Goal: Task Accomplishment & Management: Complete application form

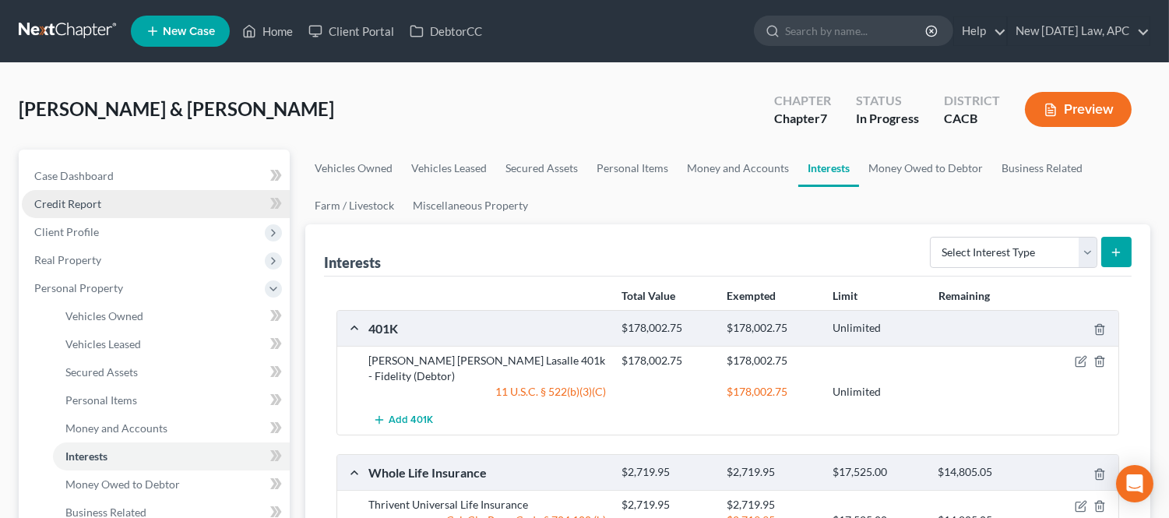
click at [103, 209] on link "Credit Report" at bounding box center [156, 204] width 268 height 28
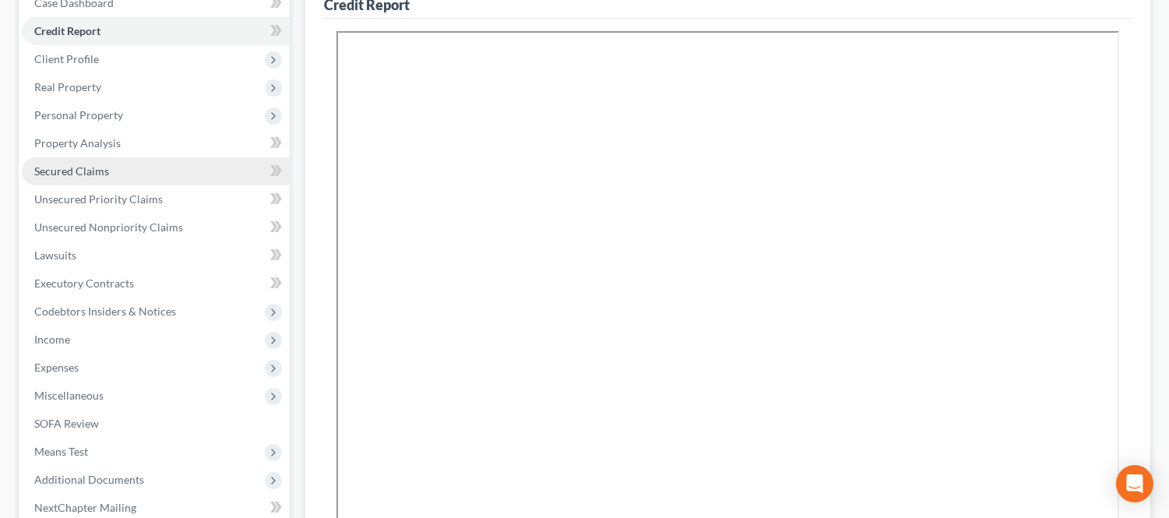
scroll to position [86, 0]
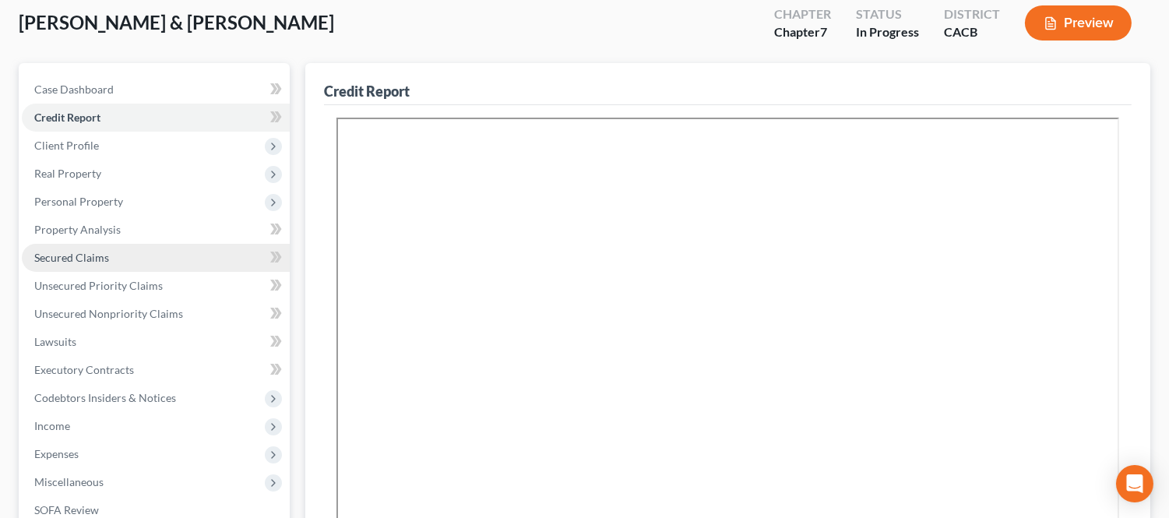
click at [82, 255] on span "Secured Claims" at bounding box center [71, 257] width 75 height 13
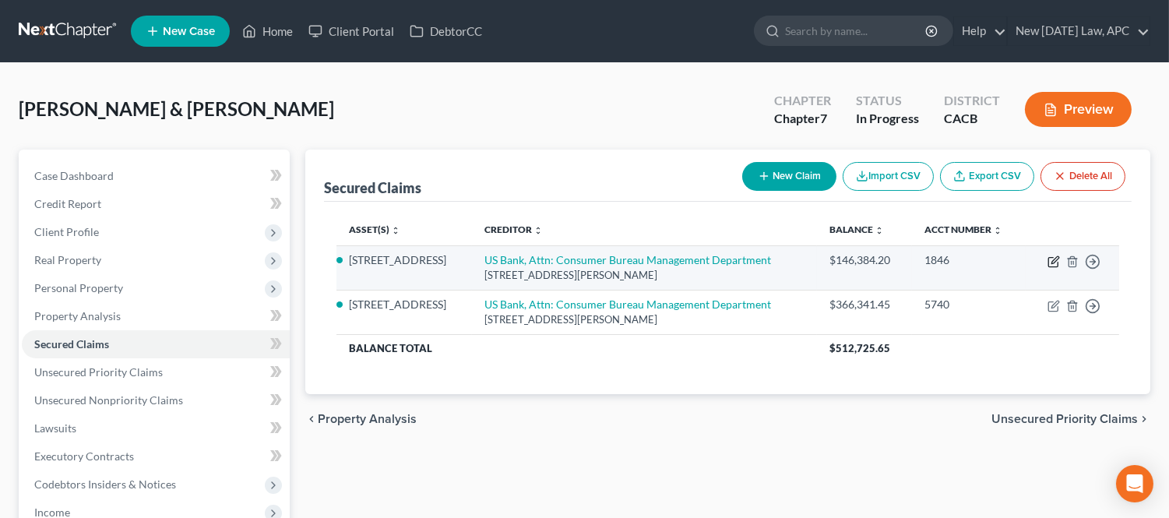
click at [1048, 262] on icon "button" at bounding box center [1052, 262] width 9 height 9
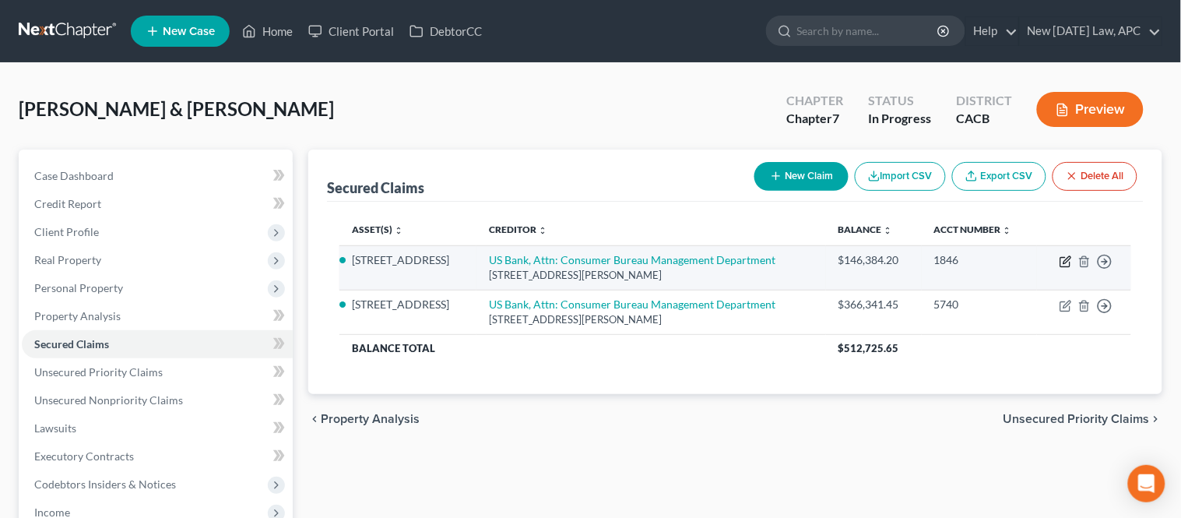
select select "24"
select select "3"
select select "4"
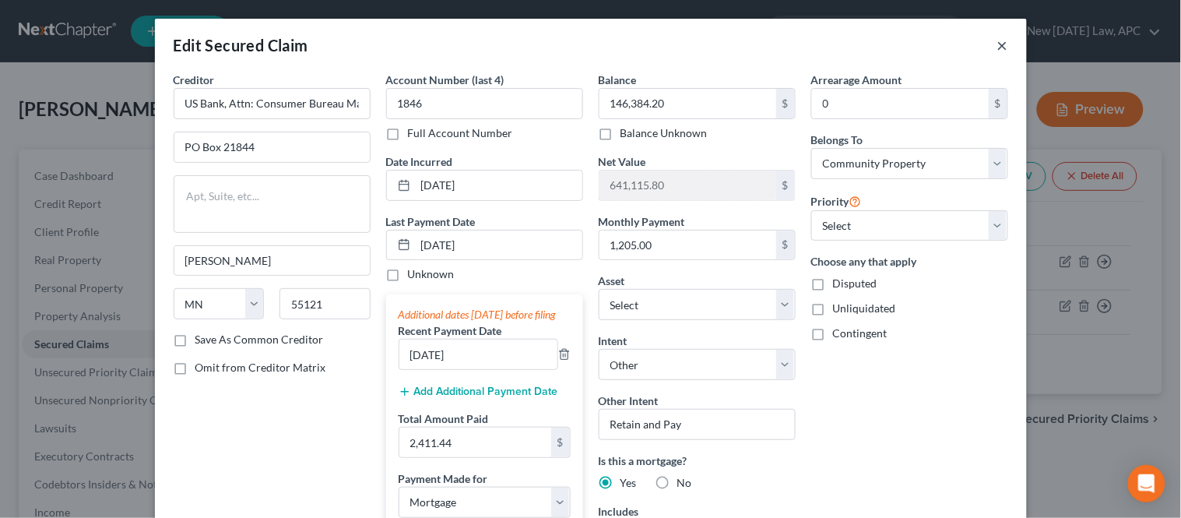
click at [998, 43] on button "×" at bounding box center [1003, 45] width 11 height 19
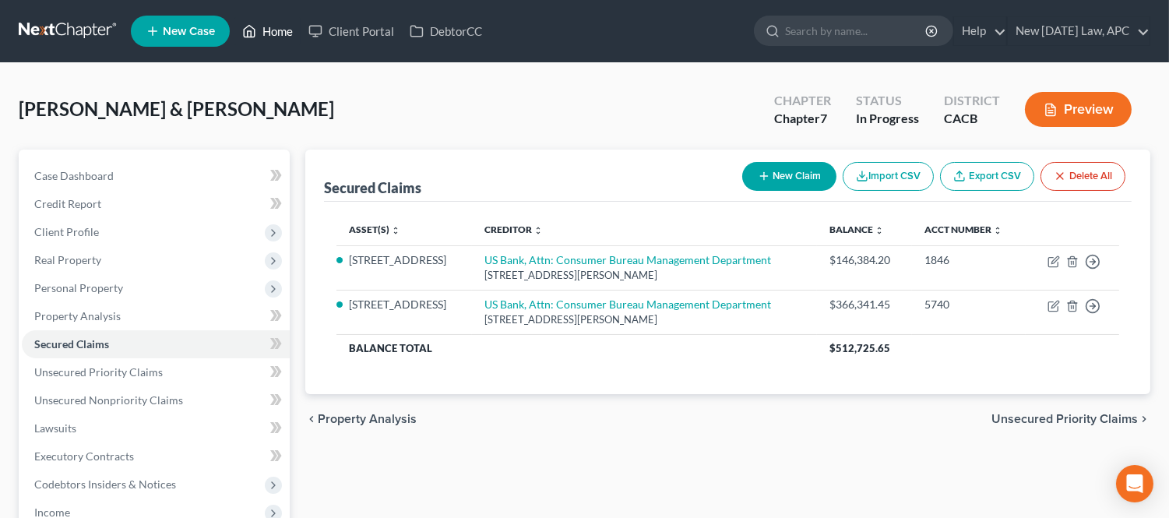
click at [265, 26] on link "Home" at bounding box center [267, 31] width 66 height 28
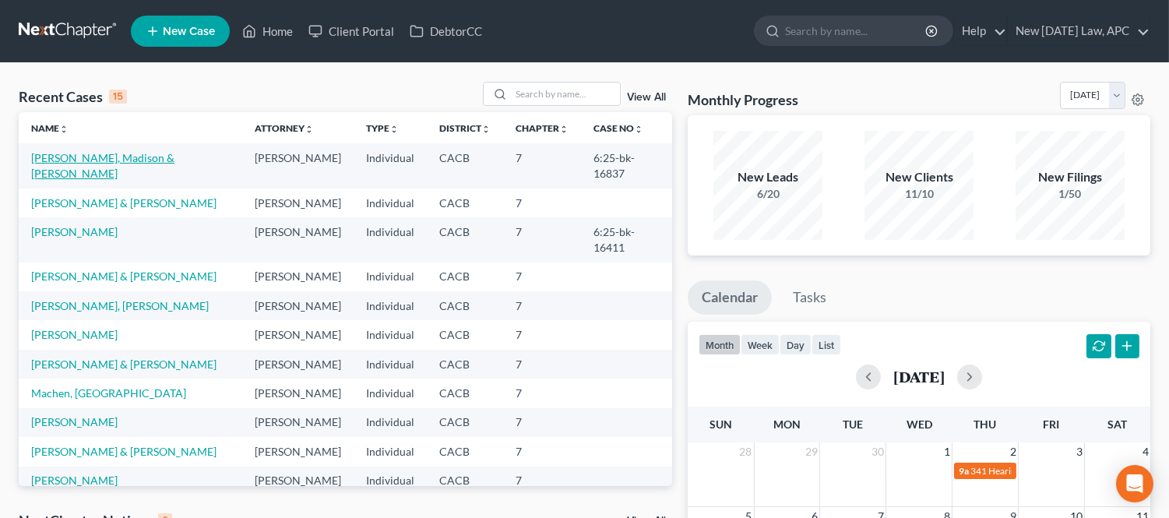
click at [72, 153] on link "[PERSON_NAME], Madison & [PERSON_NAME]" at bounding box center [102, 165] width 143 height 29
select select "4"
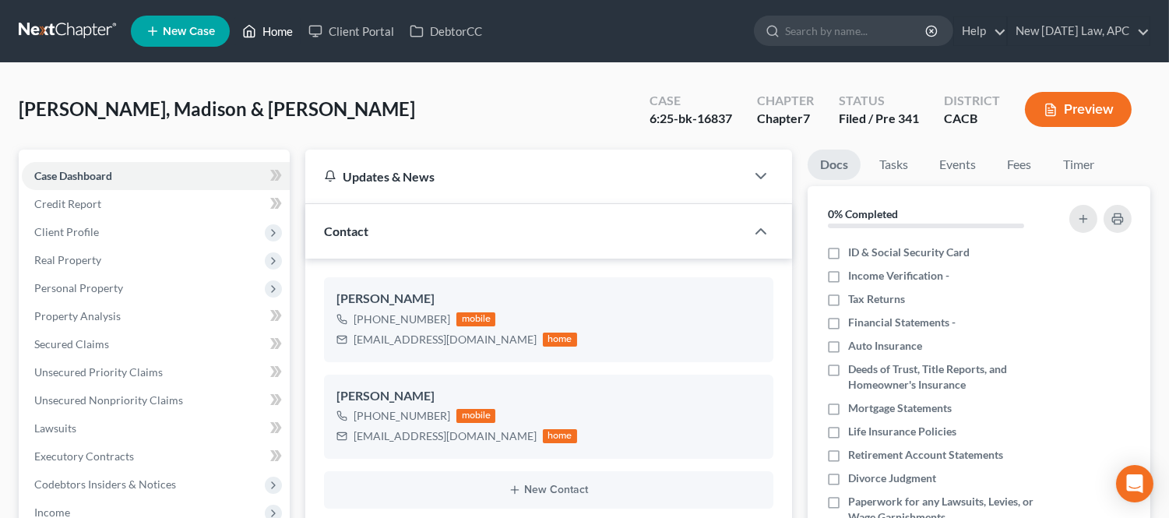
click at [274, 25] on link "Home" at bounding box center [267, 31] width 66 height 28
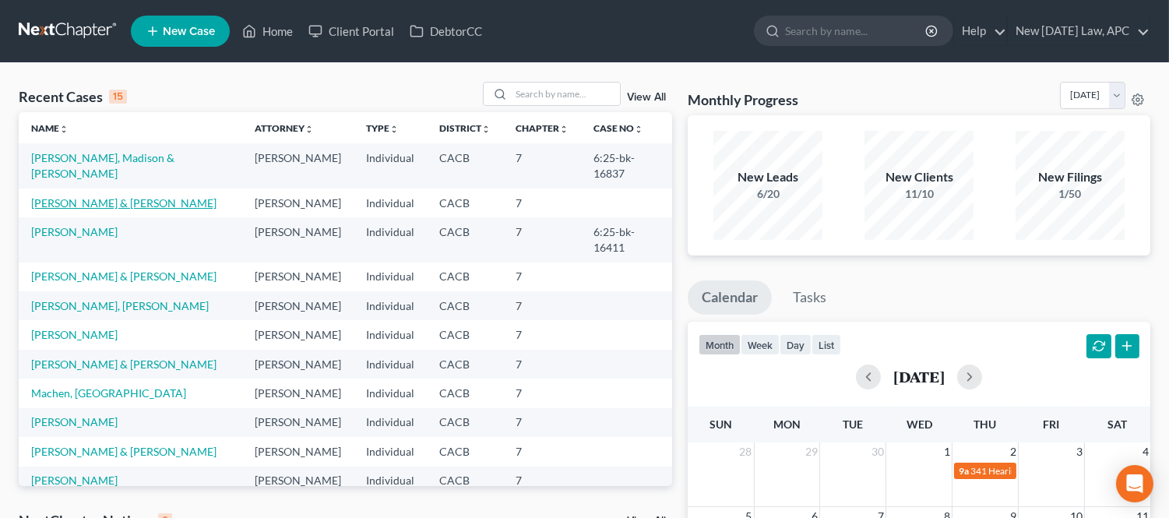
click at [92, 196] on link "[PERSON_NAME] & [PERSON_NAME]" at bounding box center [123, 202] width 185 height 13
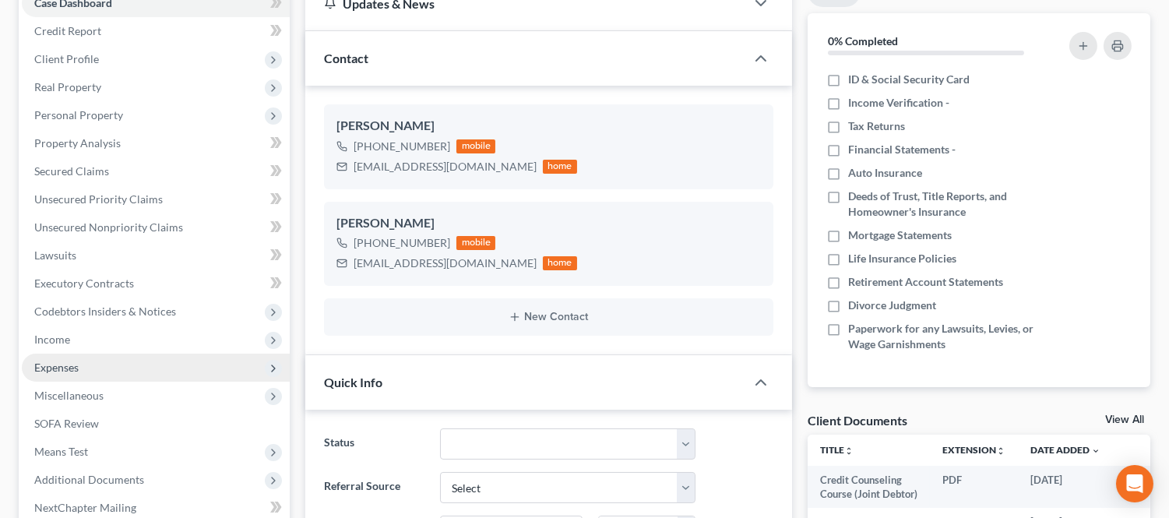
scroll to position [259, 0]
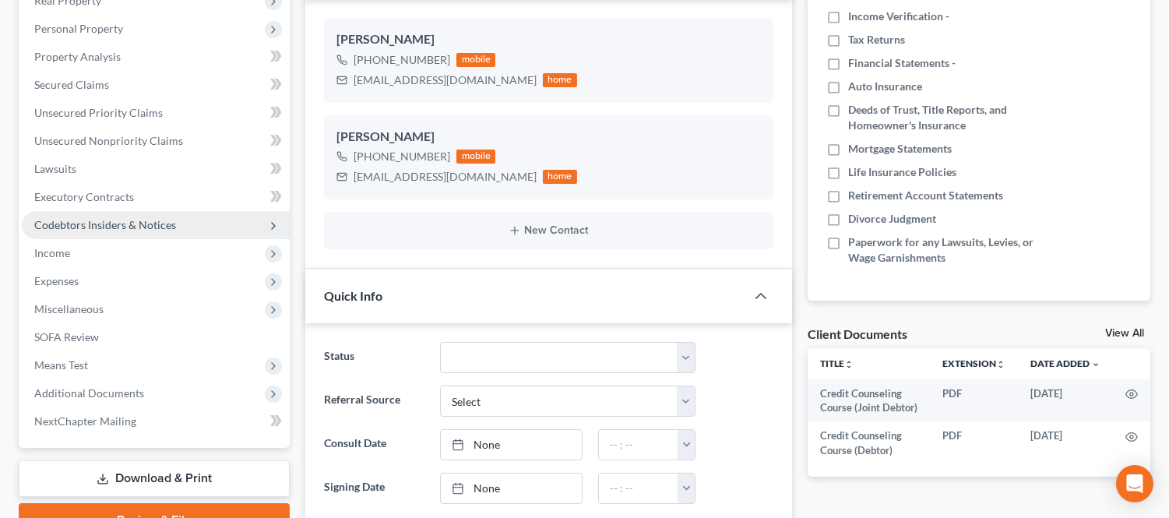
click at [76, 234] on span "Codebtors Insiders & Notices" at bounding box center [156, 225] width 268 height 28
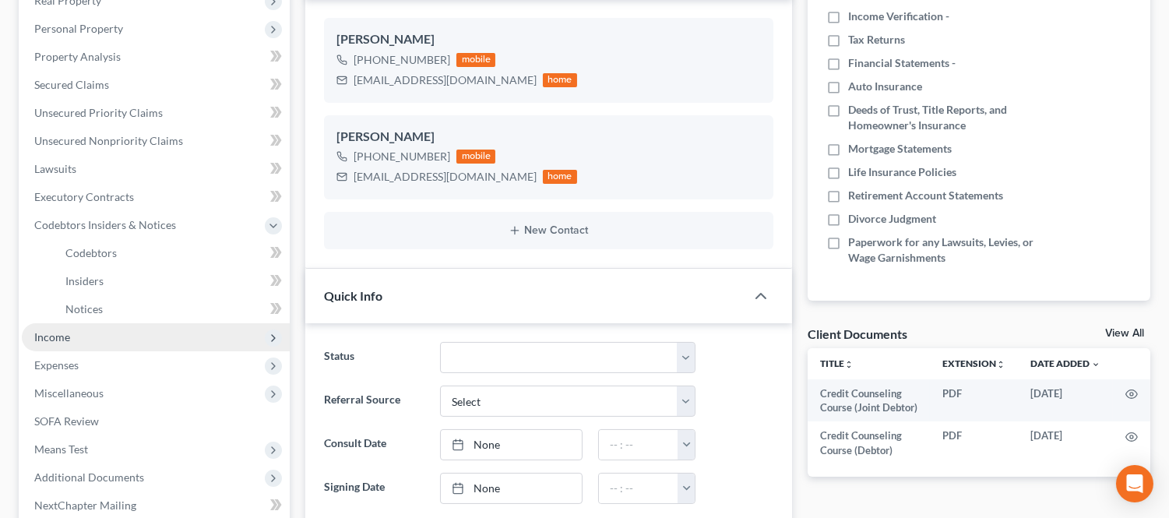
click at [41, 331] on span "Income" at bounding box center [52, 336] width 36 height 13
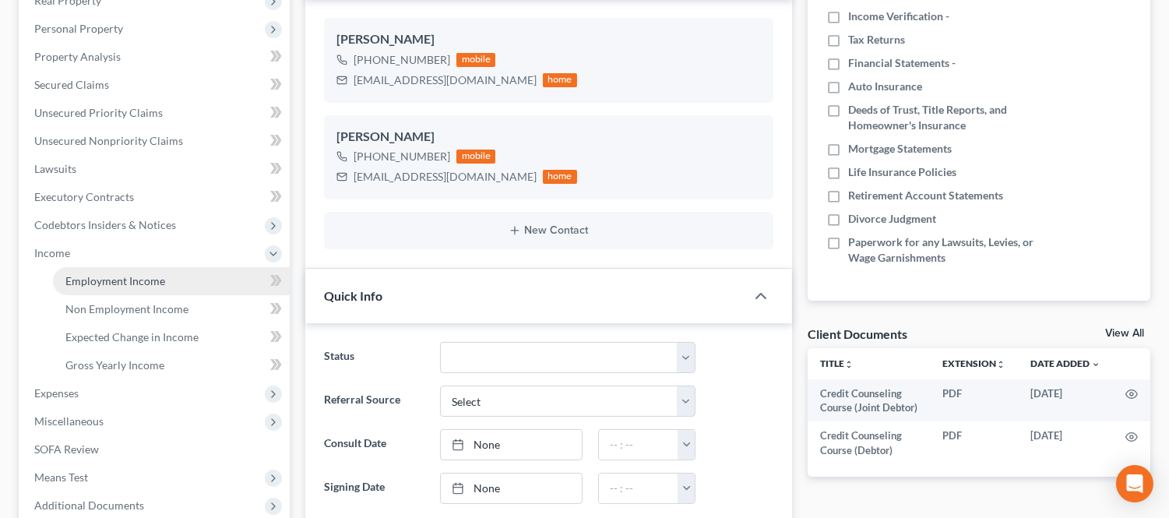
click at [107, 278] on span "Employment Income" at bounding box center [115, 280] width 100 height 13
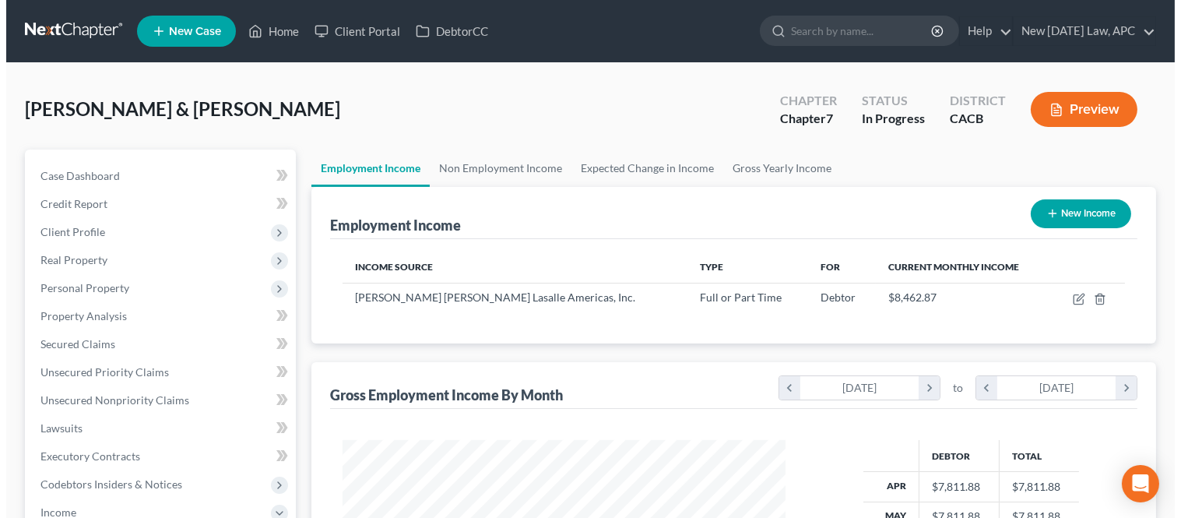
scroll to position [279, 474]
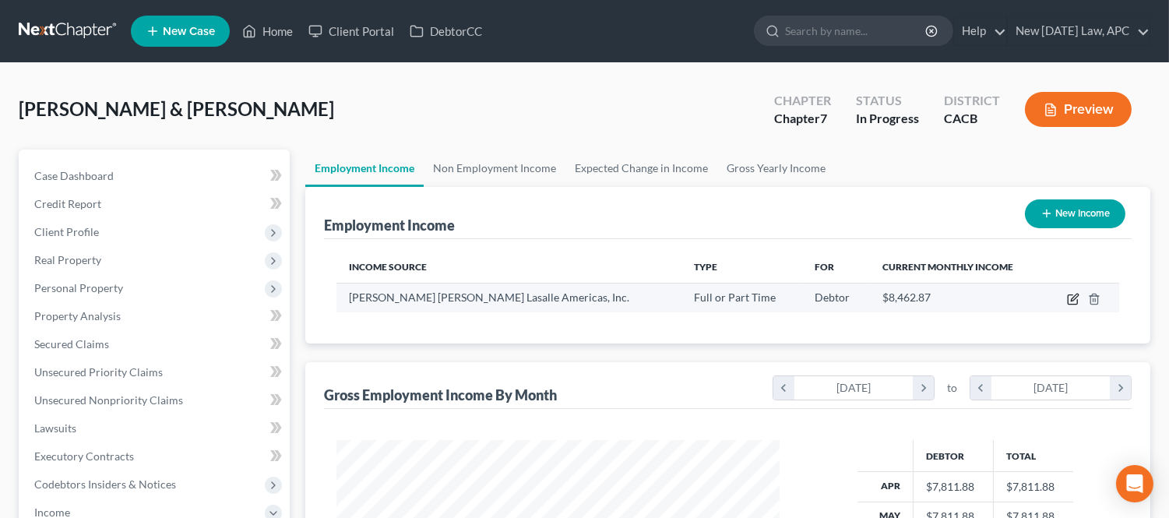
click at [1067, 294] on icon "button" at bounding box center [1073, 299] width 12 height 12
select select "0"
select select "14"
select select "2"
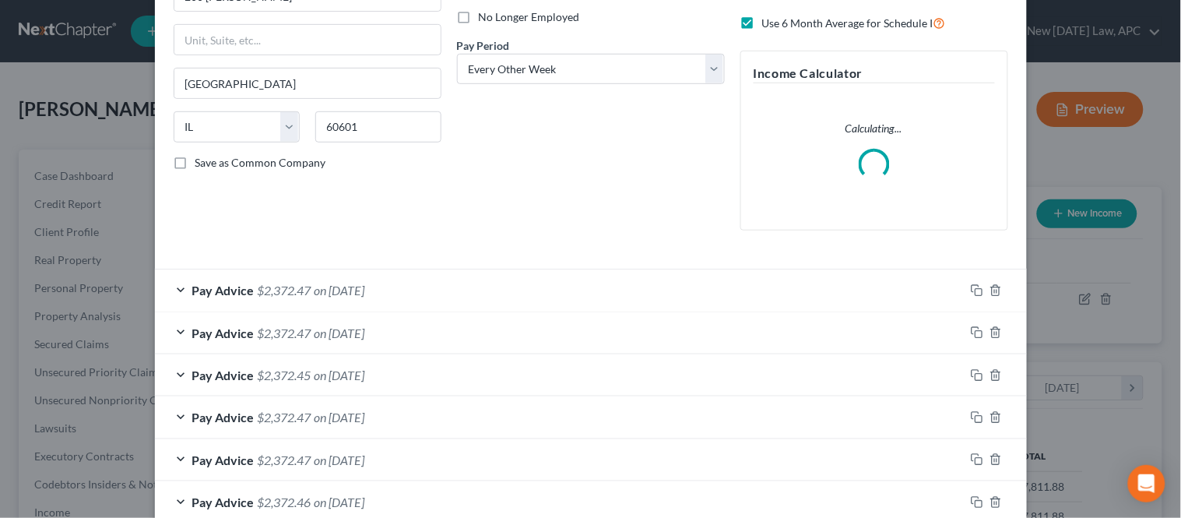
scroll to position [259, 0]
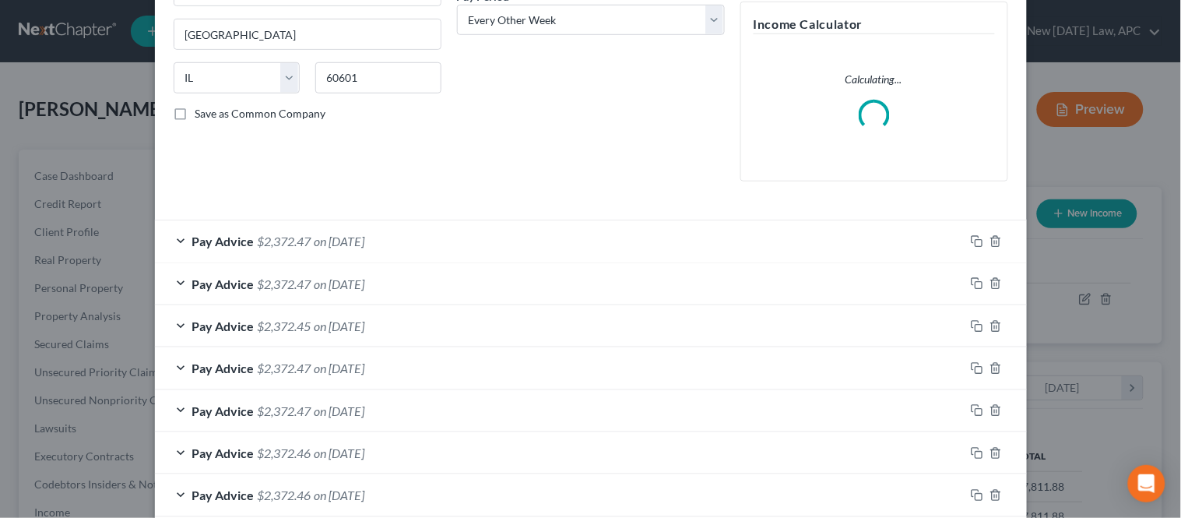
click at [183, 241] on div "Pay Advice $2,372.47 on 10/10/2025" at bounding box center [560, 240] width 810 height 41
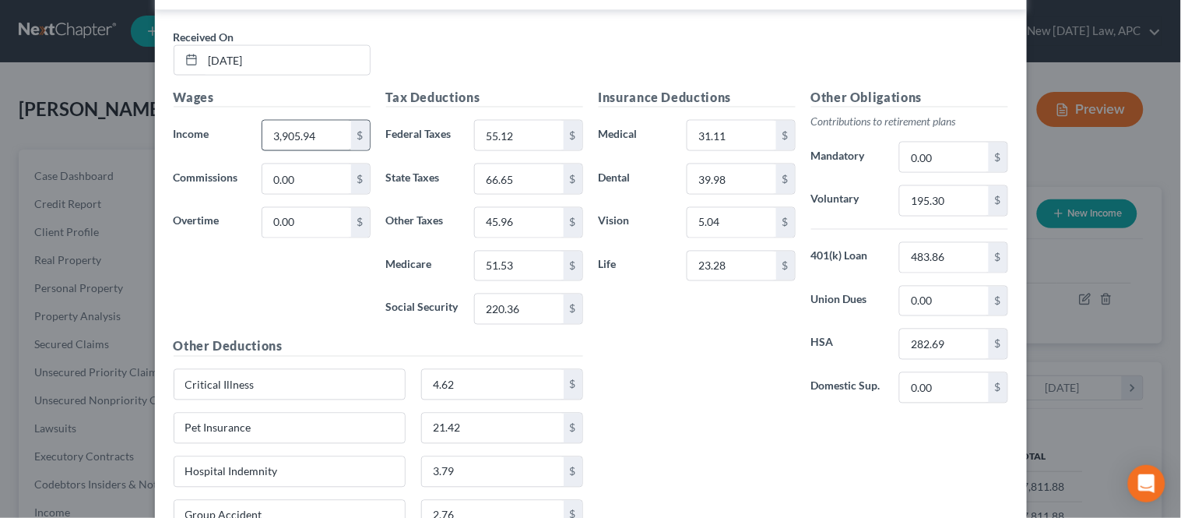
scroll to position [432, 0]
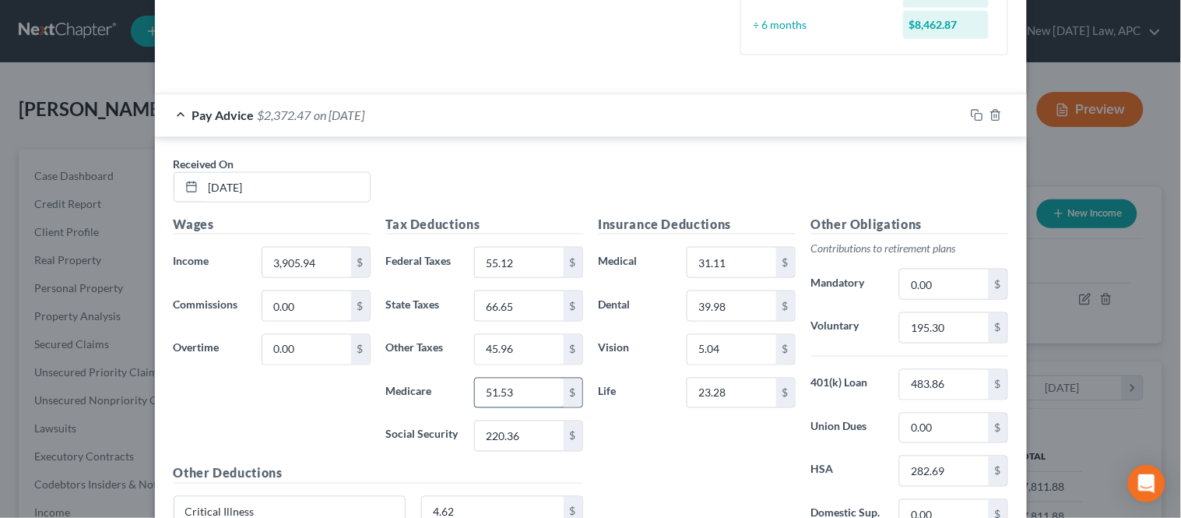
click at [517, 385] on input "51.53" at bounding box center [519, 394] width 88 height 30
type input "51.54"
click at [370, 407] on div "Wages Income * 3,905.94 $ Commissions 0.00 $ Overtime 0.00 $" at bounding box center [272, 339] width 213 height 249
type input "86.45"
click at [519, 347] on input "45.96" at bounding box center [519, 350] width 88 height 30
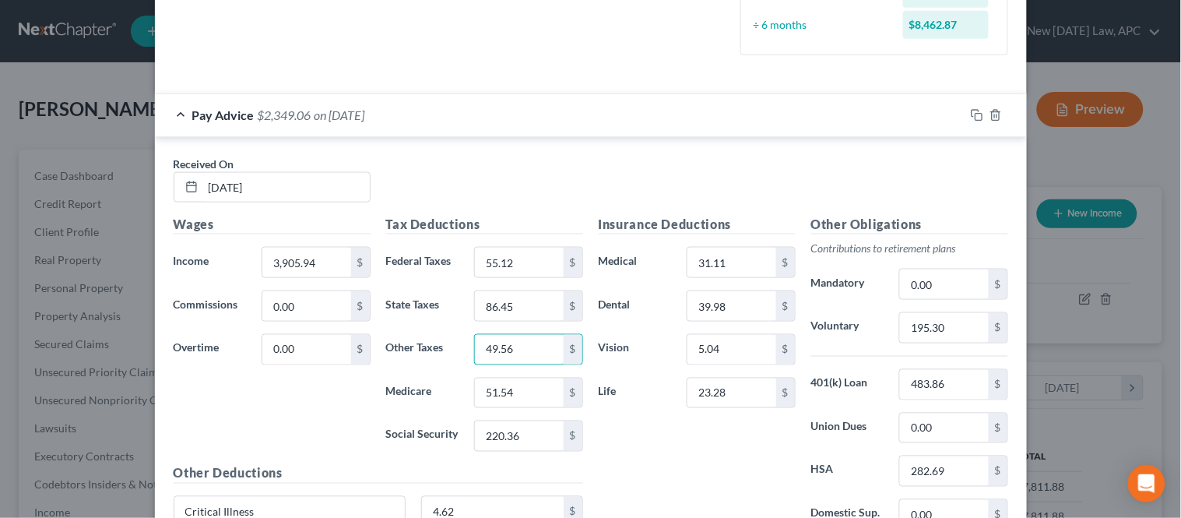
type input "49.56"
click at [361, 402] on div "Wages Income * 3,905.94 $ Commissions 0.00 $ Overtime 0.00 $" at bounding box center [272, 339] width 213 height 249
click at [548, 164] on div "Received On * 10/10/2025" at bounding box center [591, 186] width 850 height 60
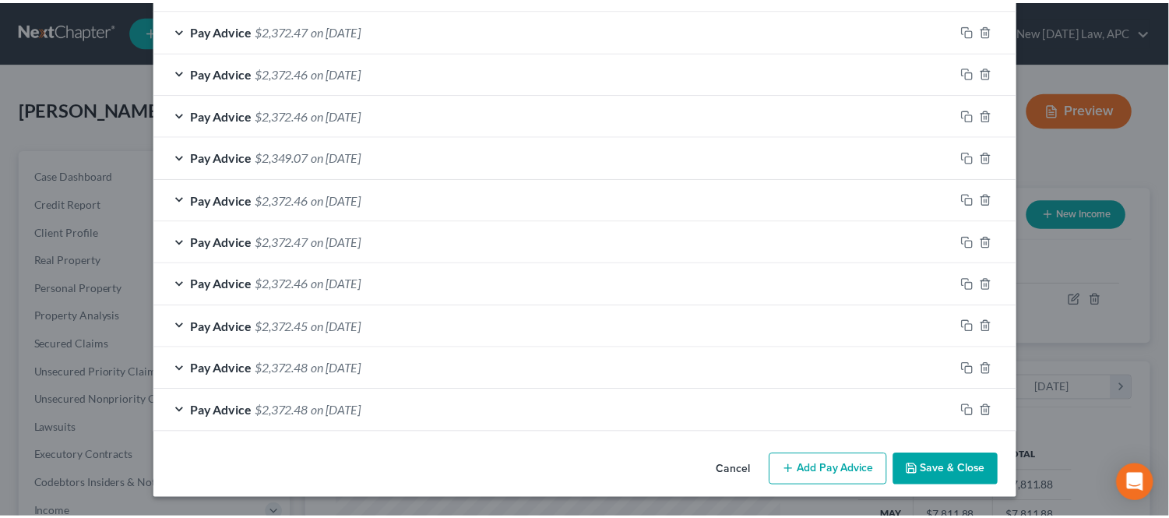
scroll to position [1235, 0]
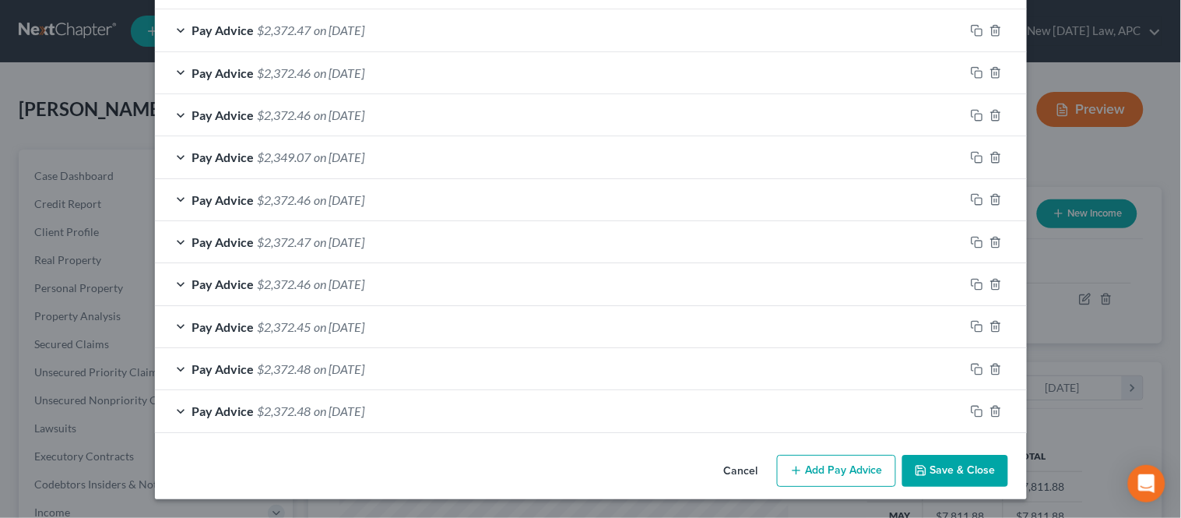
click at [943, 468] on button "Save & Close" at bounding box center [956, 471] width 106 height 33
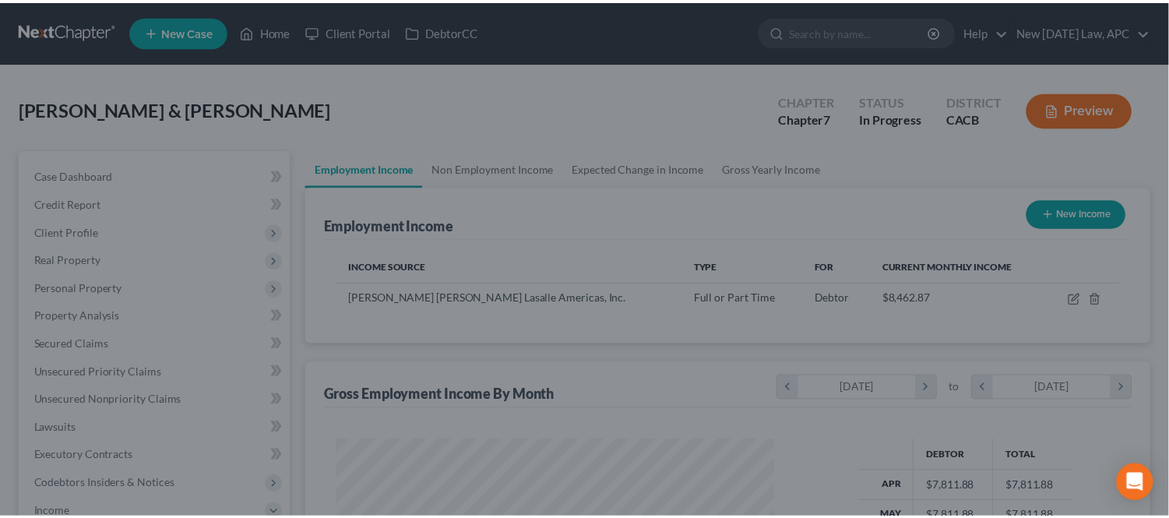
scroll to position [778545, 778350]
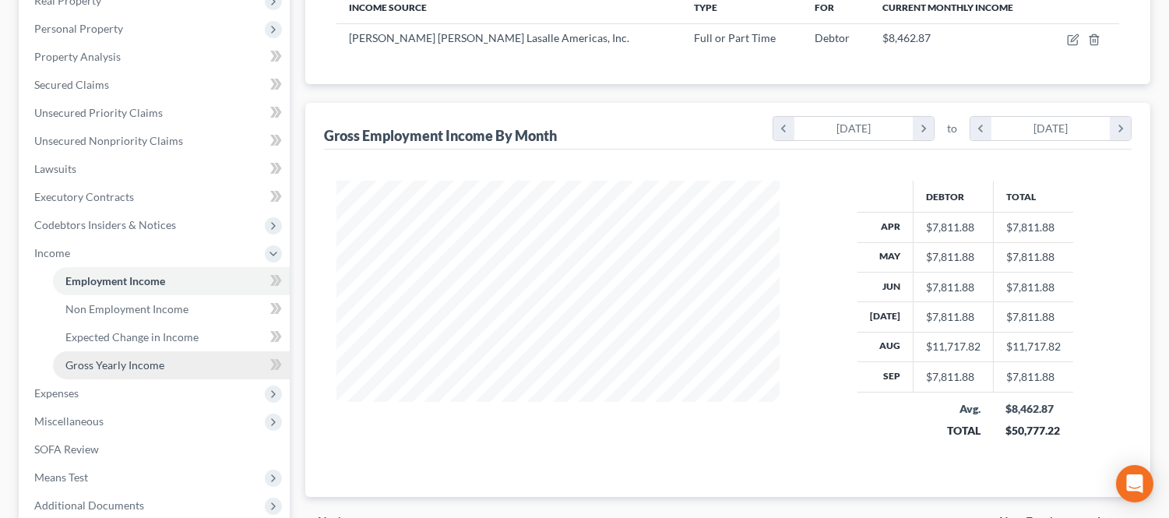
click at [118, 351] on link "Gross Yearly Income" at bounding box center [171, 365] width 237 height 28
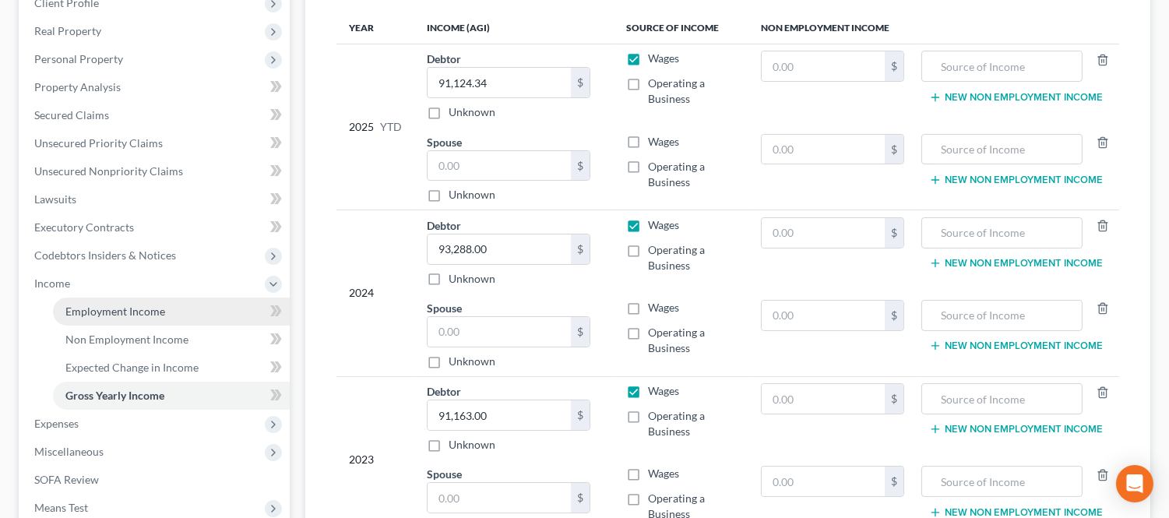
scroll to position [259, 0]
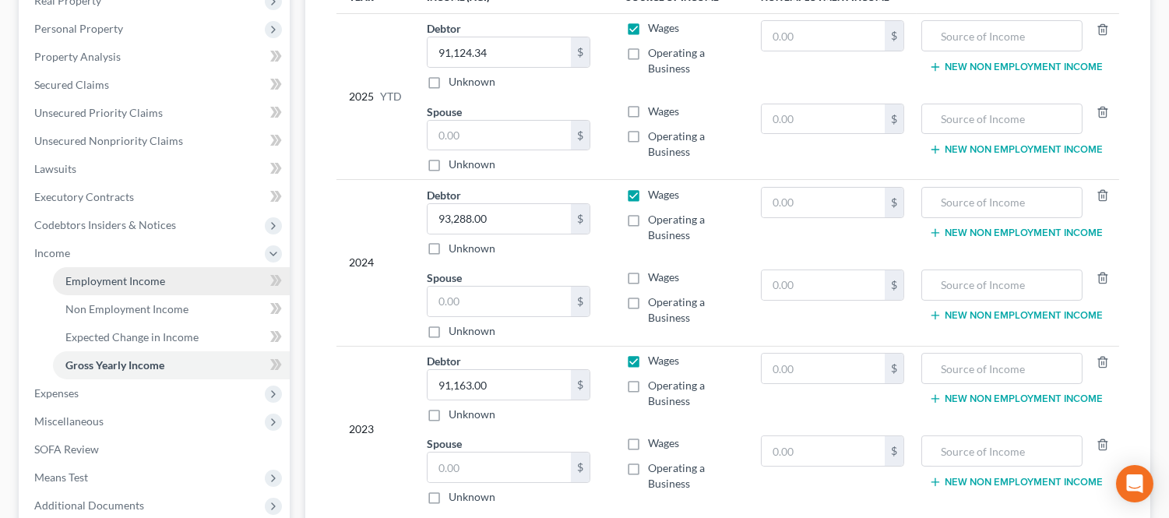
click at [150, 282] on span "Employment Income" at bounding box center [115, 280] width 100 height 13
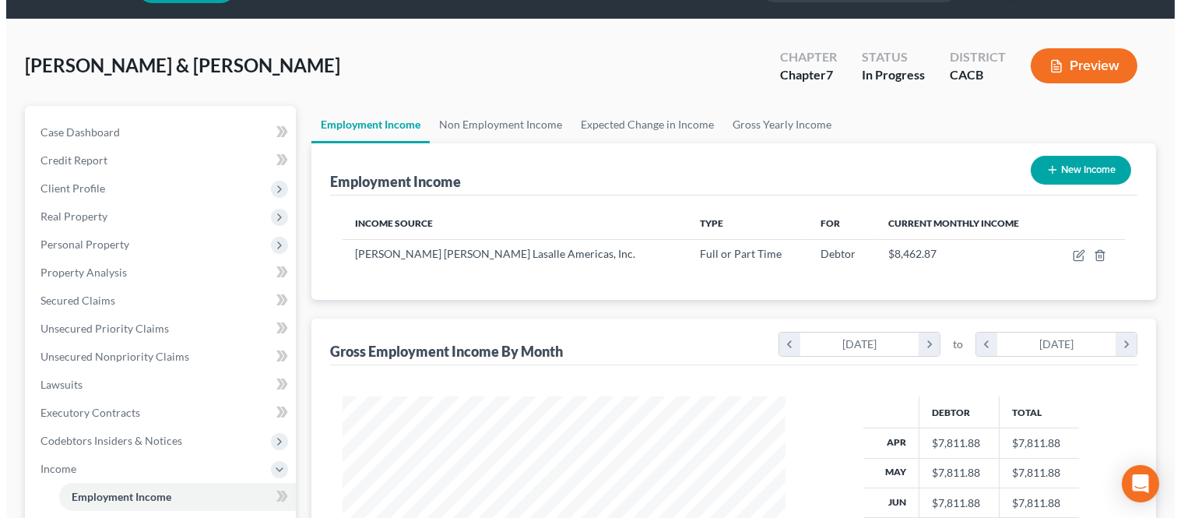
scroll to position [86, 0]
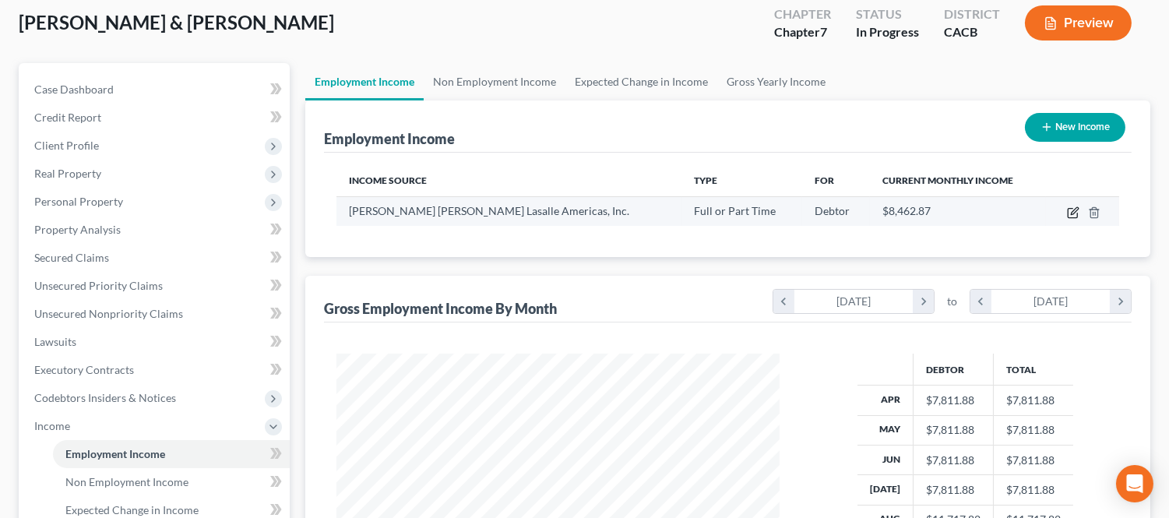
click at [1078, 212] on icon "button" at bounding box center [1073, 212] width 12 height 12
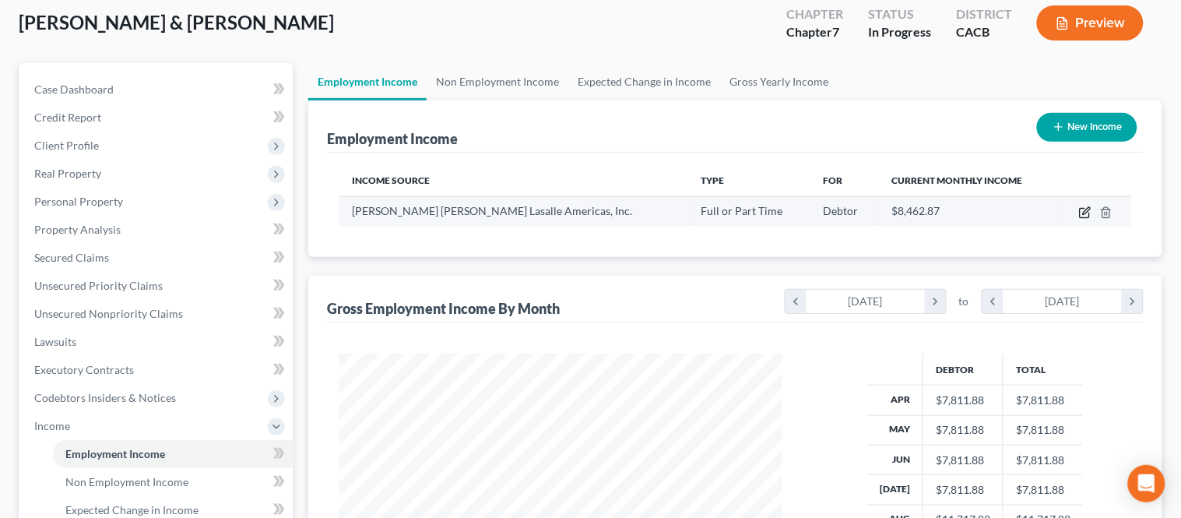
select select "0"
select select "14"
select select "2"
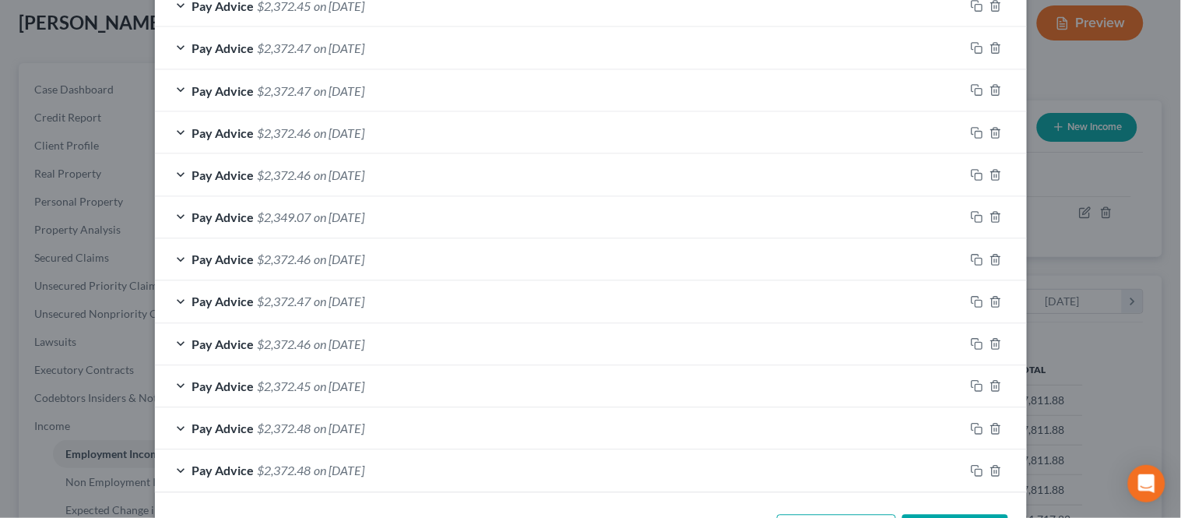
scroll to position [640, 0]
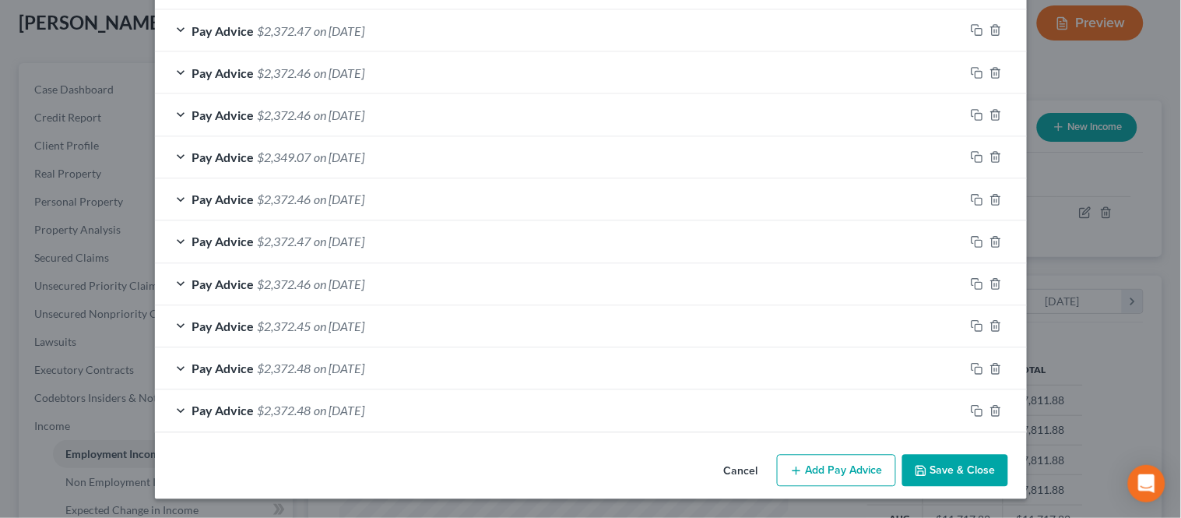
click at [169, 400] on div "Pay Advice $2,372.48 on 04/01/2025" at bounding box center [560, 410] width 810 height 41
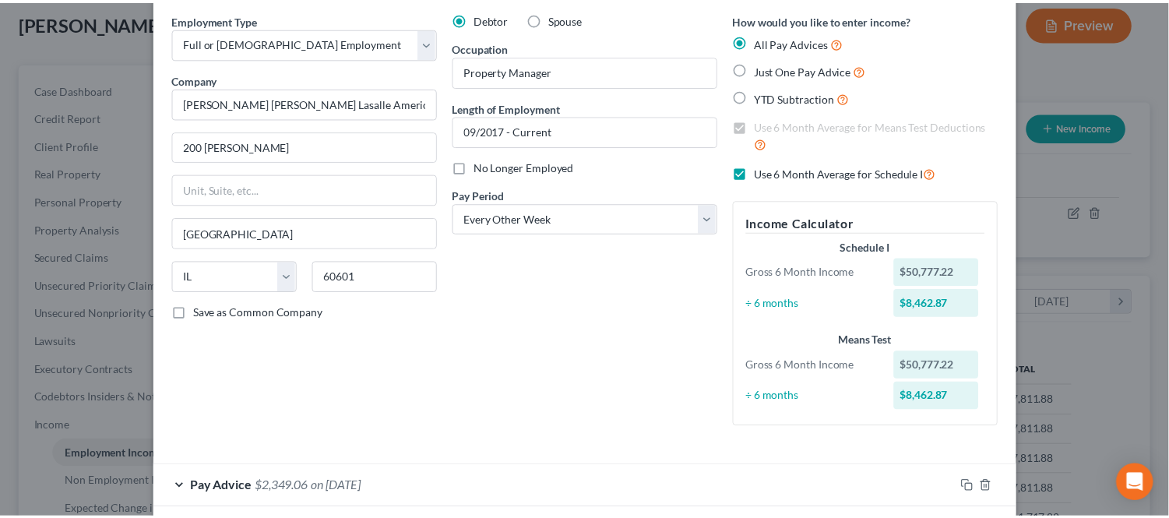
scroll to position [0, 0]
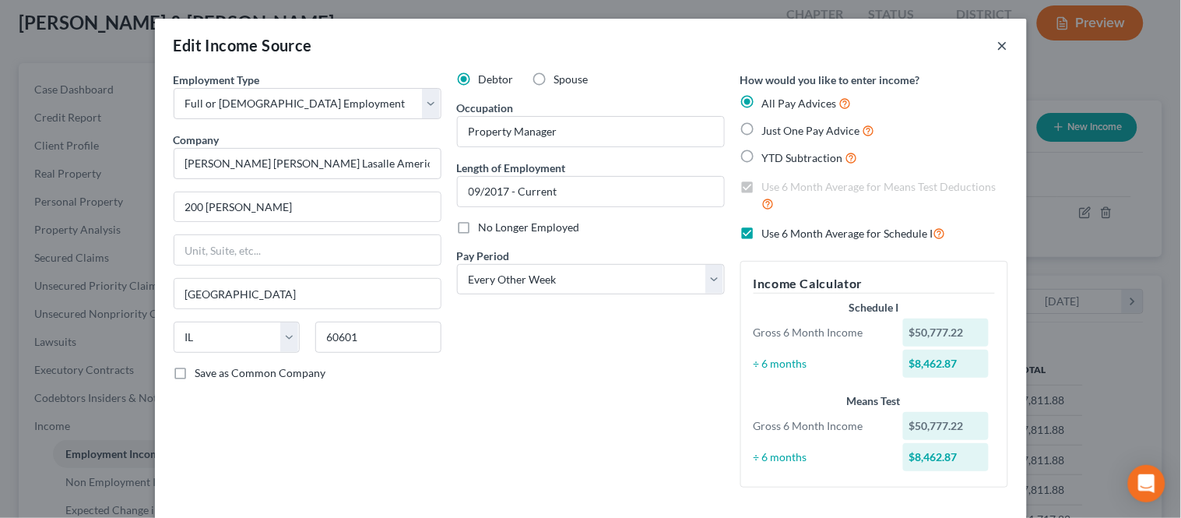
click at [998, 48] on button "×" at bounding box center [1003, 45] width 11 height 19
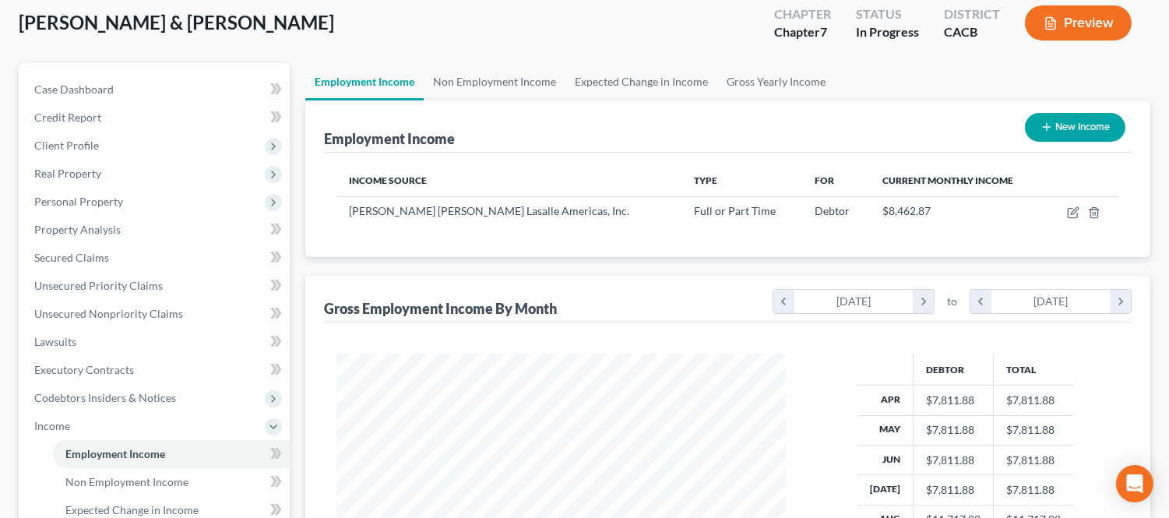
scroll to position [778545, 778350]
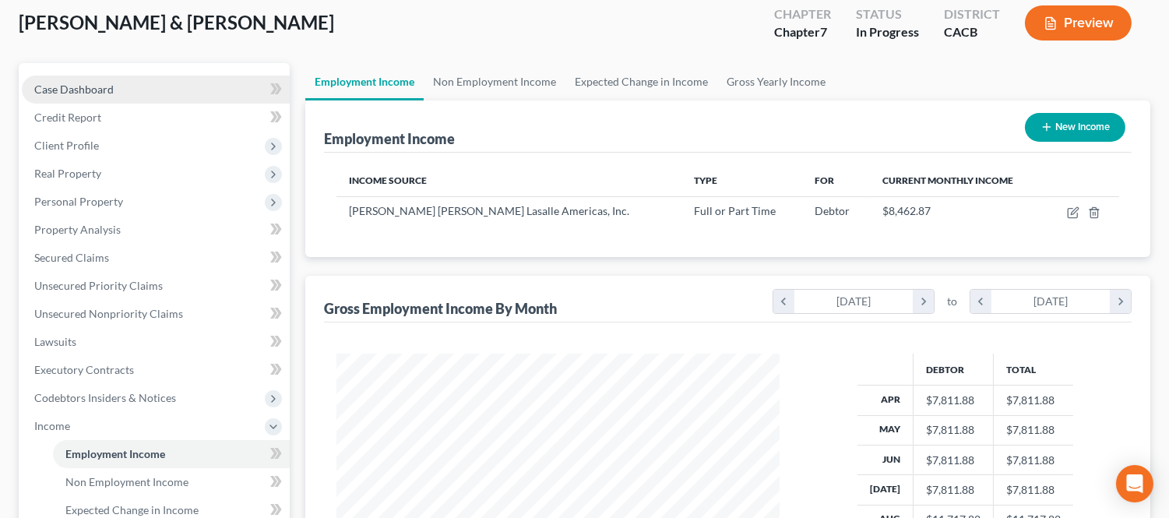
click at [152, 81] on link "Case Dashboard" at bounding box center [156, 90] width 268 height 28
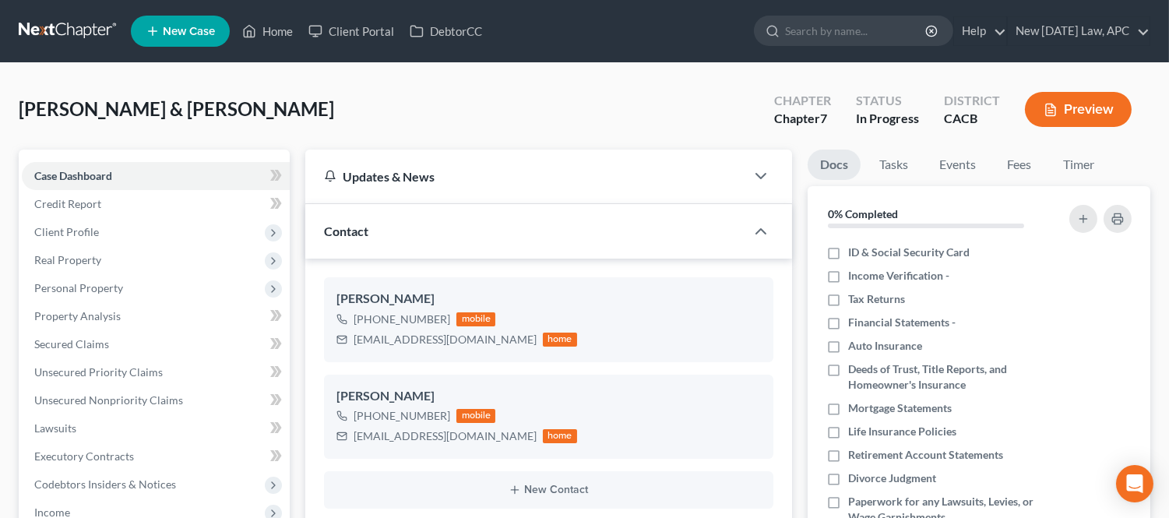
drag, startPoint x: 511, startPoint y: 117, endPoint x: 614, endPoint y: 78, distance: 109.9
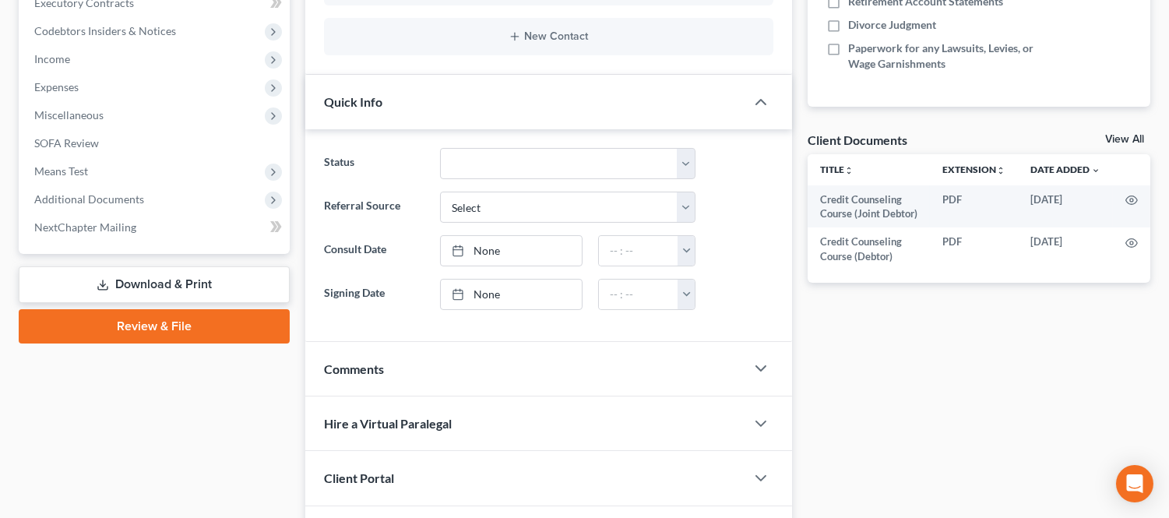
scroll to position [610, 0]
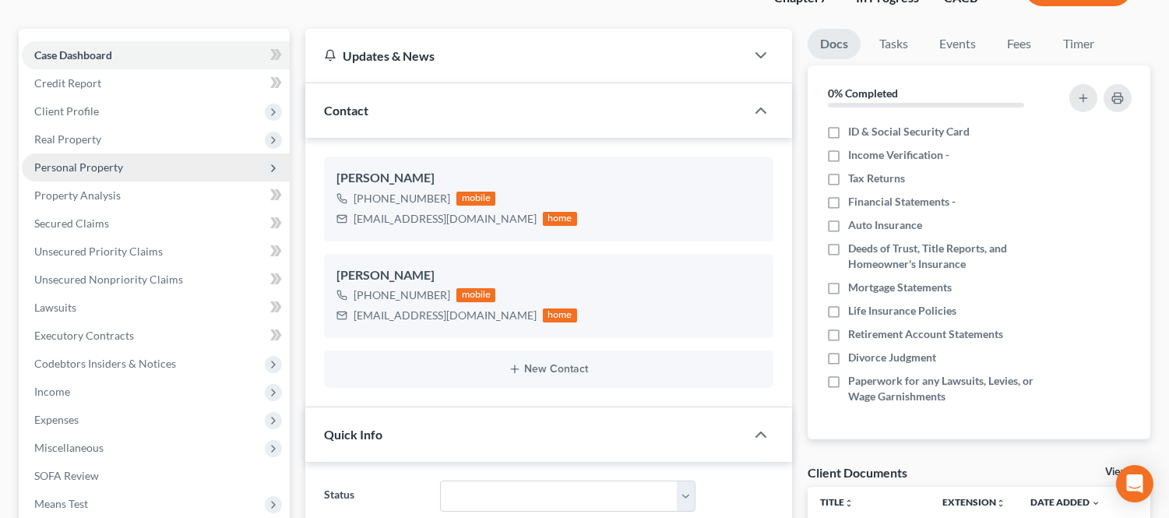
scroll to position [90, 0]
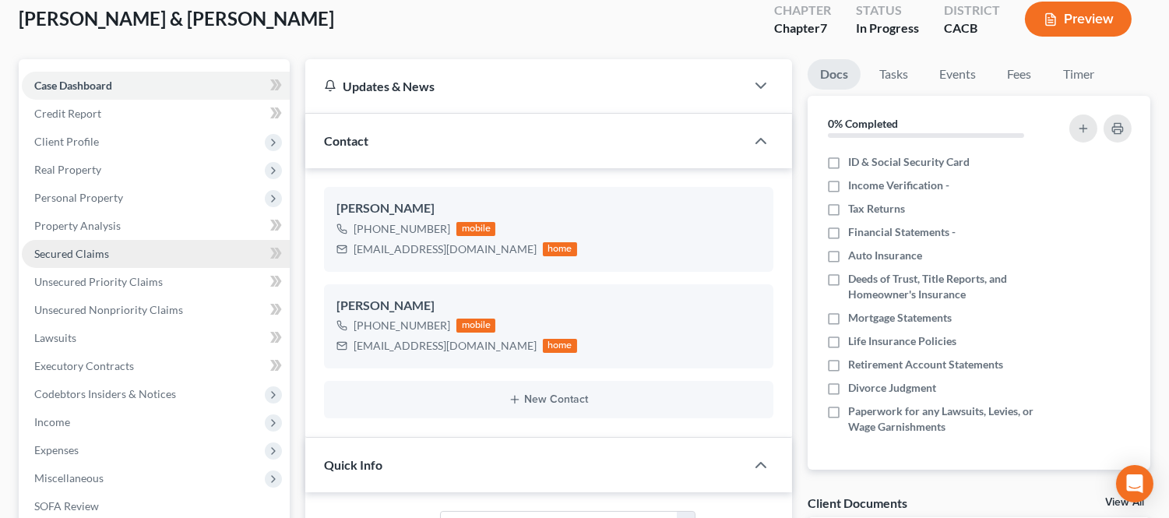
click at [90, 254] on span "Secured Claims" at bounding box center [71, 253] width 75 height 13
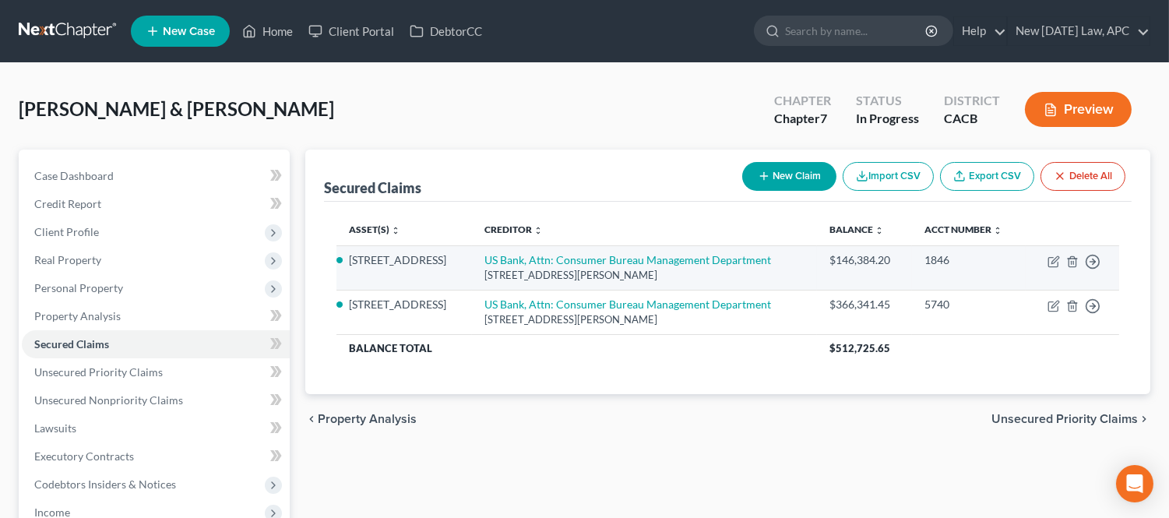
click at [1044, 260] on td "Move to E Move to F Move to G Move to Notice Only" at bounding box center [1072, 267] width 93 height 44
click at [1048, 260] on icon "button" at bounding box center [1054, 261] width 12 height 12
select select "24"
select select "3"
select select "2"
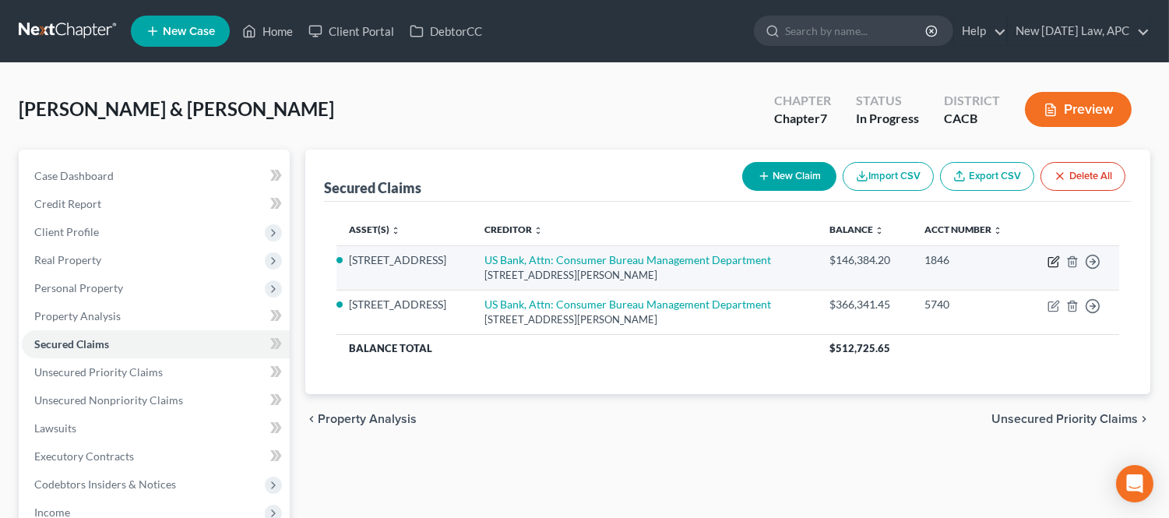
select select "4"
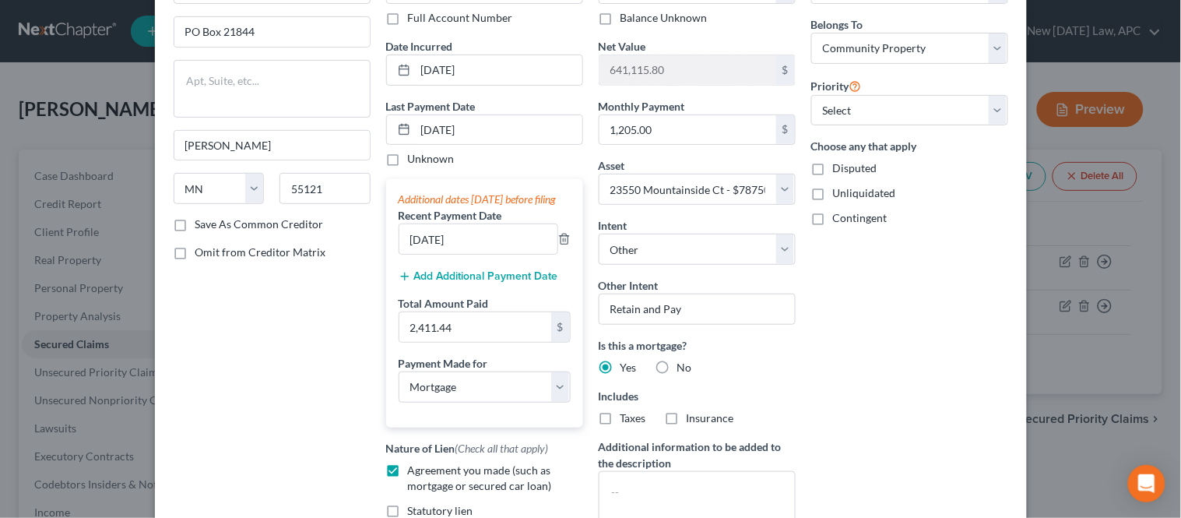
scroll to position [86, 0]
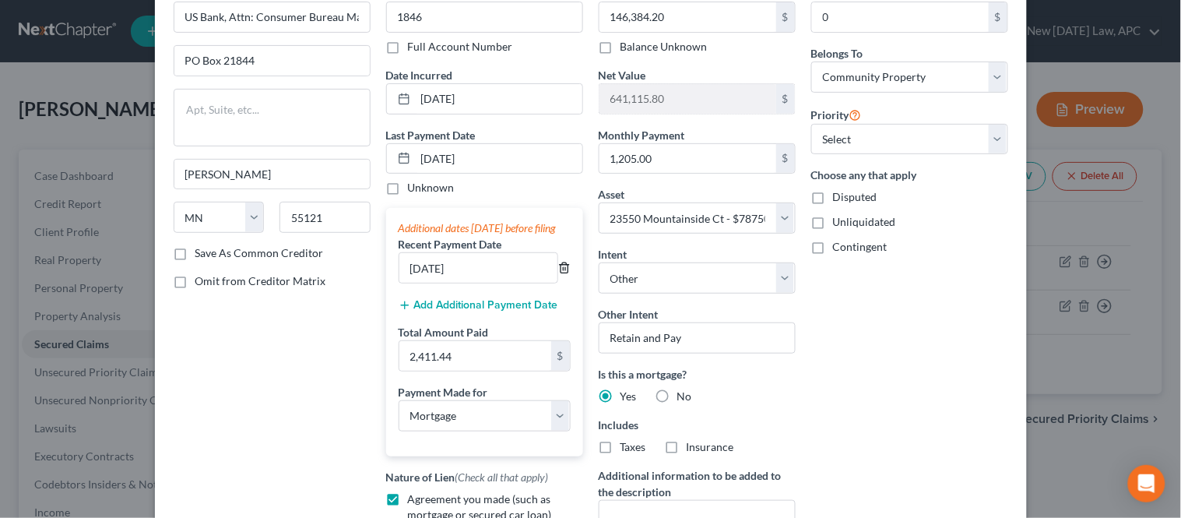
click at [562, 265] on polyline "button" at bounding box center [564, 265] width 9 height 0
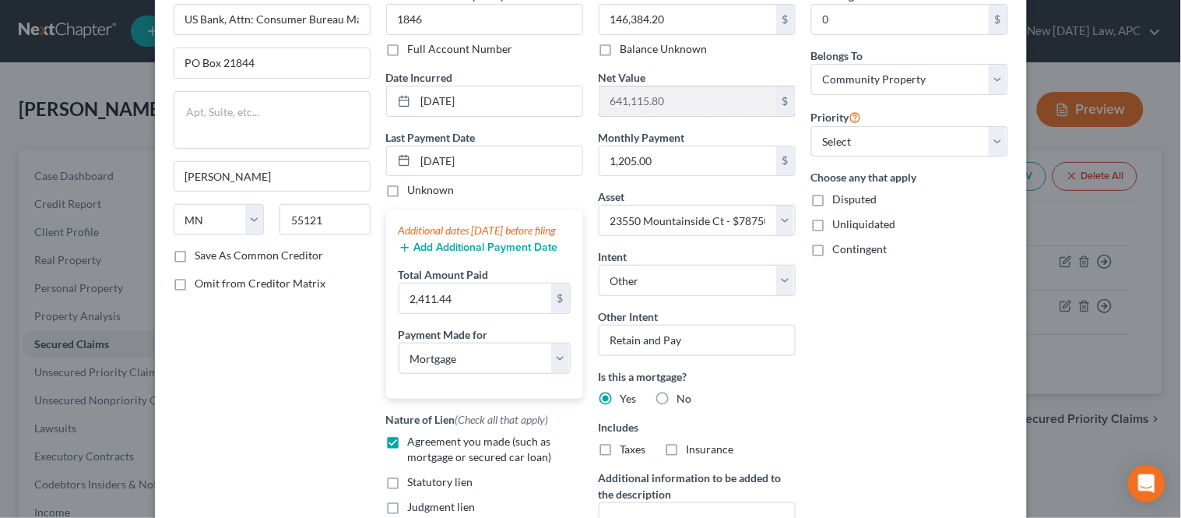
scroll to position [0, 0]
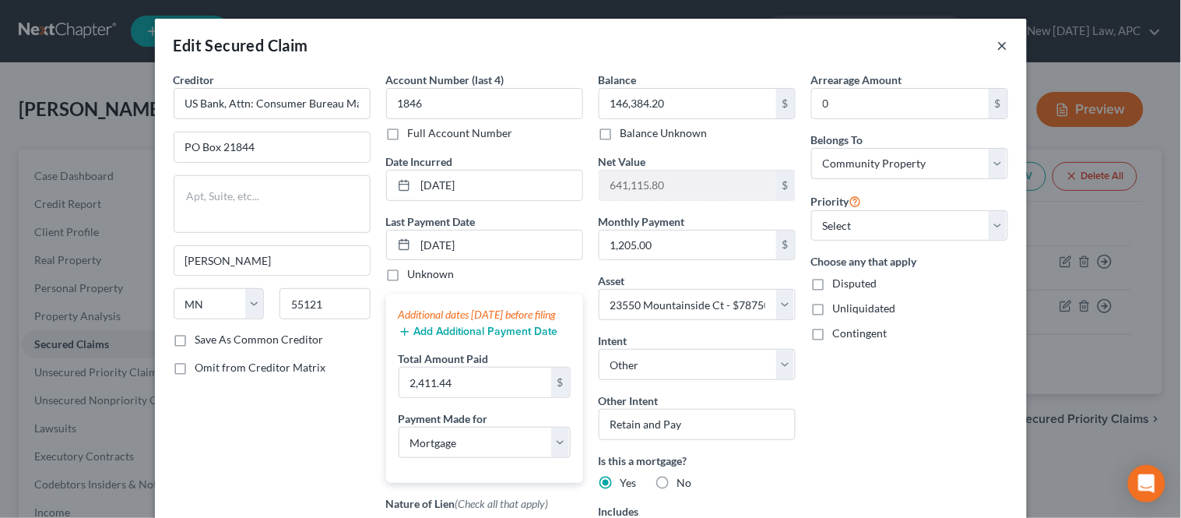
click at [998, 47] on button "×" at bounding box center [1003, 45] width 11 height 19
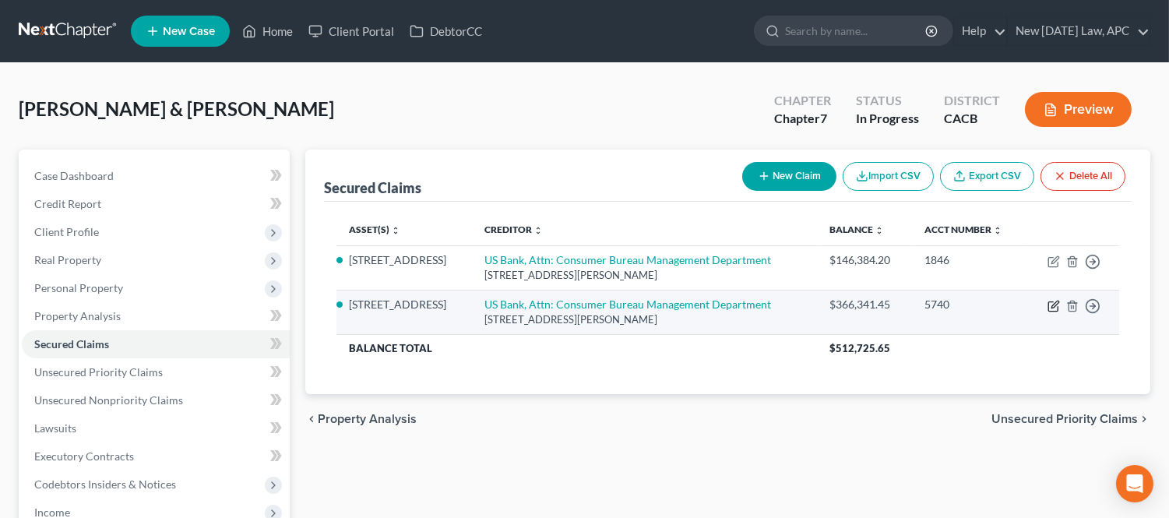
click at [1051, 302] on icon "button" at bounding box center [1054, 306] width 12 height 12
select select "24"
select select "3"
select select "2"
select select "4"
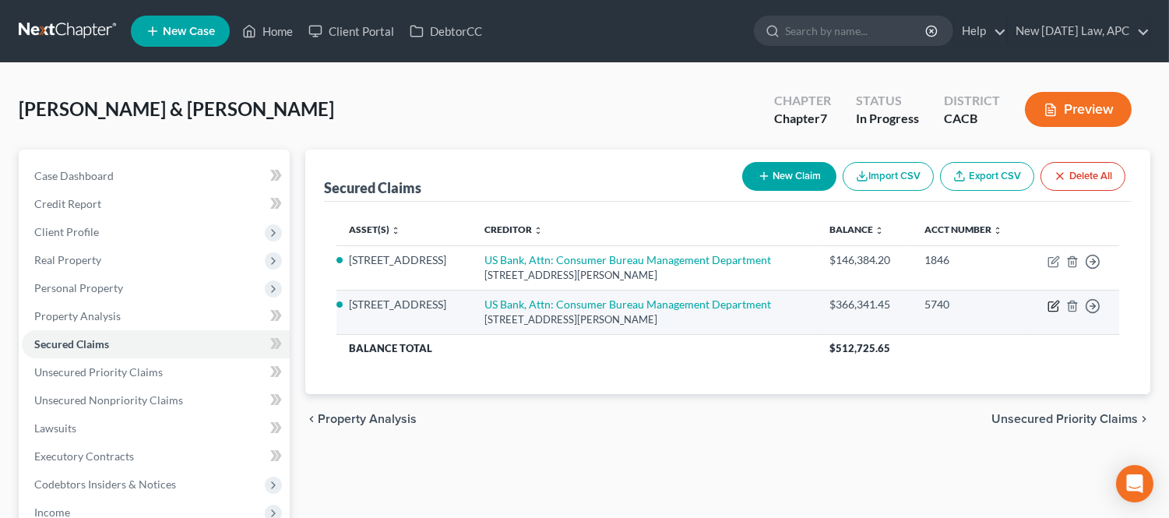
select select "4"
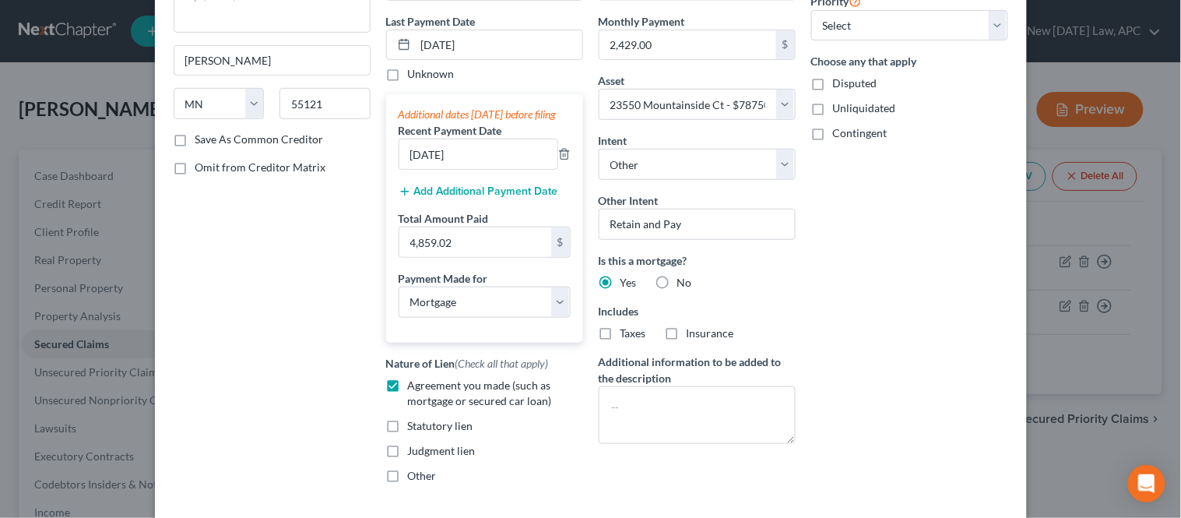
scroll to position [336, 0]
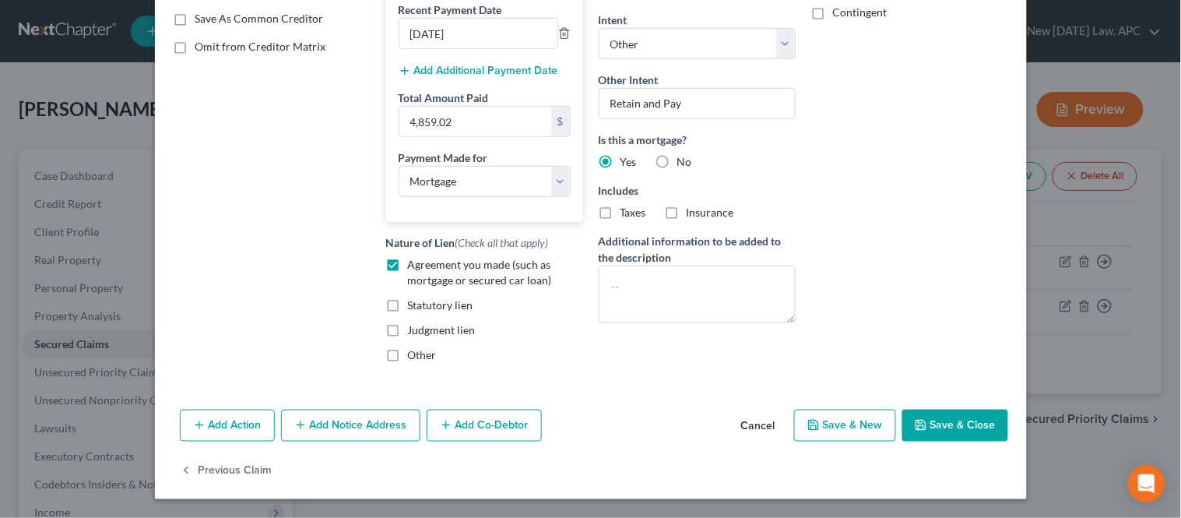
drag, startPoint x: 946, startPoint y: 421, endPoint x: 947, endPoint y: 393, distance: 28.0
click at [946, 421] on button "Save & Close" at bounding box center [956, 426] width 106 height 33
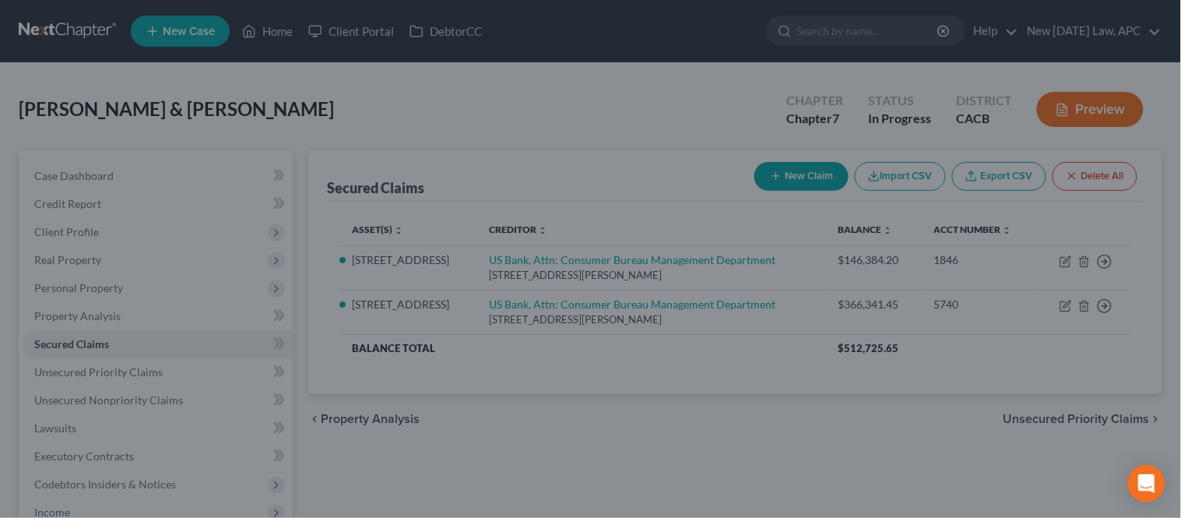
select select "2"
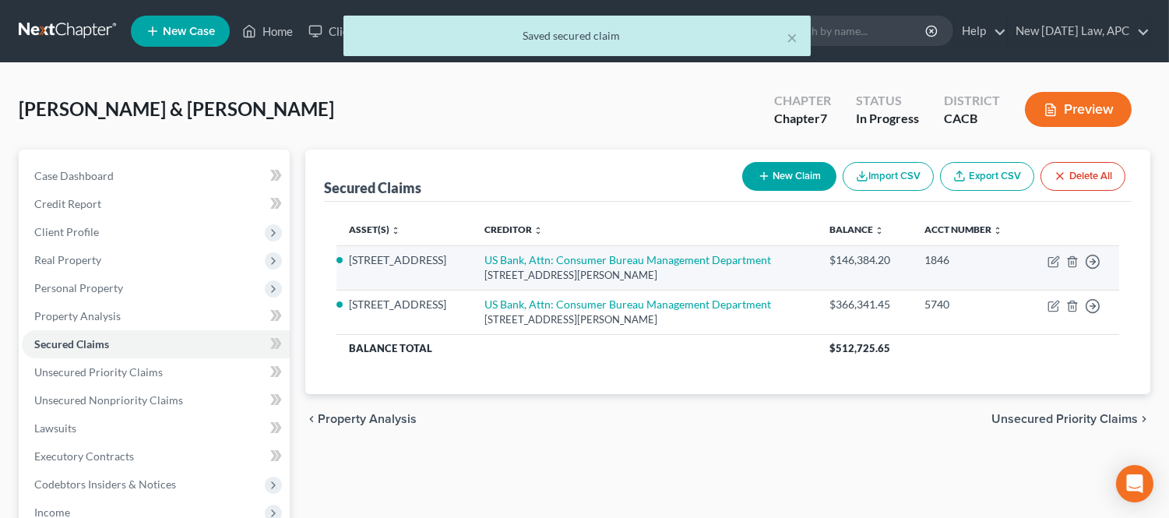
click at [1052, 271] on td "Move to E Move to F Move to G Move to Notice Only" at bounding box center [1072, 267] width 93 height 44
click at [1051, 262] on icon "button" at bounding box center [1054, 261] width 12 height 12
select select "24"
select select "3"
select select "4"
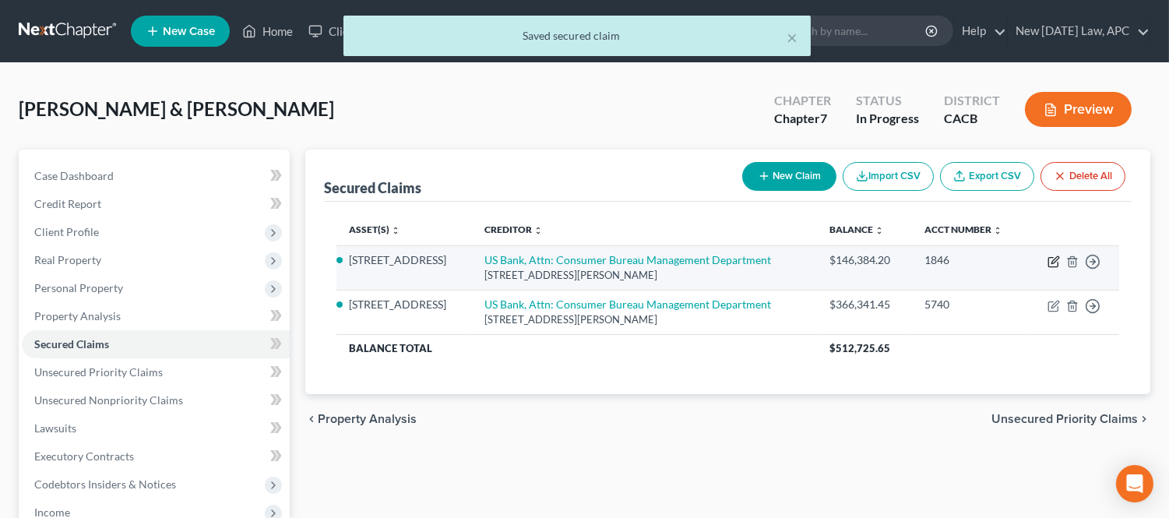
select select "4"
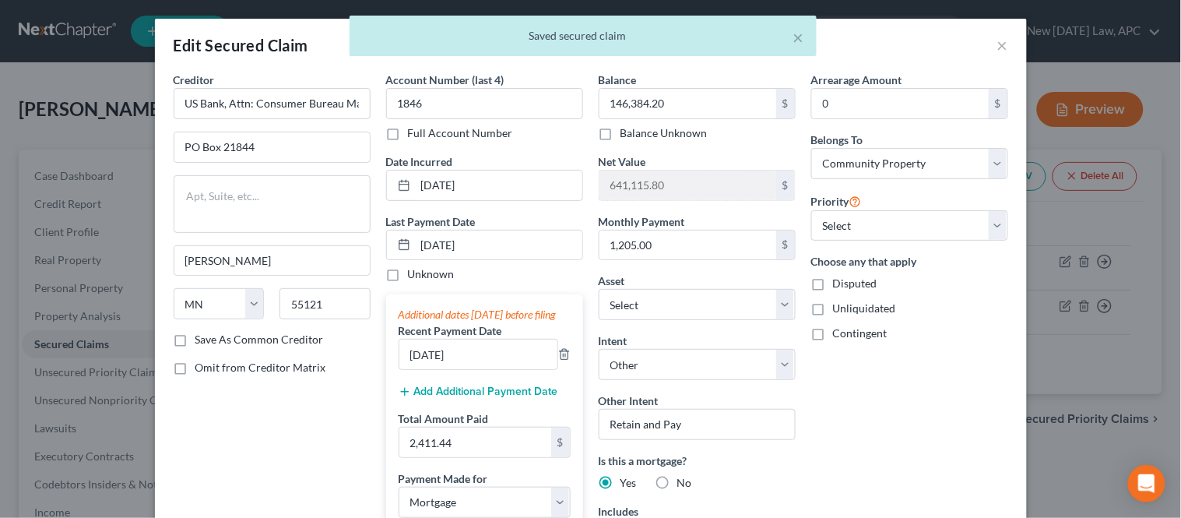
click at [561, 363] on div "07/18/2025" at bounding box center [485, 354] width 172 height 31
click at [561, 361] on icon "button" at bounding box center [564, 354] width 12 height 12
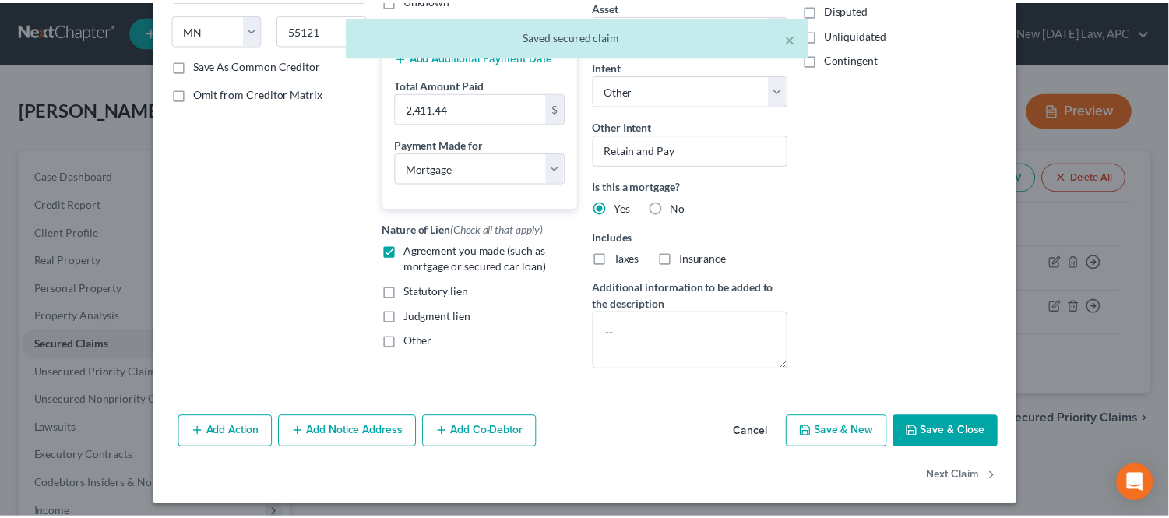
scroll to position [281, 0]
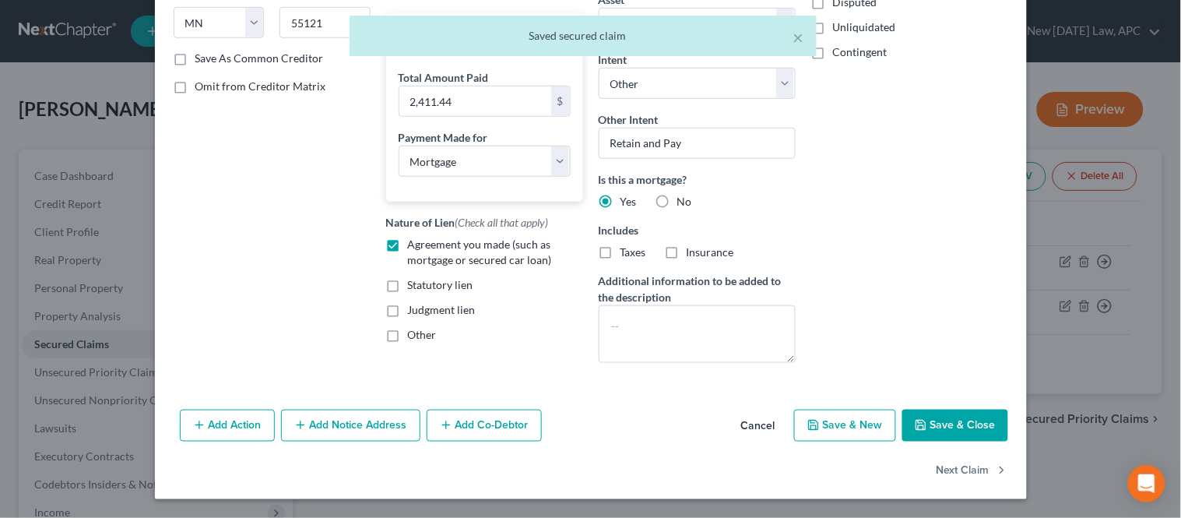
click at [915, 421] on icon "button" at bounding box center [921, 425] width 12 height 12
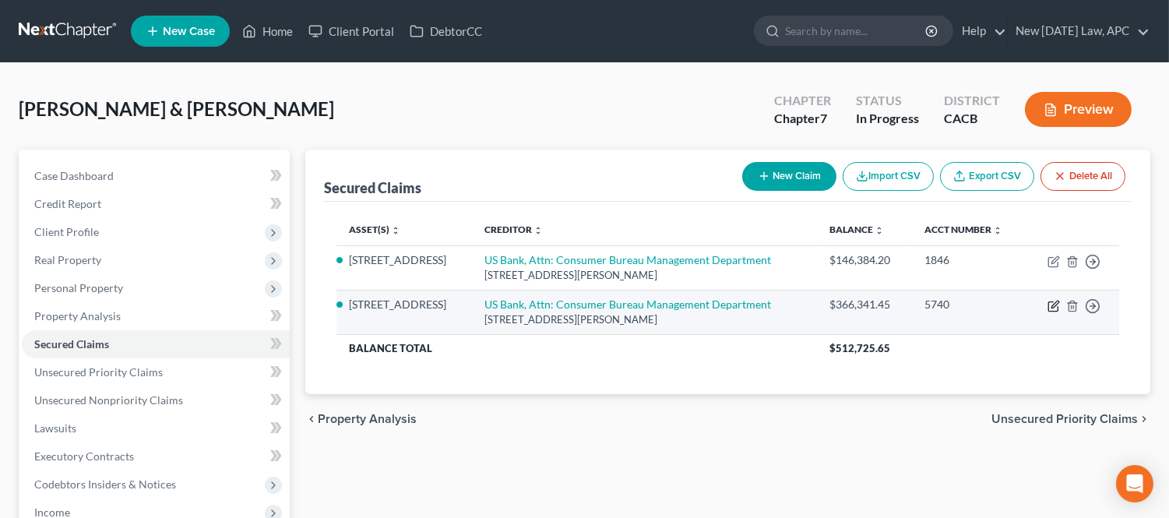
click at [1054, 305] on icon "button" at bounding box center [1054, 306] width 12 height 12
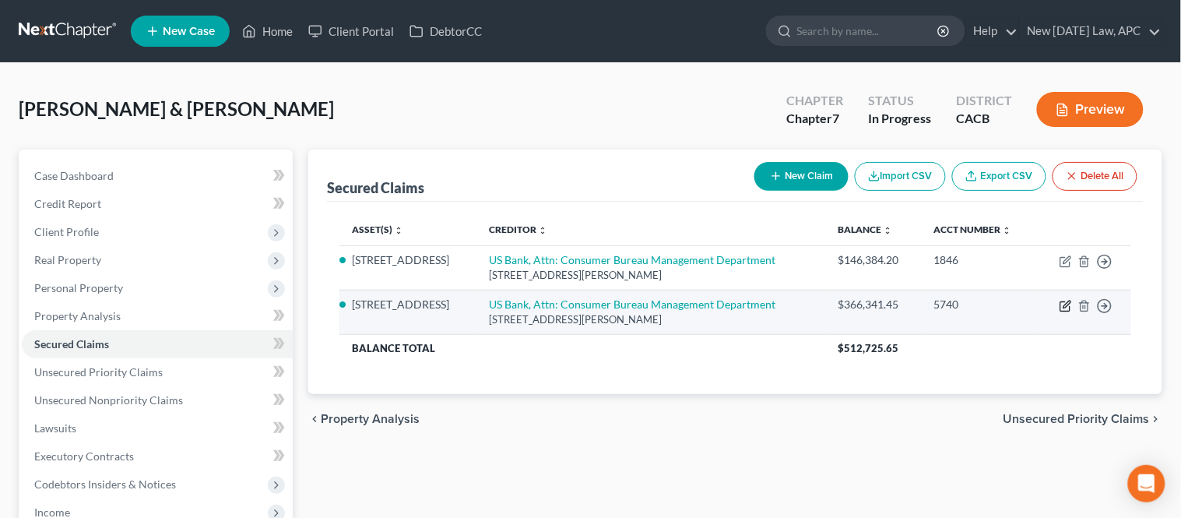
select select "24"
select select "3"
select select "4"
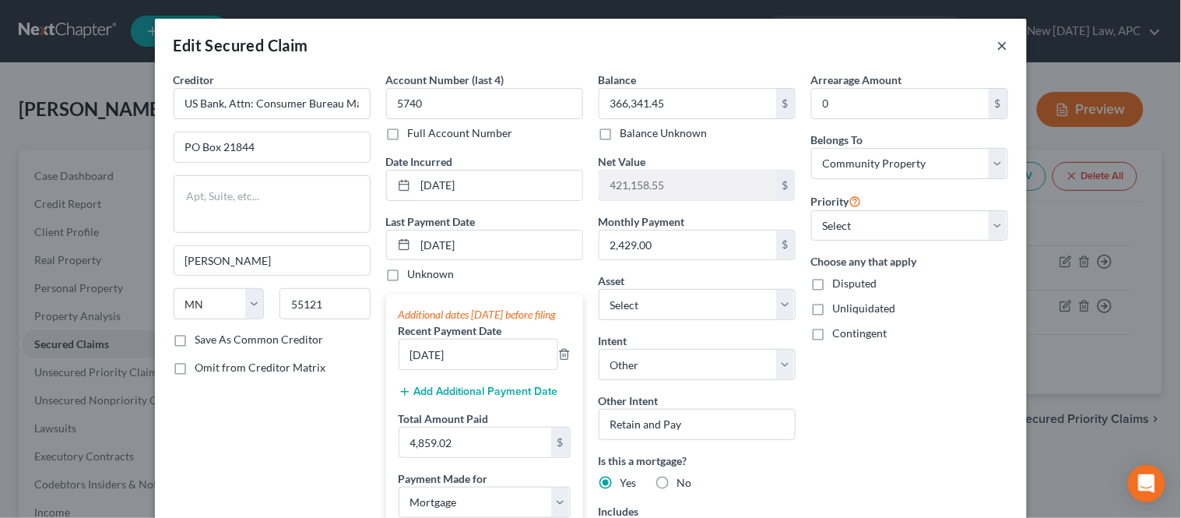
click at [998, 51] on button "×" at bounding box center [1003, 45] width 11 height 19
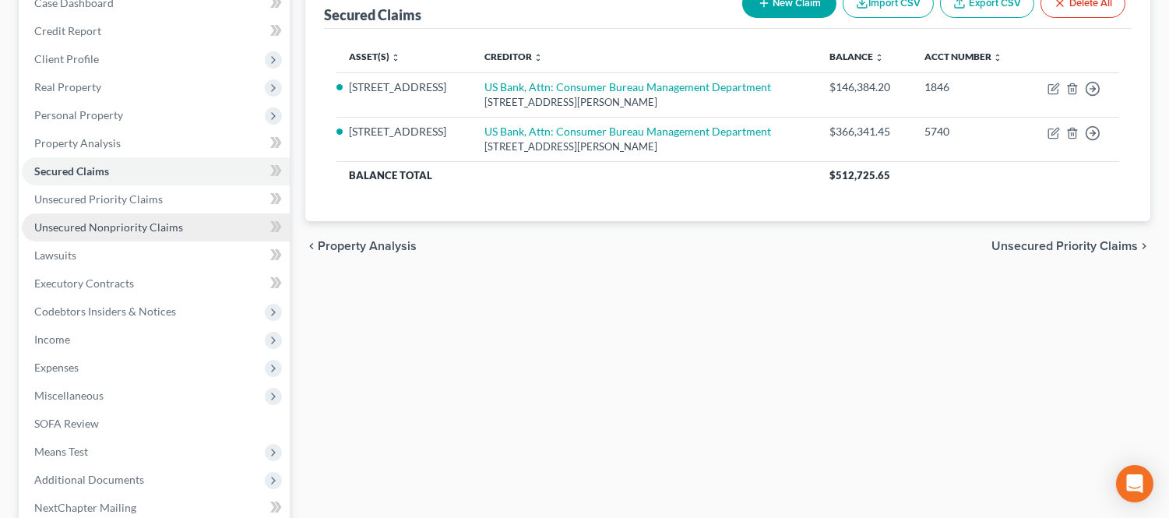
click at [157, 216] on link "Unsecured Nonpriority Claims" at bounding box center [156, 227] width 268 height 28
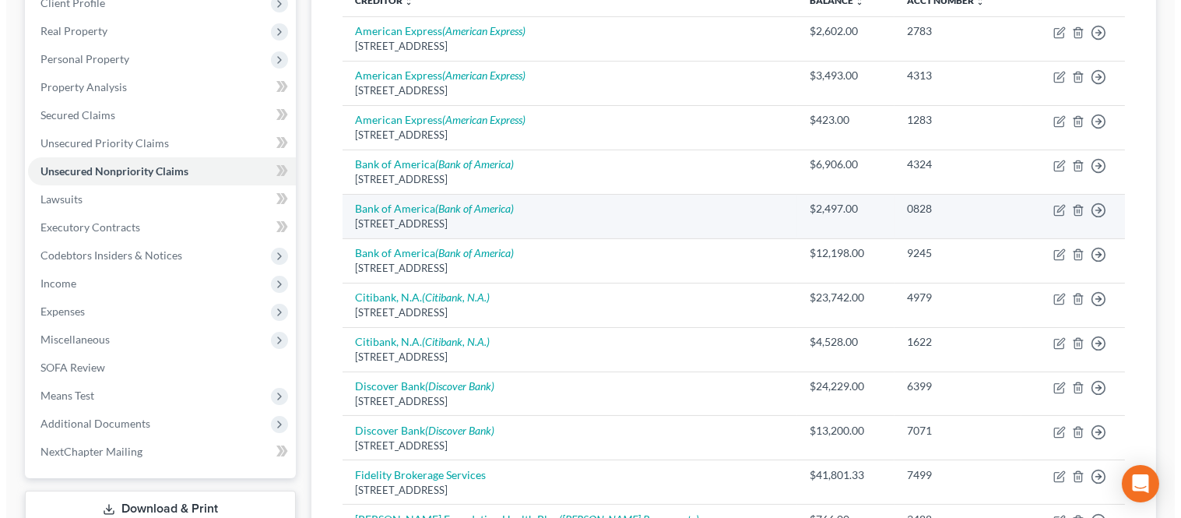
scroll to position [259, 0]
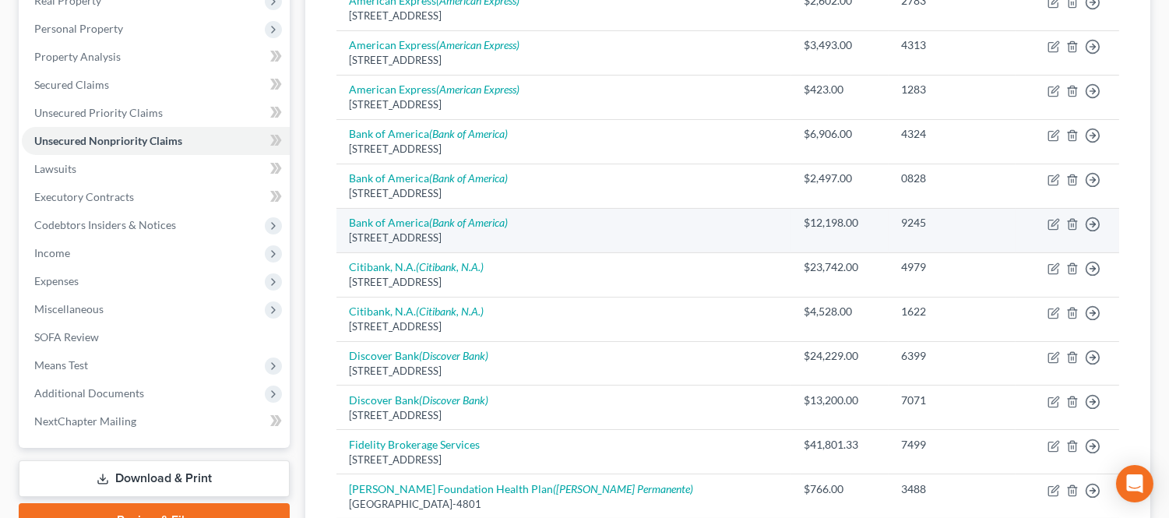
click at [1044, 226] on td "Move to D Move to E Move to G Move to Notice Only" at bounding box center [1068, 230] width 104 height 44
click at [1049, 226] on icon "button" at bounding box center [1054, 224] width 12 height 12
select select "45"
select select "2"
select select "4"
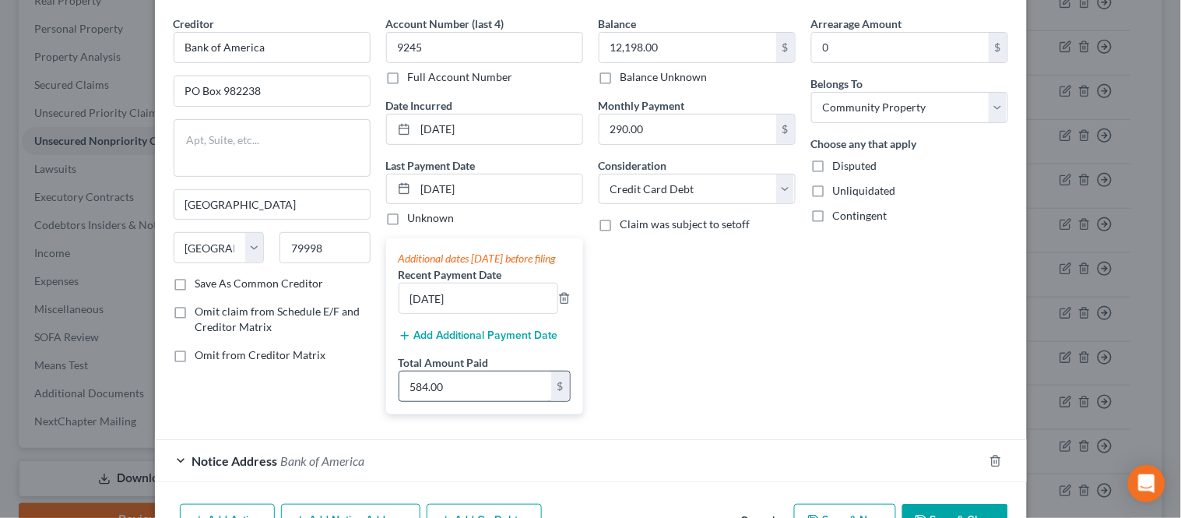
scroll to position [86, 0]
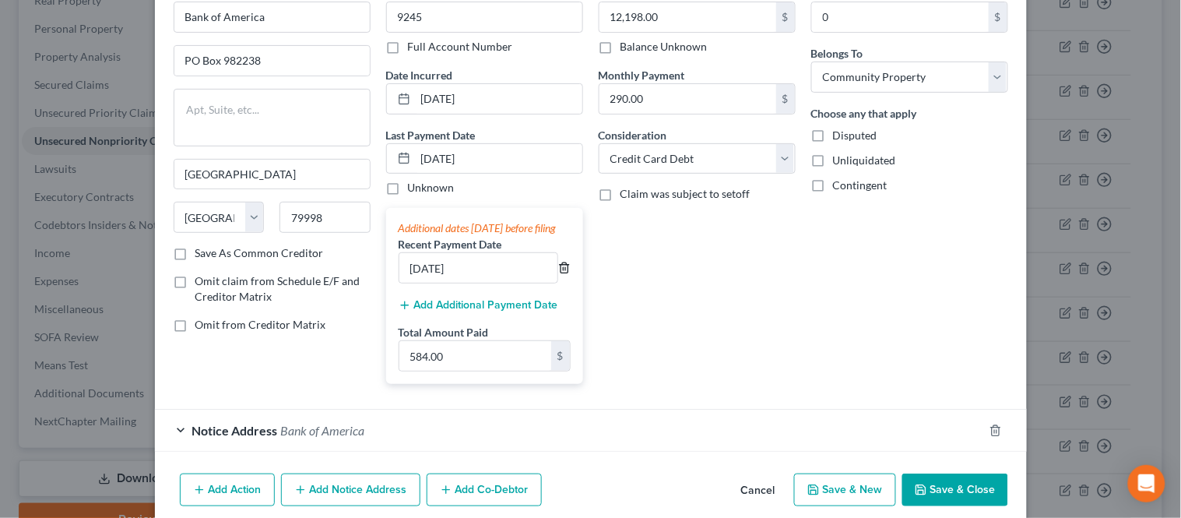
click at [559, 274] on icon "button" at bounding box center [564, 268] width 12 height 12
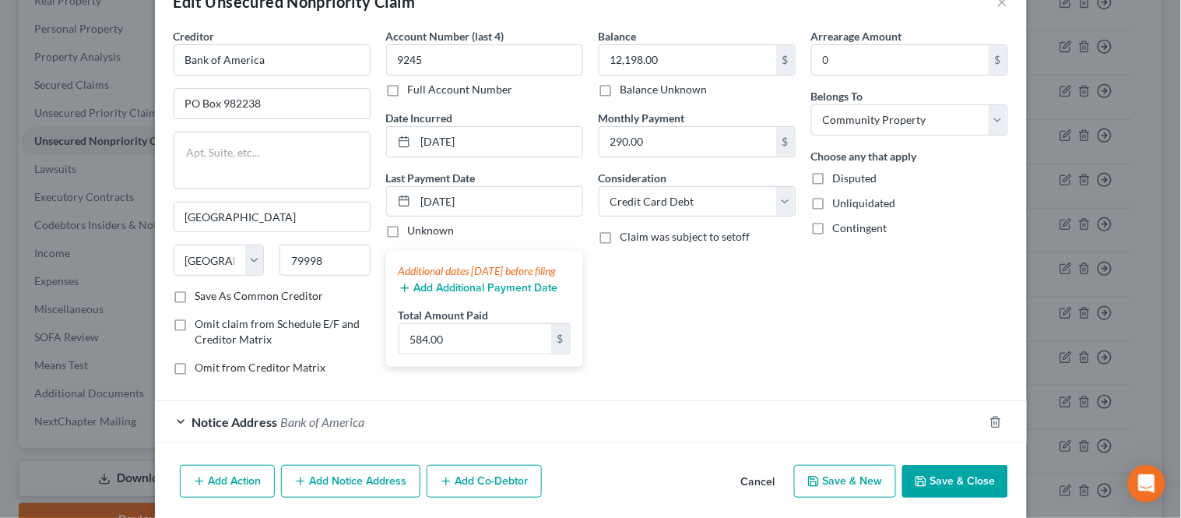
scroll to position [19, 0]
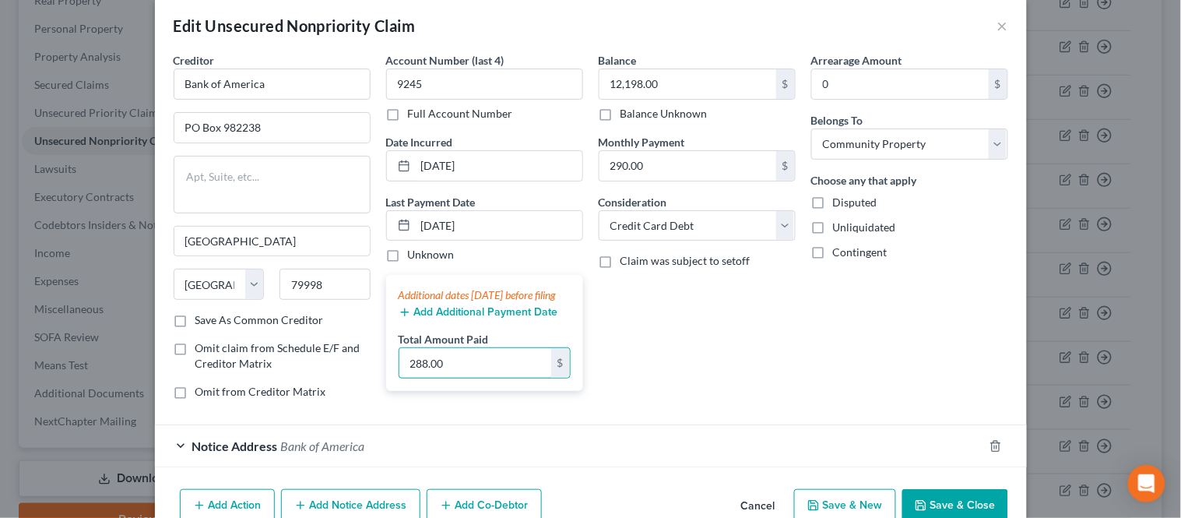
type input "288.00"
click at [782, 352] on div "Balance 12,198.00 $ Balance Unknown Balance Undetermined 12,198.00 $ Balance Un…" at bounding box center [697, 232] width 213 height 360
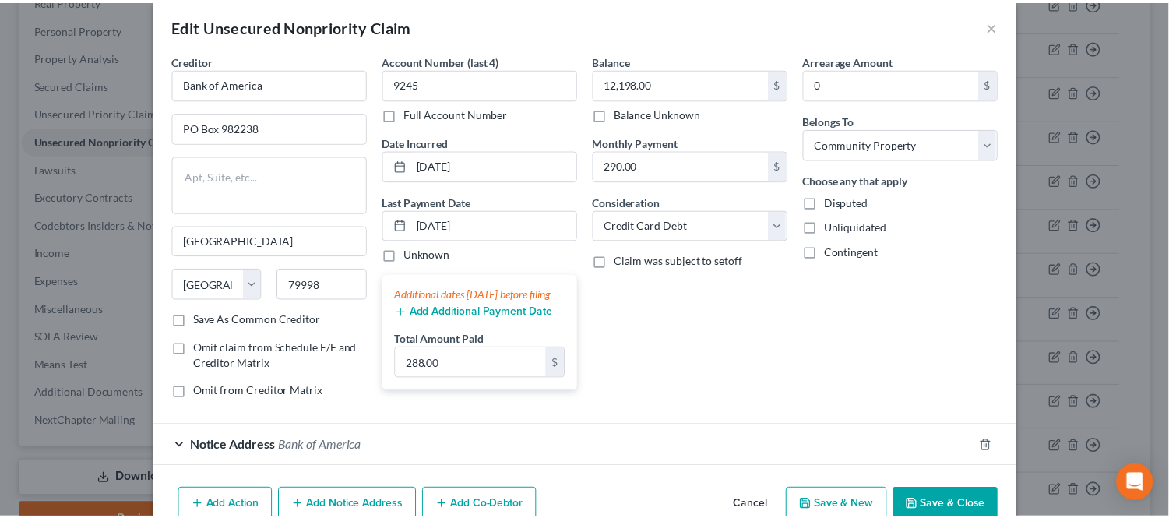
scroll to position [106, 0]
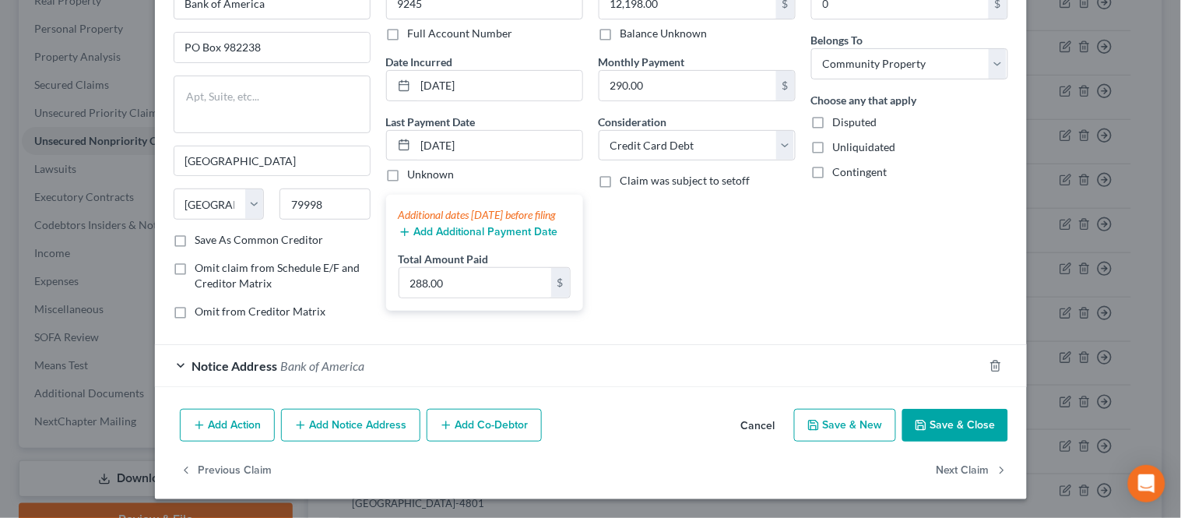
click at [930, 426] on button "Save & Close" at bounding box center [956, 425] width 106 height 33
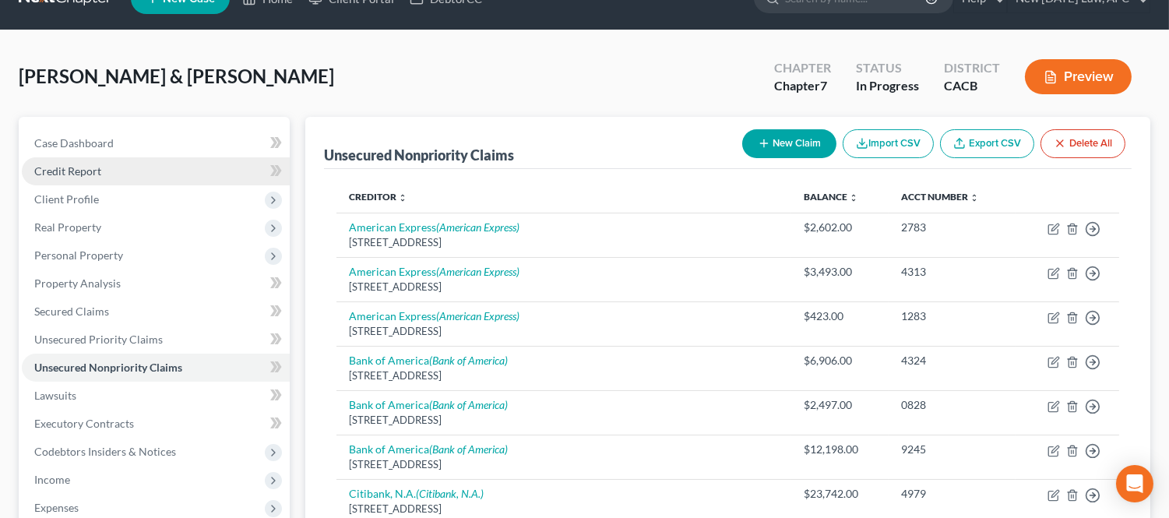
scroll to position [0, 0]
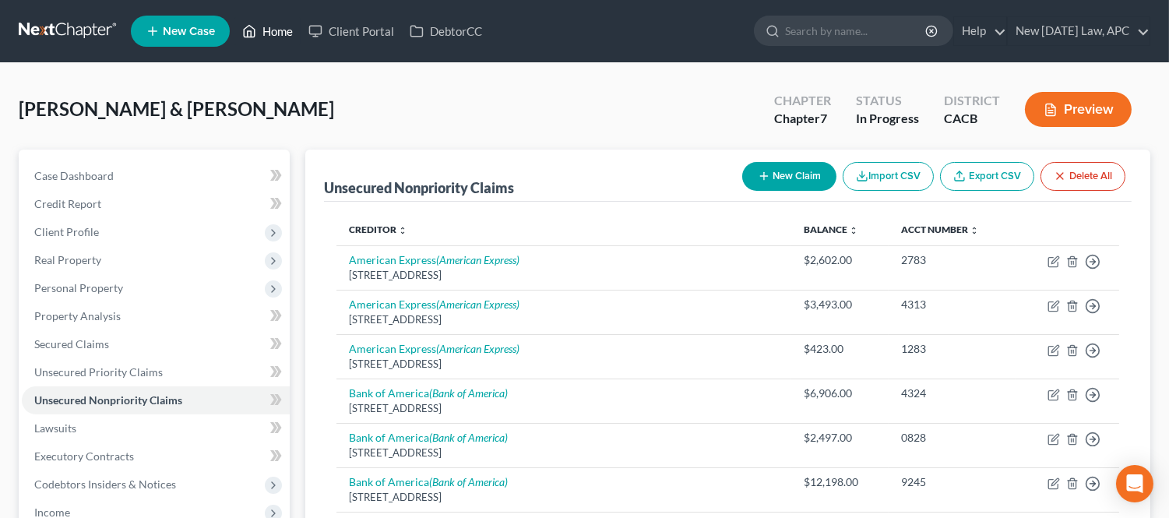
click at [266, 36] on link "Home" at bounding box center [267, 31] width 66 height 28
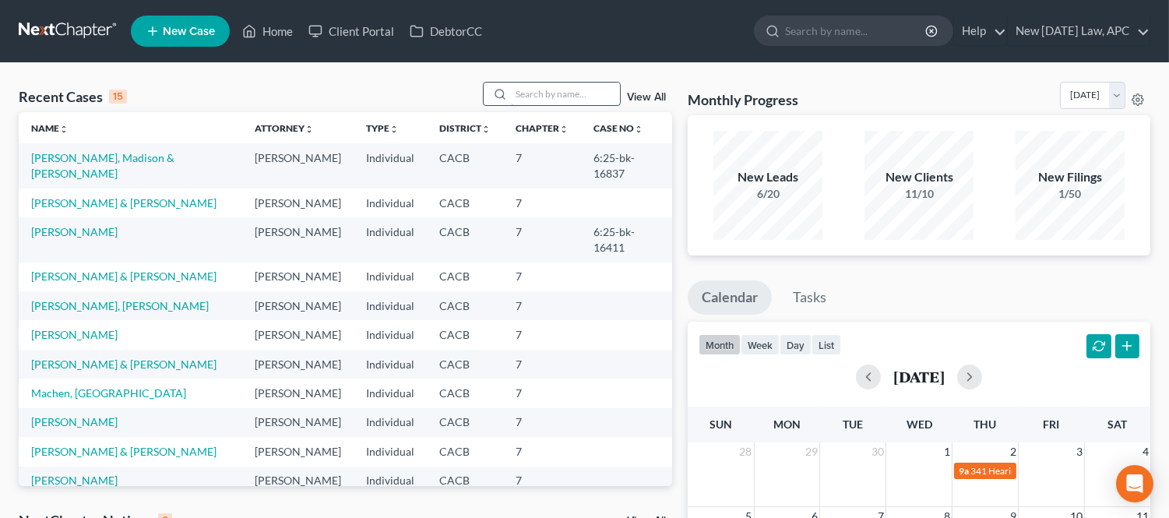
click at [540, 87] on input "search" at bounding box center [565, 94] width 109 height 23
click at [79, 357] on link "[PERSON_NAME] & [PERSON_NAME]" at bounding box center [123, 363] width 185 height 13
select select "4"
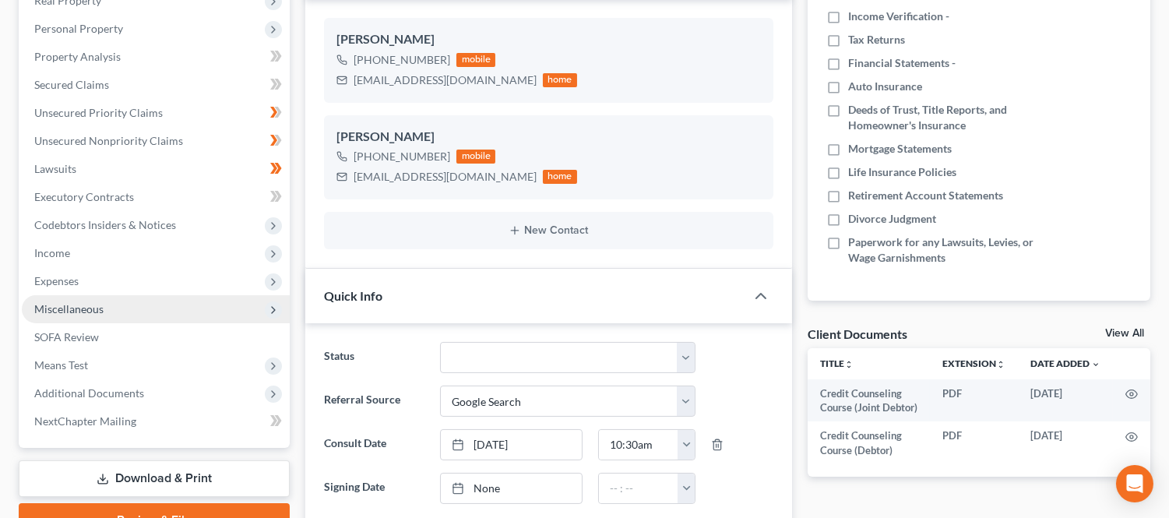
scroll to position [3378, 0]
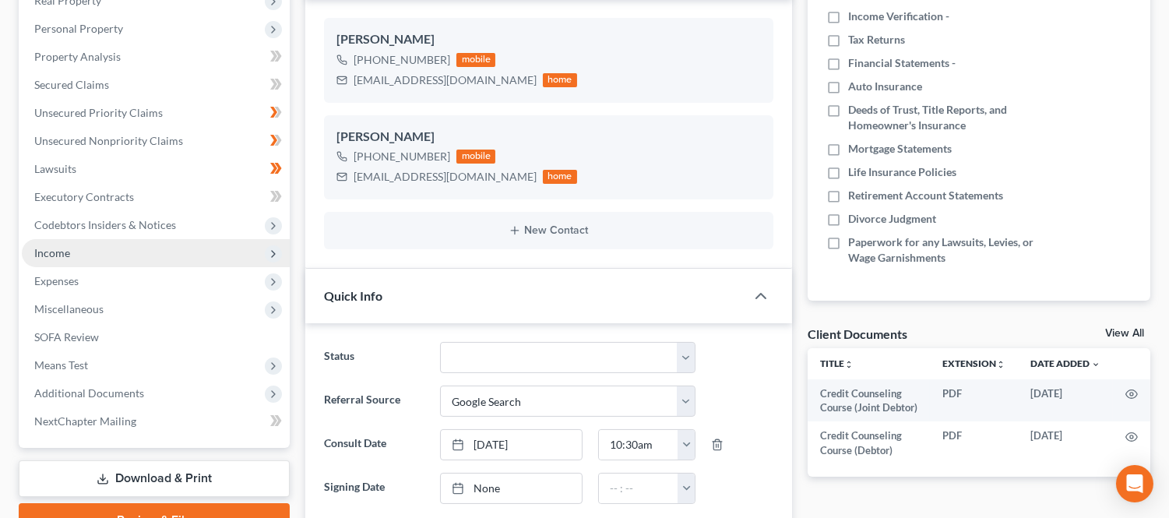
click at [88, 259] on span "Income" at bounding box center [156, 253] width 268 height 28
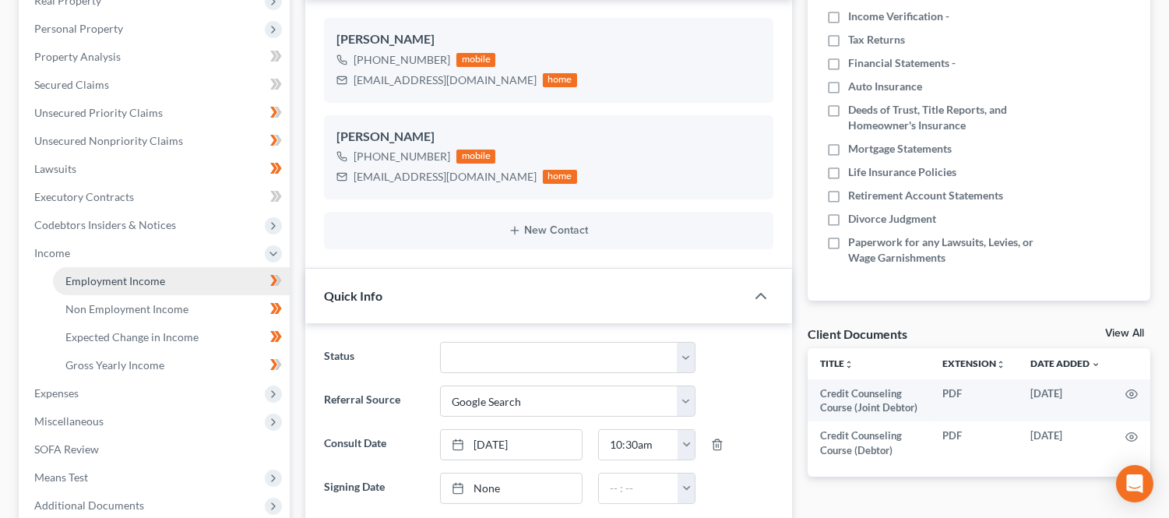
drag, startPoint x: 110, startPoint y: 276, endPoint x: 498, endPoint y: 250, distance: 389.5
click at [111, 276] on span "Employment Income" at bounding box center [115, 280] width 100 height 13
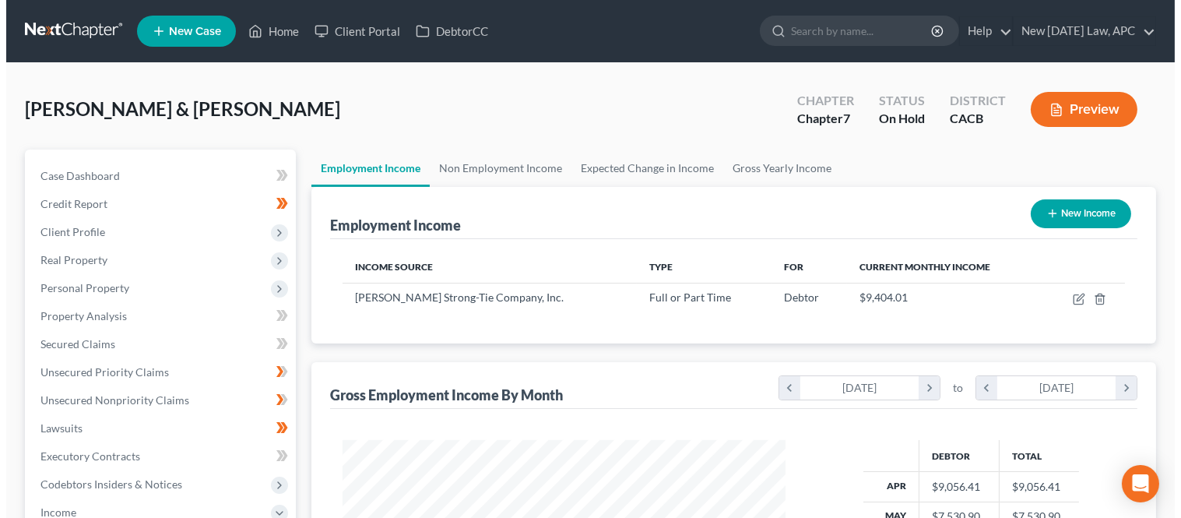
scroll to position [279, 474]
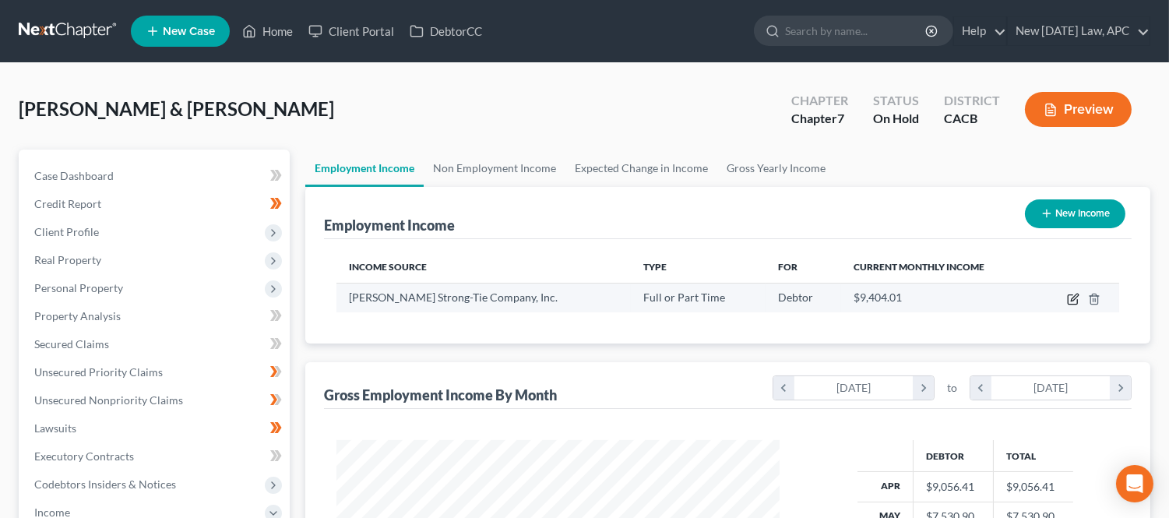
click at [1069, 297] on icon "button" at bounding box center [1073, 299] width 12 height 12
select select "0"
select select "4"
select select "1"
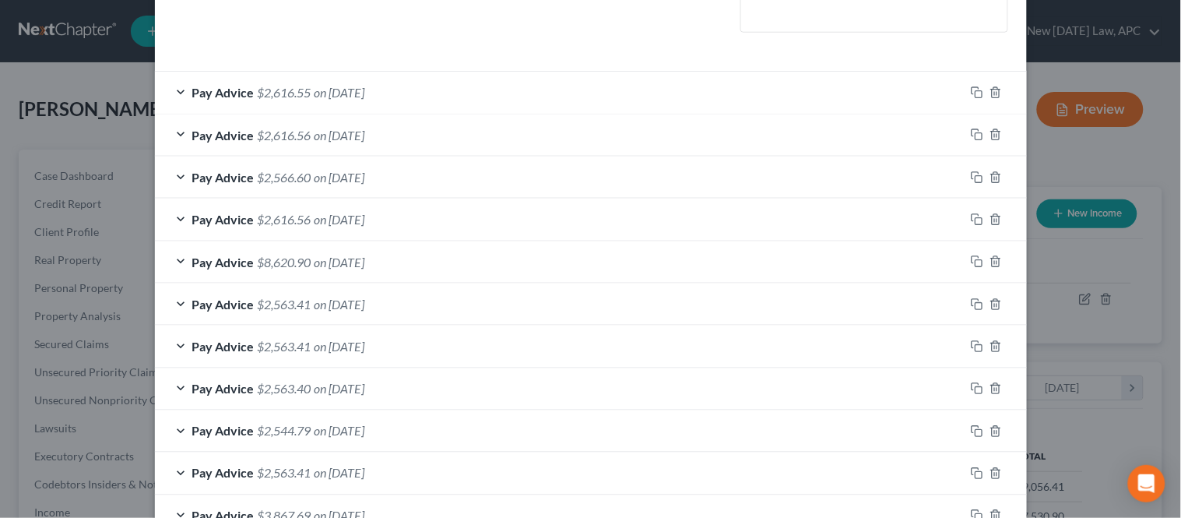
scroll to position [432, 0]
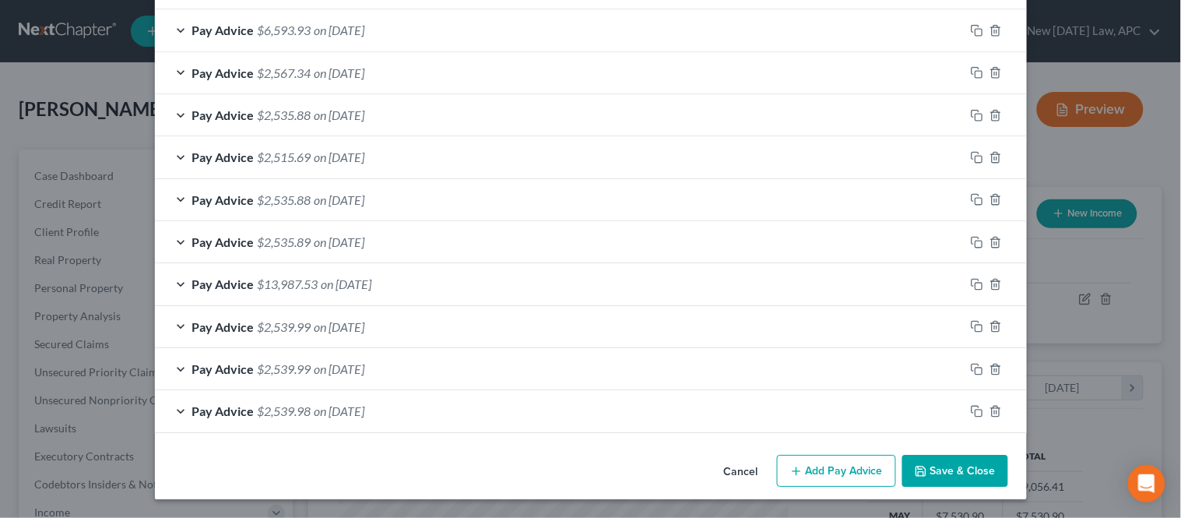
click at [800, 467] on button "Add Pay Advice" at bounding box center [836, 471] width 119 height 33
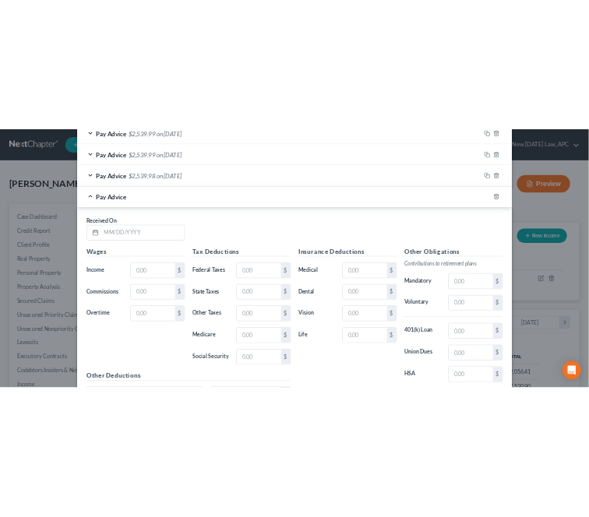
scroll to position [1542, 0]
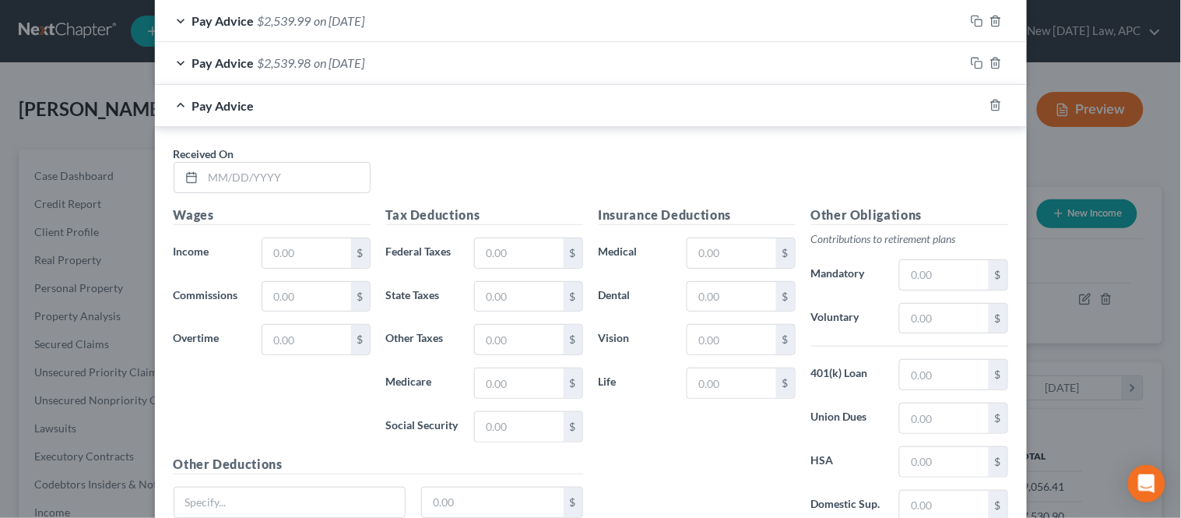
click at [231, 275] on div "Wages Income * $ Commissions $ Overtime $" at bounding box center [272, 330] width 213 height 249
drag, startPoint x: 235, startPoint y: 185, endPoint x: 227, endPoint y: 169, distance: 18.1
click at [235, 185] on input "text" at bounding box center [286, 178] width 167 height 30
type input "10/15/2025"
drag, startPoint x: 312, startPoint y: 260, endPoint x: 310, endPoint y: 250, distance: 10.2
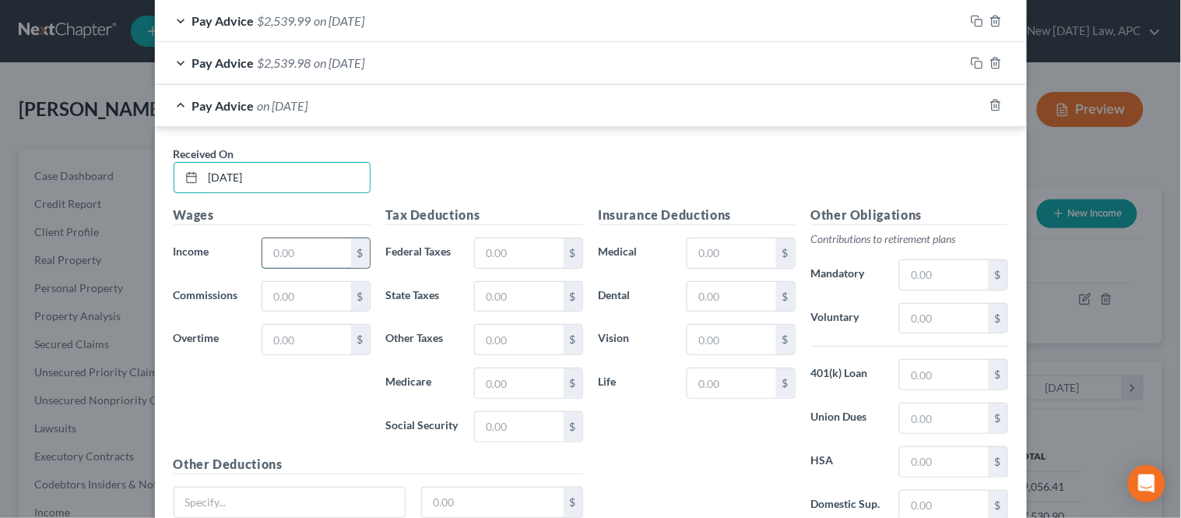
click at [312, 260] on input "text" at bounding box center [306, 253] width 88 height 30
type input "3,765.45"
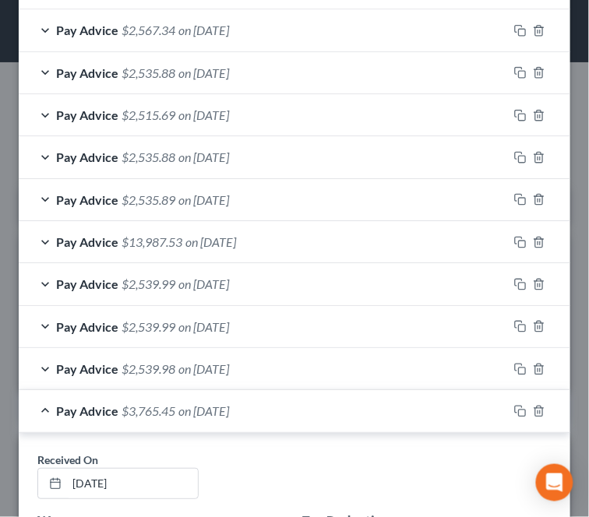
scroll to position [1849, 0]
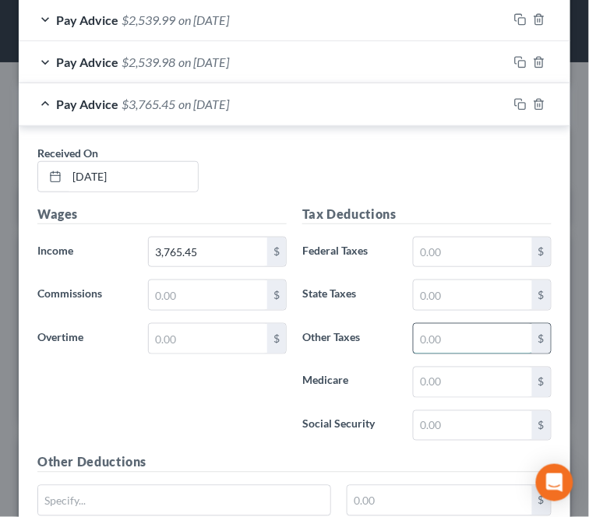
click at [431, 339] on input "text" at bounding box center [473, 339] width 118 height 30
type input "40.48"
drag, startPoint x: 430, startPoint y: 434, endPoint x: 415, endPoint y: 436, distance: 15.0
click at [430, 434] on input "text" at bounding box center [473, 426] width 118 height 30
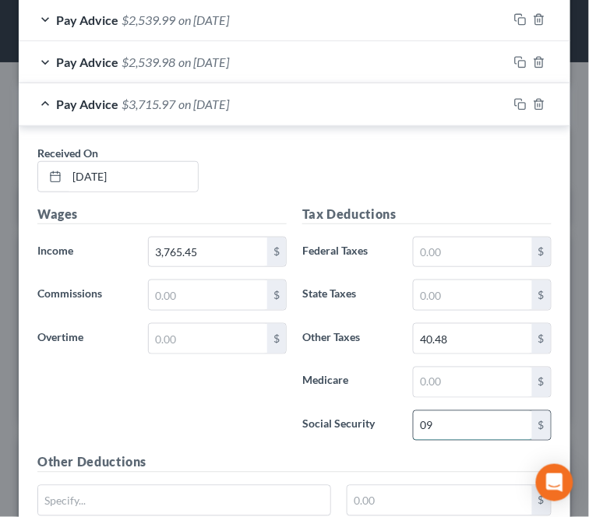
type input "0"
type input "209.19"
click at [424, 376] on input "text" at bounding box center [473, 383] width 118 height 30
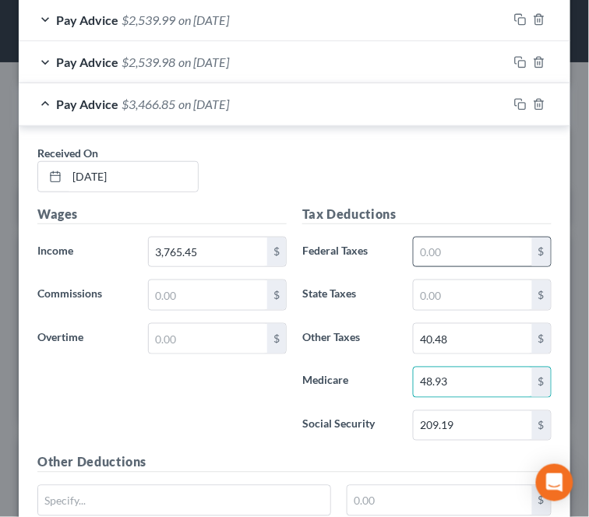
type input "48.93"
click at [426, 266] on input "text" at bounding box center [473, 253] width 118 height 30
type input "8.88"
click at [378, 182] on div "Received On * 10/15/2025" at bounding box center [295, 175] width 530 height 60
click at [45, 63] on div "Pay Advice $2,539.98 on 09/13/2024" at bounding box center [263, 61] width 489 height 41
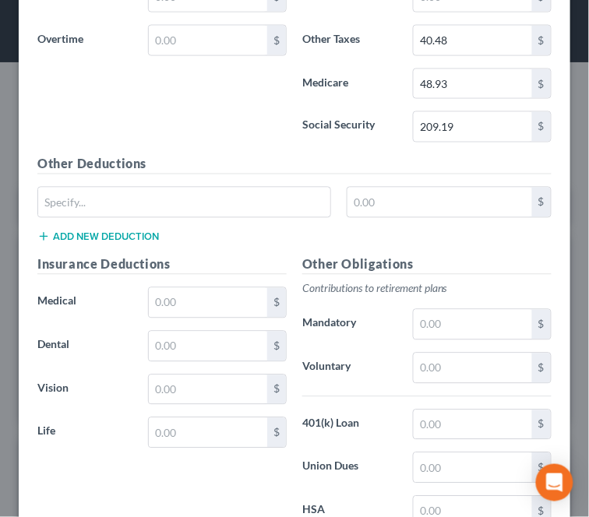
scroll to position [2974, 0]
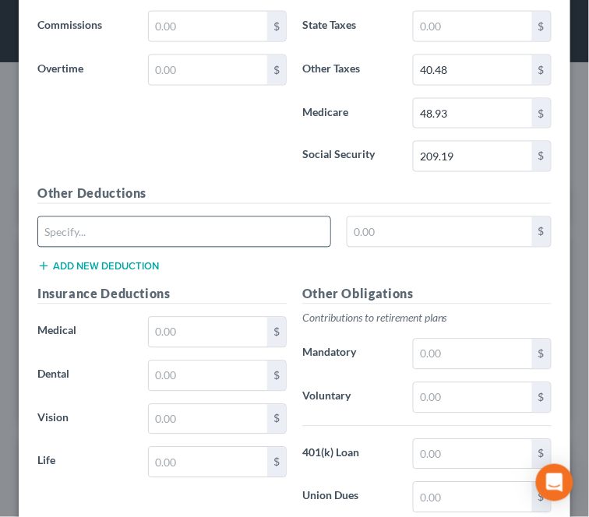
click at [182, 239] on input "text" at bounding box center [184, 232] width 292 height 30
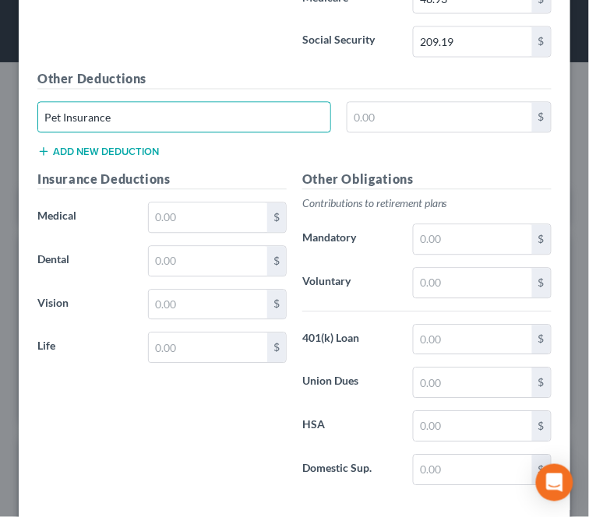
scroll to position [3174, 0]
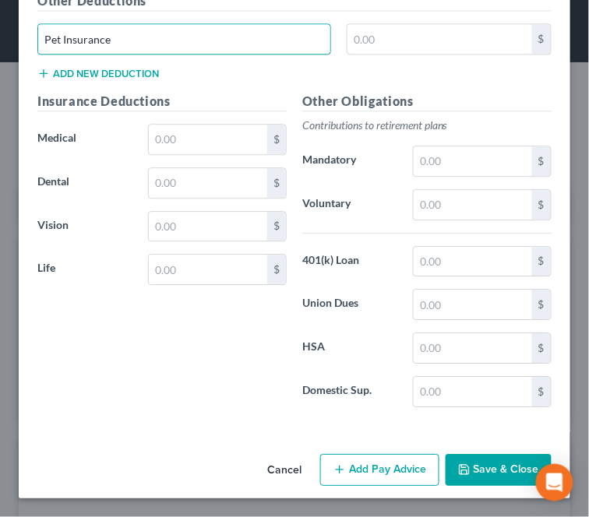
type input "Pet Insurance"
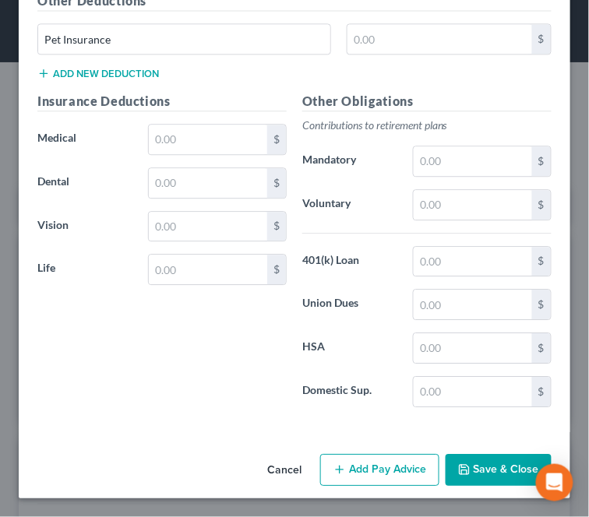
click at [109, 79] on div "Other Deductions Pet Insurance $ Add new deduction" at bounding box center [295, 41] width 530 height 100
click at [111, 72] on button "Add new deduction" at bounding box center [97, 73] width 121 height 12
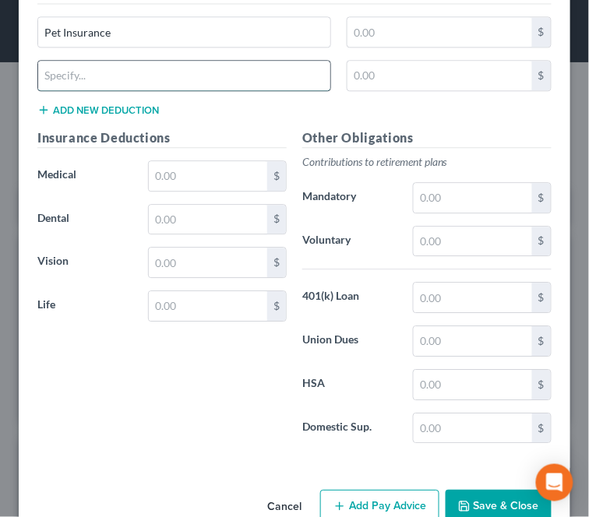
drag, startPoint x: 107, startPoint y: 88, endPoint x: 122, endPoint y: 59, distance: 32.8
click at [110, 86] on input "text" at bounding box center [184, 76] width 292 height 30
type input "Employee Stock Purchase Plan"
click at [90, 116] on button "Add new deduction" at bounding box center [97, 110] width 121 height 12
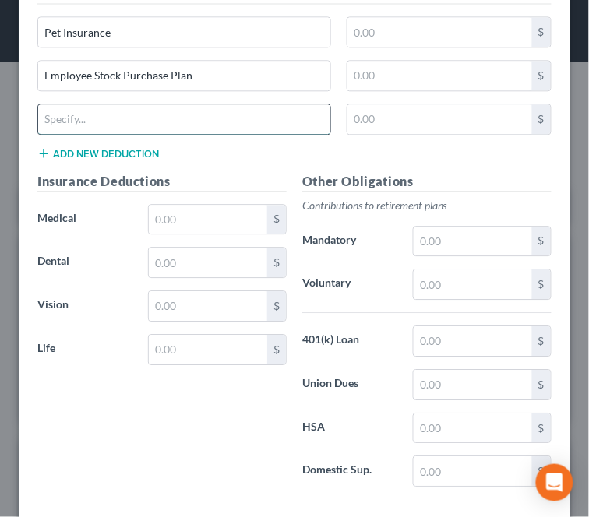
drag, startPoint x: 104, startPoint y: 136, endPoint x: 105, endPoint y: 123, distance: 13.3
click at [105, 134] on input "text" at bounding box center [184, 119] width 292 height 30
type input "Legal"
click at [252, 161] on div "Other Deductions Pet Insurance $ Employee Stock Purchase Plan $ Legal $ Add new…" at bounding box center [295, 77] width 530 height 187
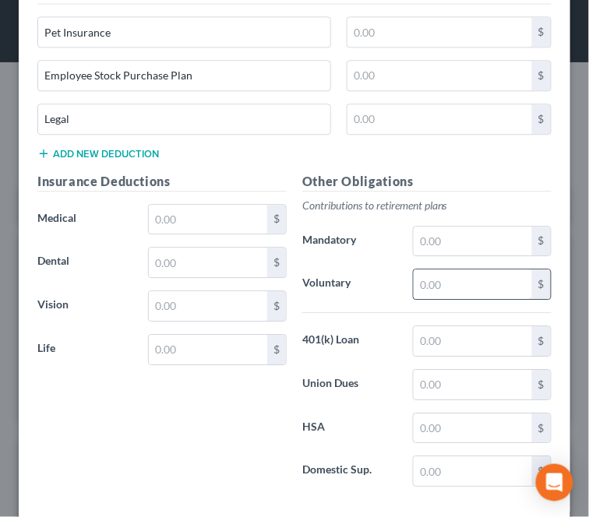
scroll to position [3260, 0]
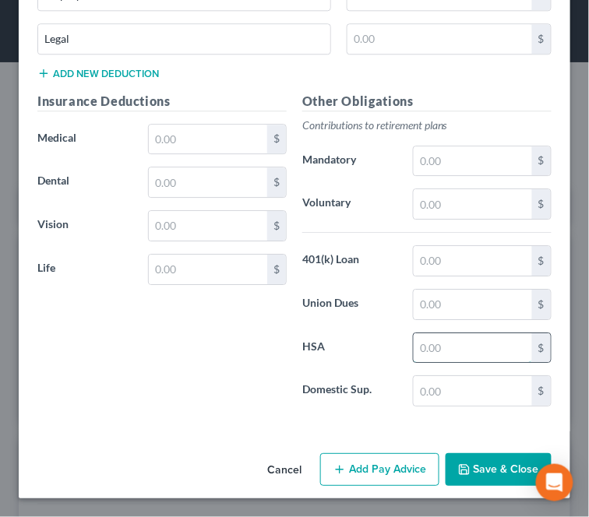
click at [447, 344] on input "text" at bounding box center [473, 348] width 118 height 30
type input "137.50"
click at [200, 363] on div "Insurance Deductions Medical $ Dental $ Vision $ Life $" at bounding box center [162, 256] width 265 height 328
click at [441, 218] on input "text" at bounding box center [473, 204] width 118 height 30
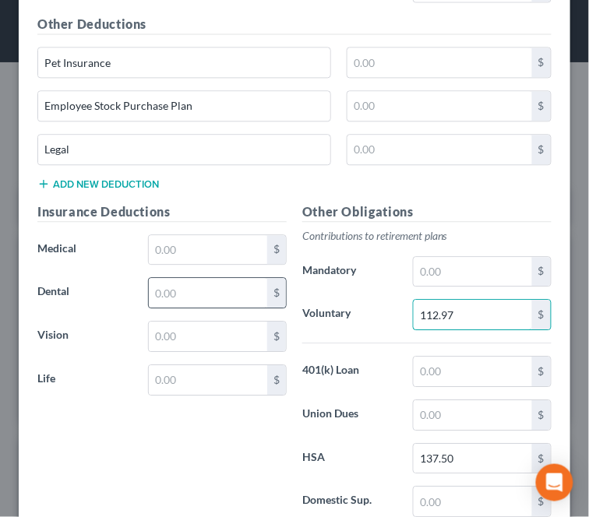
scroll to position [3174, 0]
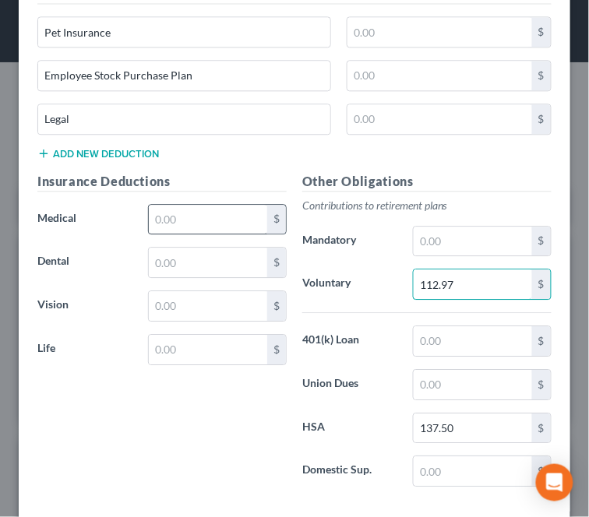
type input "112.97"
click at [196, 234] on input "text" at bounding box center [208, 220] width 118 height 30
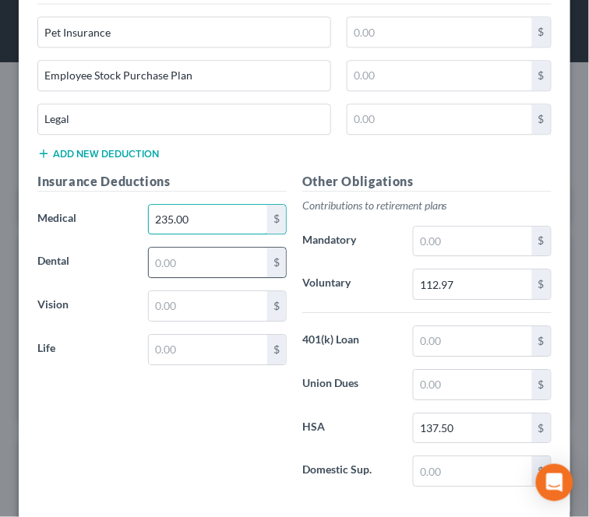
type input "235.00"
click at [173, 273] on input "text" at bounding box center [208, 263] width 118 height 30
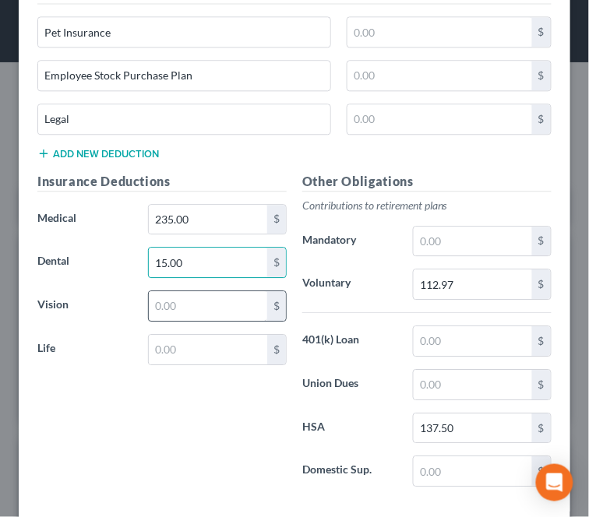
type input "15.00"
click at [166, 321] on input "text" at bounding box center [208, 306] width 118 height 30
type input "4.50"
click at [91, 398] on div "Insurance Deductions Medical 235.00 $ Dental 15.00 $ Vision 4.50 $ Life $" at bounding box center [162, 336] width 265 height 328
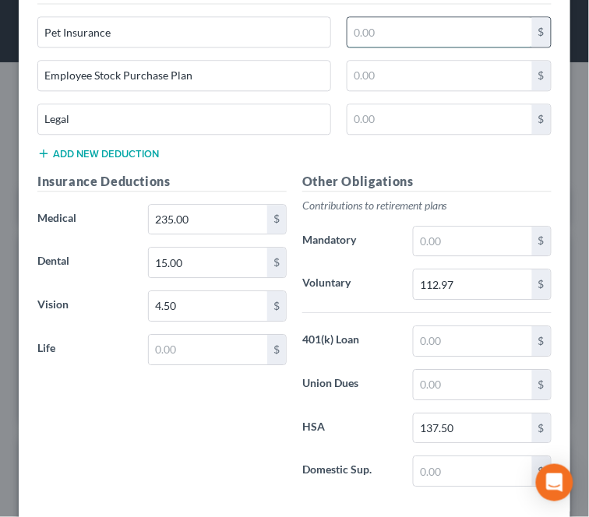
click at [402, 47] on input "text" at bounding box center [439, 32] width 185 height 30
type input "24.65"
click at [371, 115] on input "text" at bounding box center [439, 119] width 185 height 30
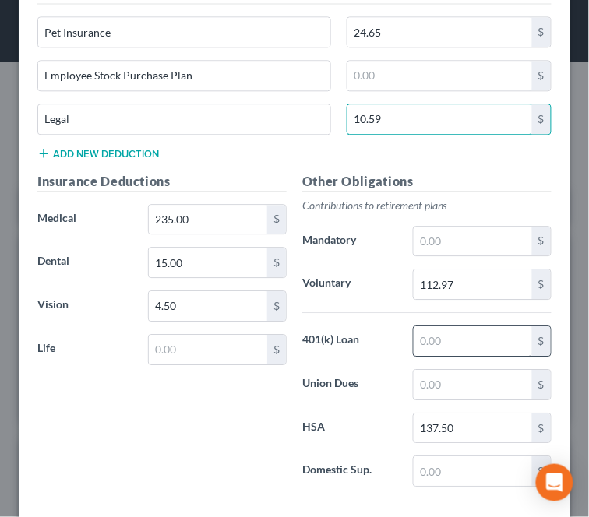
type input "10.59"
click at [438, 349] on input "text" at bounding box center [473, 341] width 118 height 30
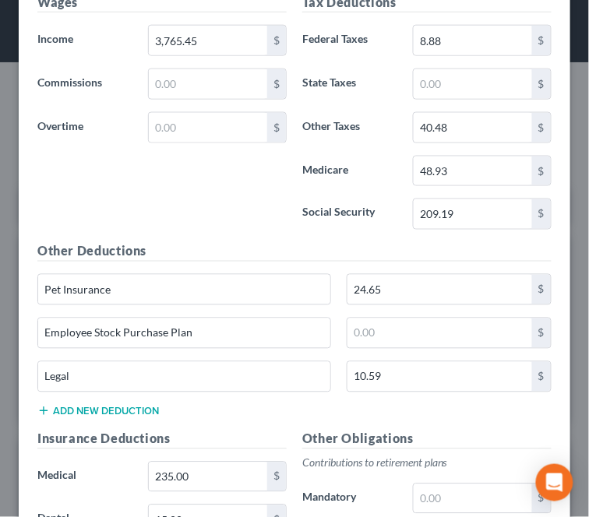
scroll to position [2915, 0]
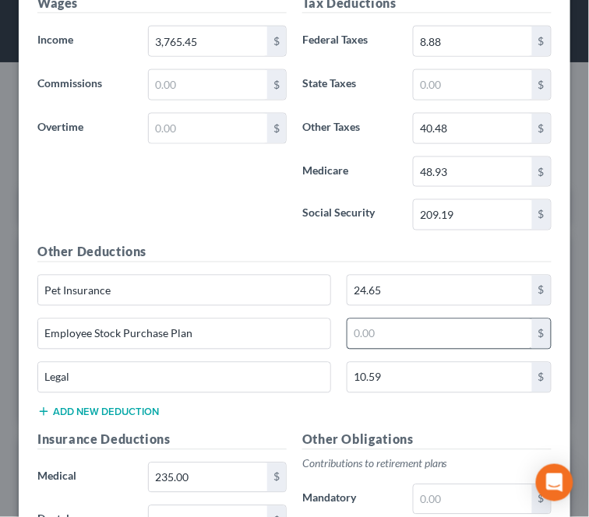
type input "98.28"
click at [395, 333] on input "text" at bounding box center [439, 334] width 185 height 30
type input "60.00"
click at [414, 418] on div "Other Deductions Pet Insurance 24.65 $ Employee Stock Purchase Plan 60.00 $ Leg…" at bounding box center [295, 336] width 530 height 187
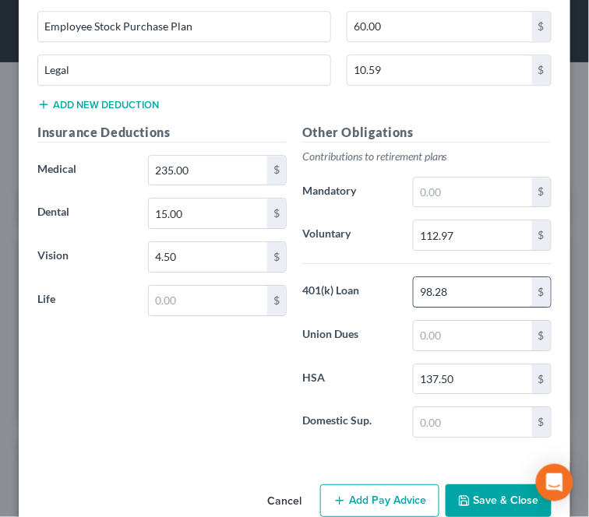
scroll to position [3261, 0]
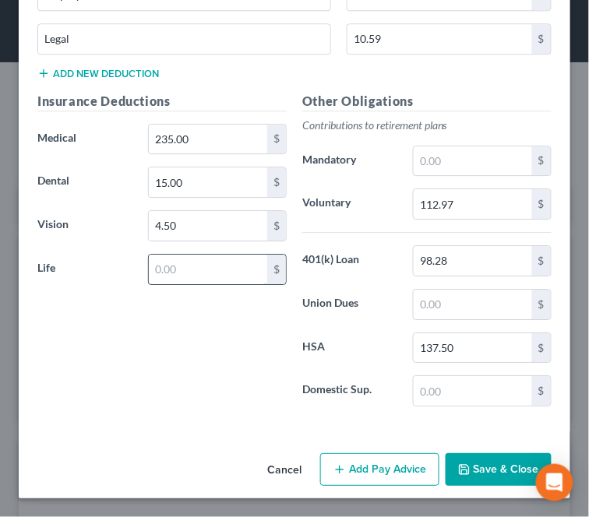
click at [213, 265] on input "text" at bounding box center [208, 270] width 118 height 30
click at [152, 379] on div "Insurance Deductions Medical 235.00 $ Dental 15.00 $ Vision 4.50 $ Life 138.28 $" at bounding box center [162, 256] width 265 height 328
click at [219, 273] on input "138.28" at bounding box center [208, 270] width 118 height 30
type input "142.93"
click at [221, 386] on div "Insurance Deductions Medical 235.00 $ Dental 15.00 $ Vision 4.50 $ Life 142.93 $" at bounding box center [162, 256] width 265 height 328
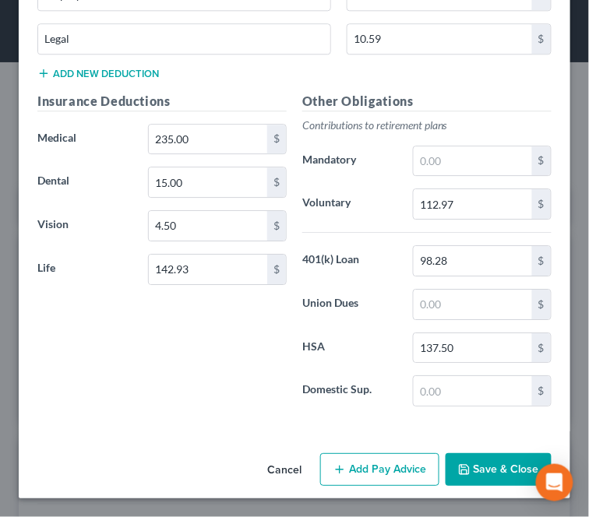
click at [485, 469] on button "Save & Close" at bounding box center [498, 469] width 106 height 33
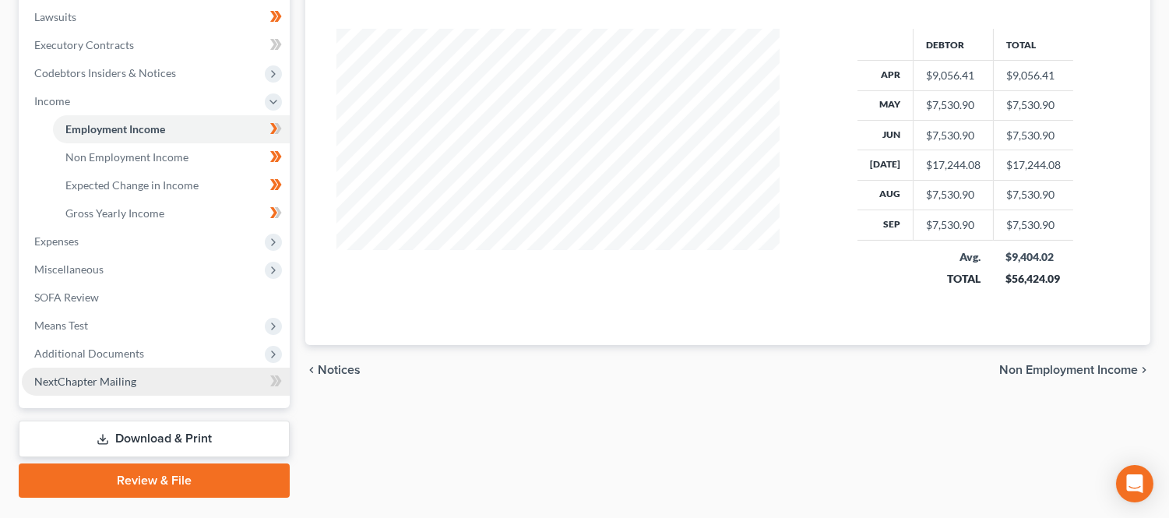
scroll to position [432, 0]
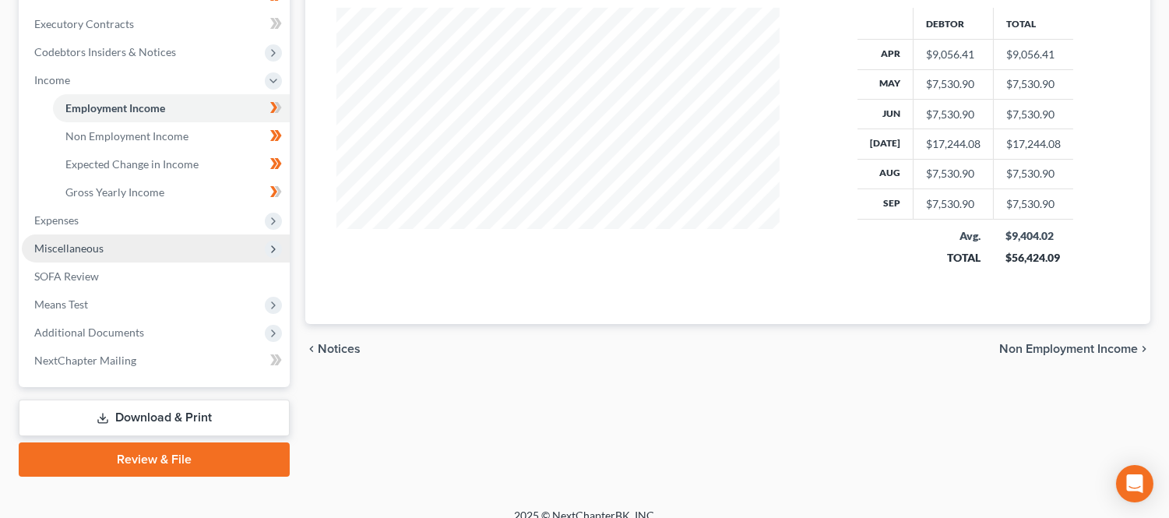
click at [96, 245] on span "Miscellaneous" at bounding box center [68, 247] width 69 height 13
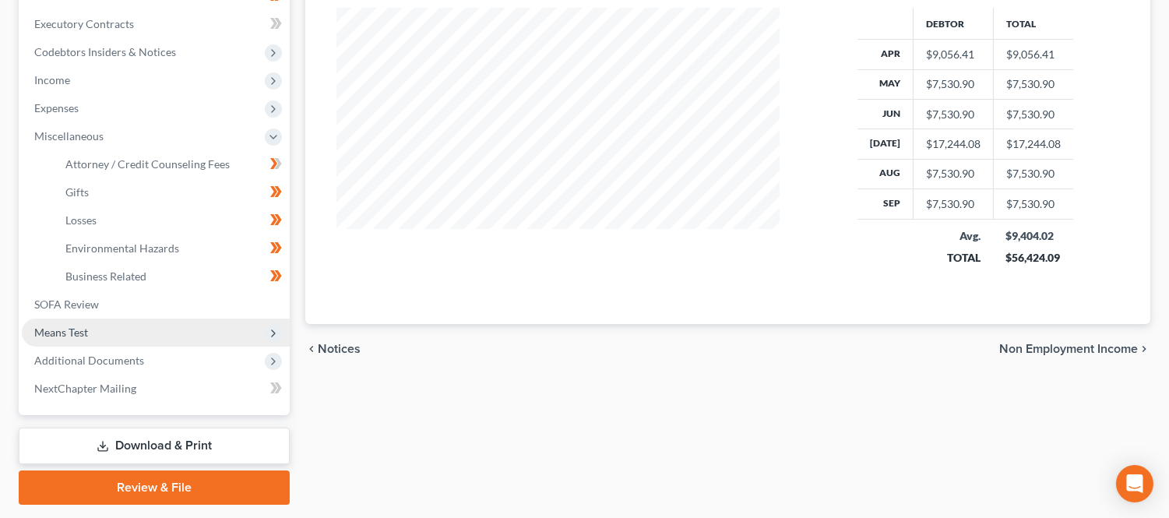
click at [93, 322] on span "Means Test" at bounding box center [156, 333] width 268 height 28
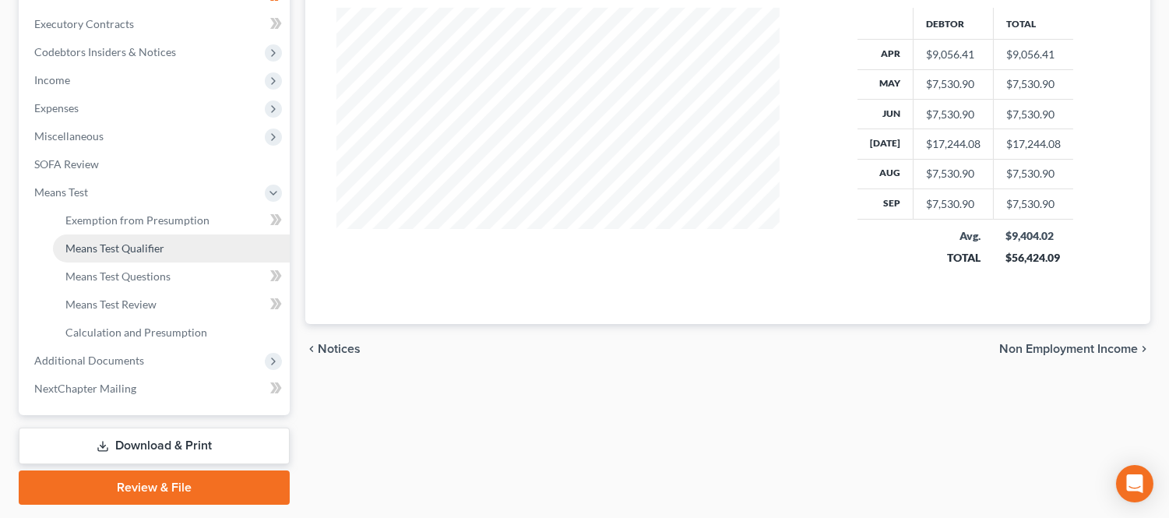
click at [132, 246] on span "Means Test Qualifier" at bounding box center [114, 247] width 99 height 13
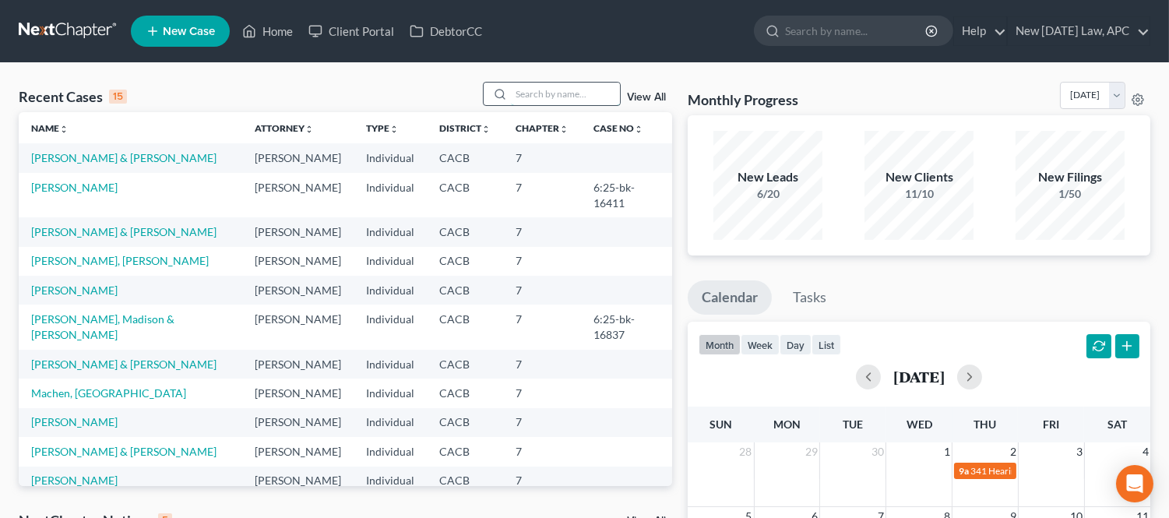
click at [545, 90] on input "search" at bounding box center [565, 94] width 109 height 23
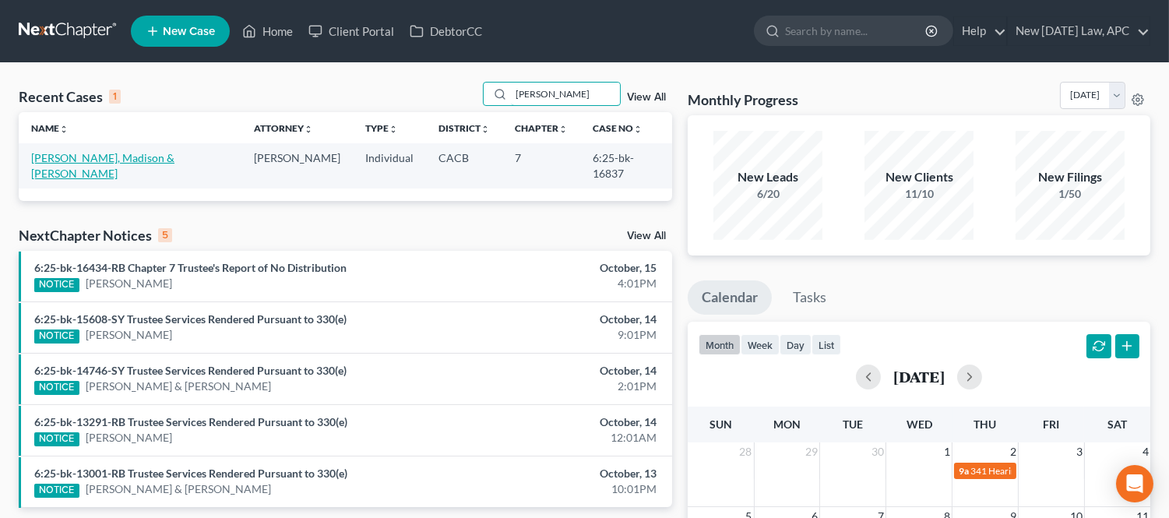
type input "[PERSON_NAME]"
click at [97, 153] on link "[PERSON_NAME], Madison & [PERSON_NAME]" at bounding box center [102, 165] width 143 height 29
select select "4"
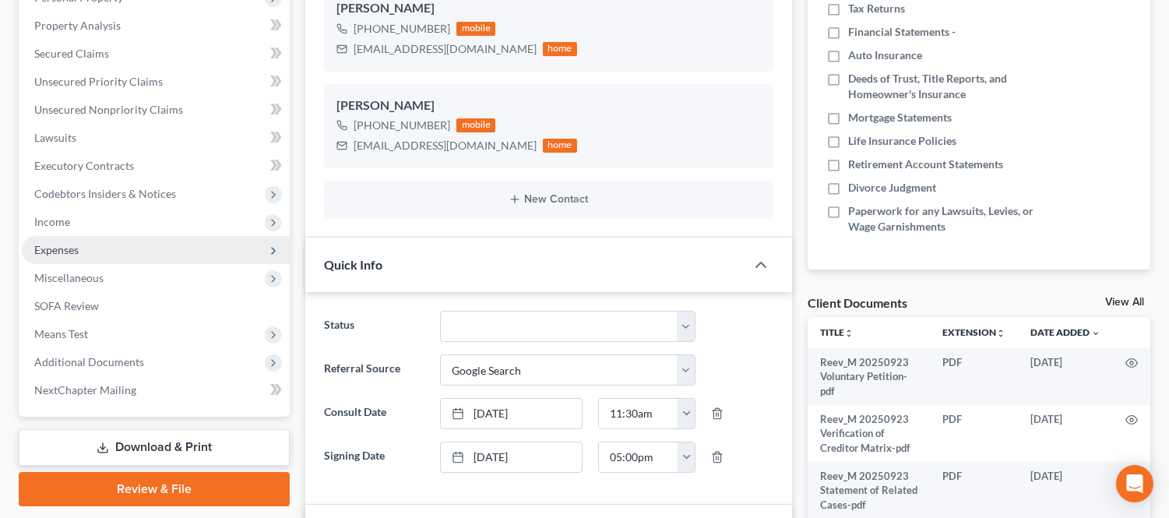
scroll to position [259, 0]
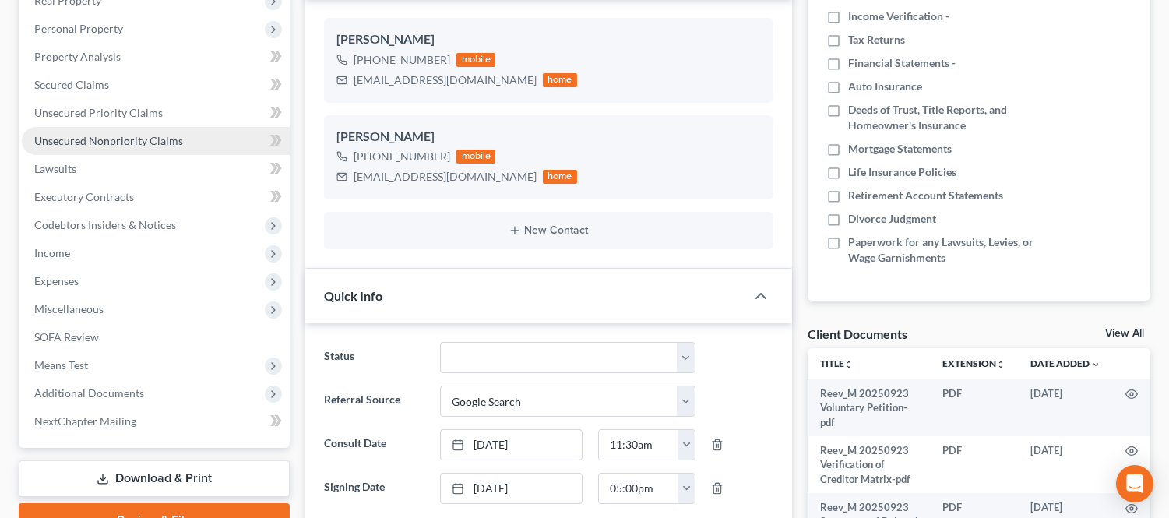
click at [93, 144] on span "Unsecured Nonpriority Claims" at bounding box center [108, 140] width 149 height 13
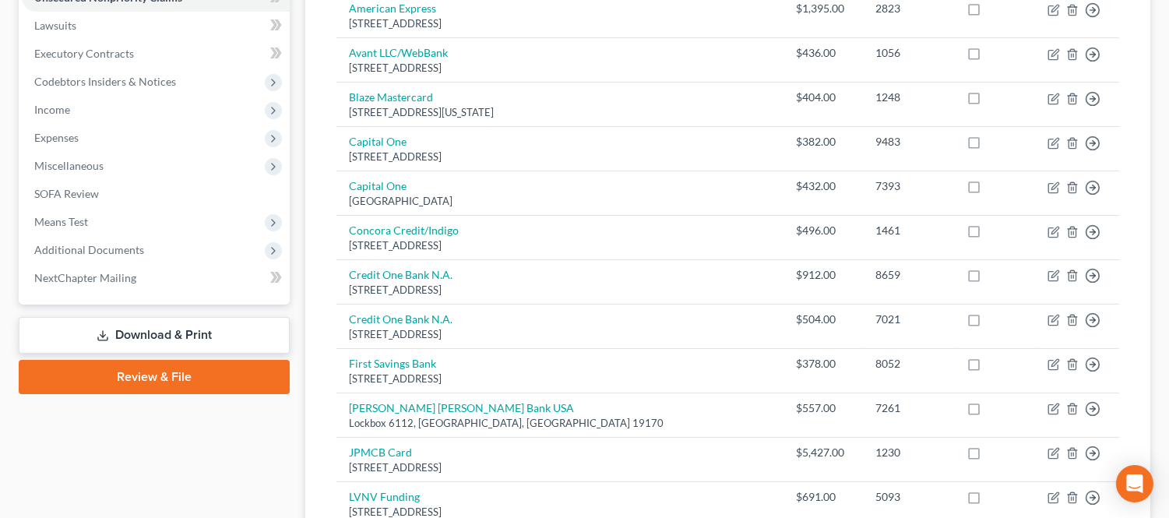
scroll to position [86, 0]
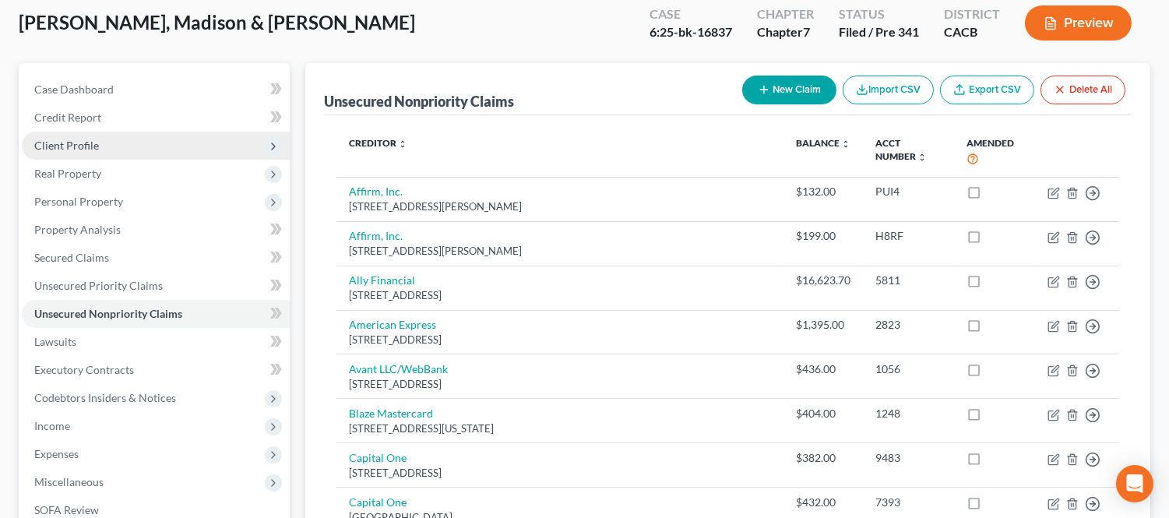
click at [81, 146] on span "Client Profile" at bounding box center [66, 145] width 65 height 13
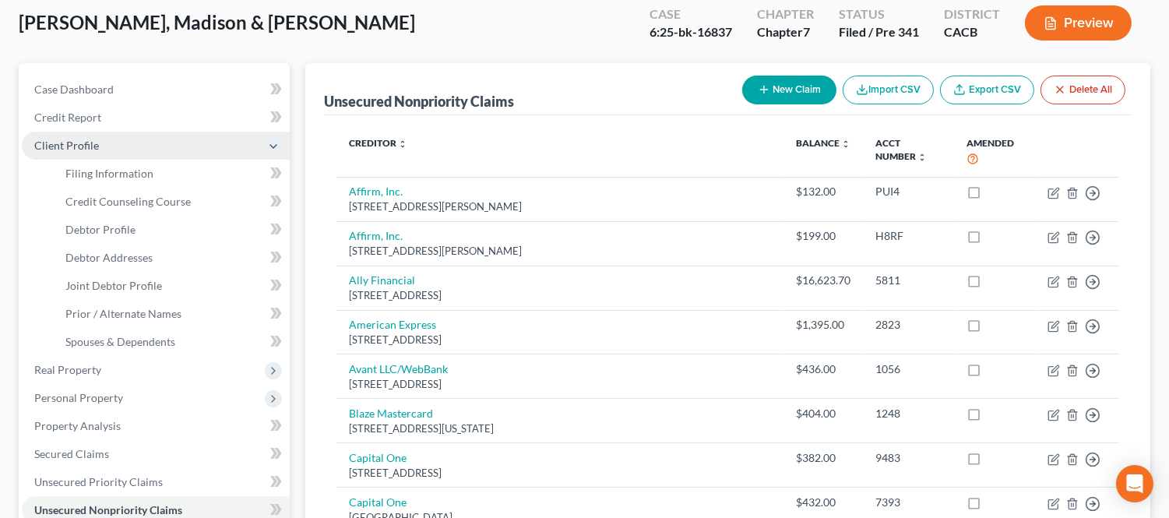
click at [64, 143] on span "Client Profile" at bounding box center [66, 145] width 65 height 13
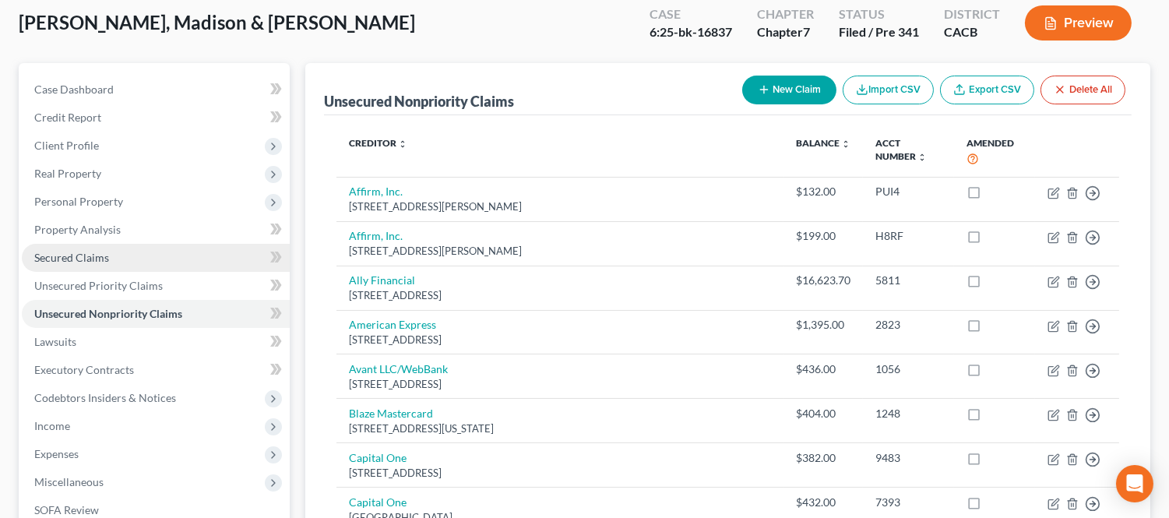
click at [72, 257] on span "Secured Claims" at bounding box center [71, 257] width 75 height 13
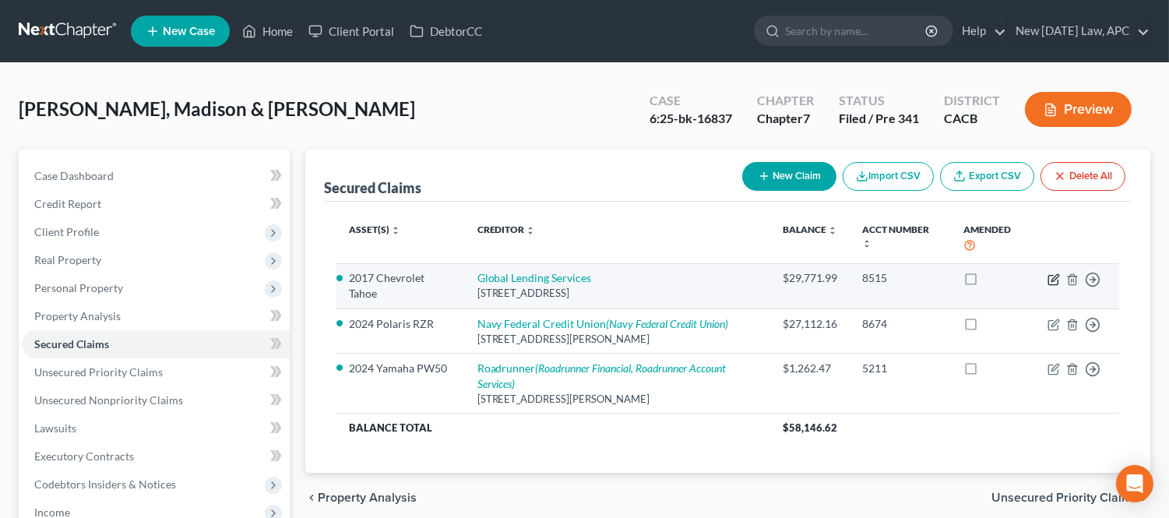
click at [1050, 282] on icon "button" at bounding box center [1054, 279] width 12 height 12
select select "10"
select select "0"
select select "4"
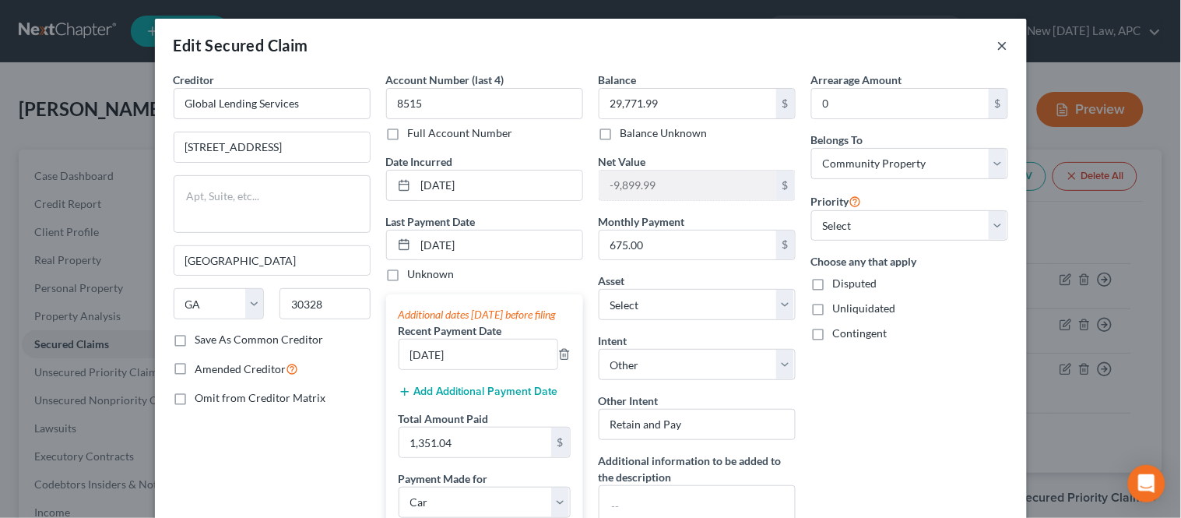
click at [998, 48] on button "×" at bounding box center [1003, 45] width 11 height 19
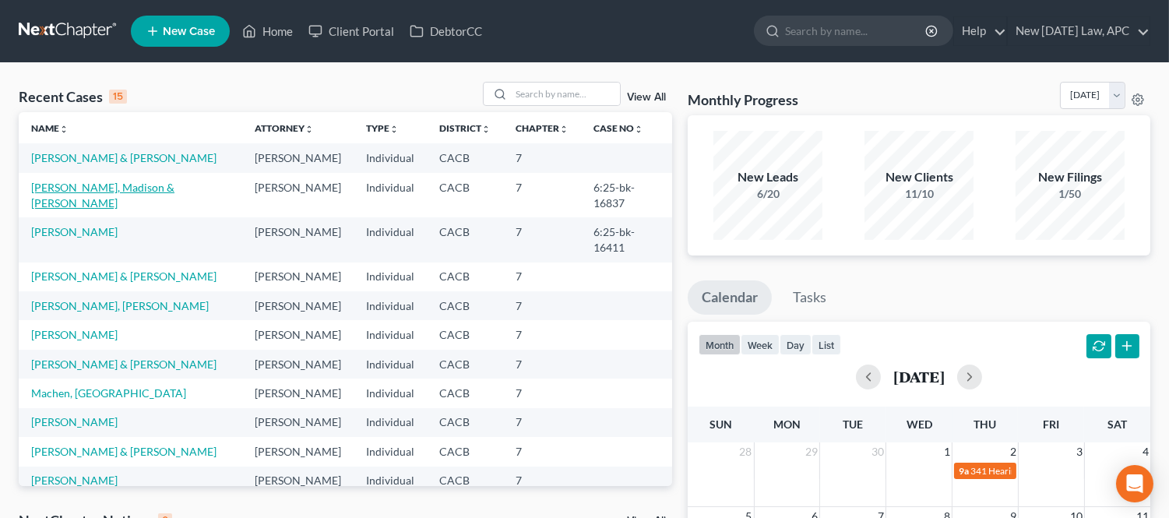
click at [97, 188] on link "[PERSON_NAME], Madison & [PERSON_NAME]" at bounding box center [102, 195] width 143 height 29
select select "4"
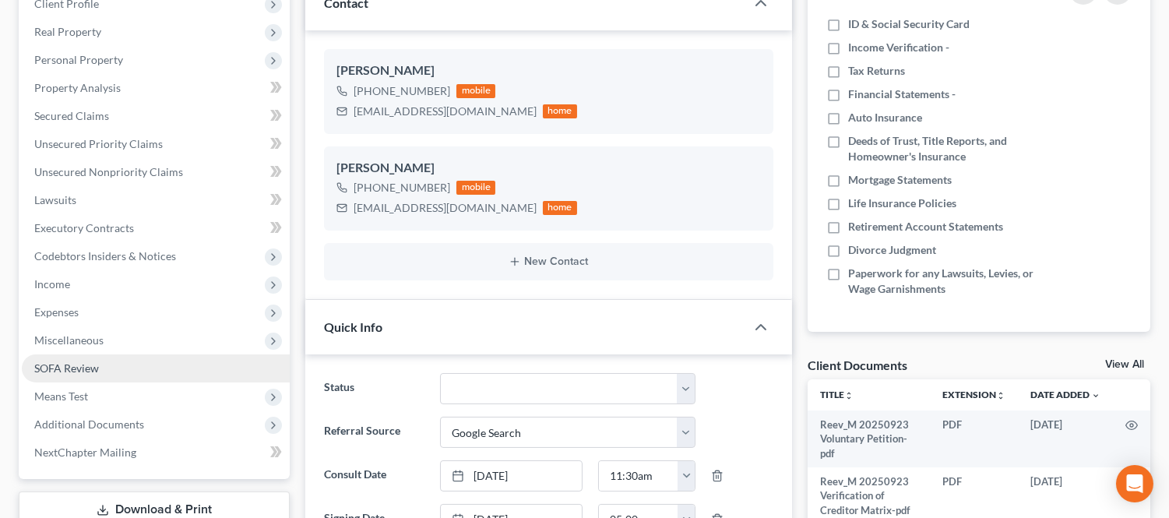
scroll to position [259, 0]
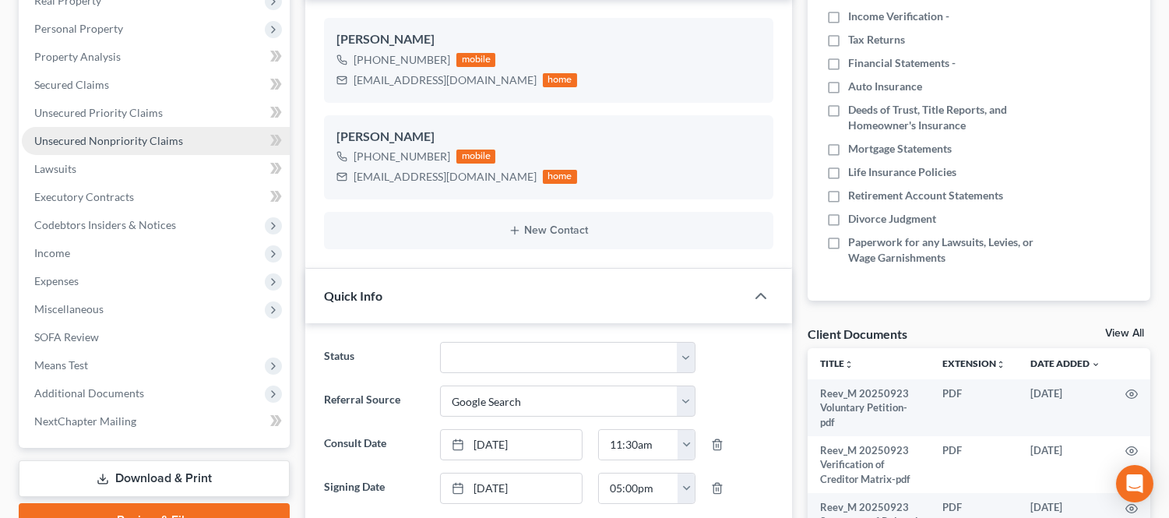
click at [86, 141] on span "Unsecured Nonpriority Claims" at bounding box center [108, 140] width 149 height 13
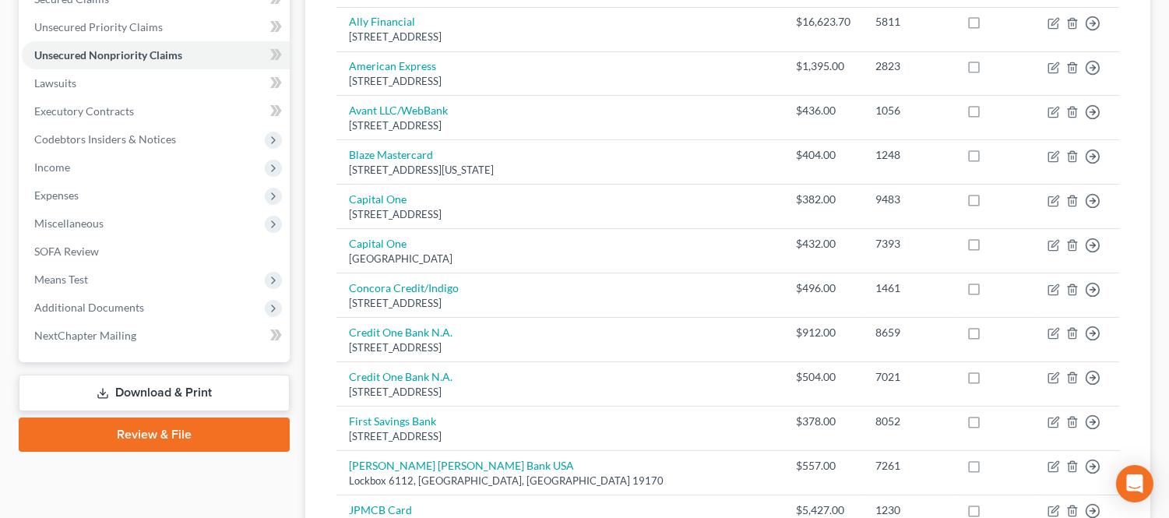
scroll to position [346, 0]
